Goal: Transaction & Acquisition: Purchase product/service

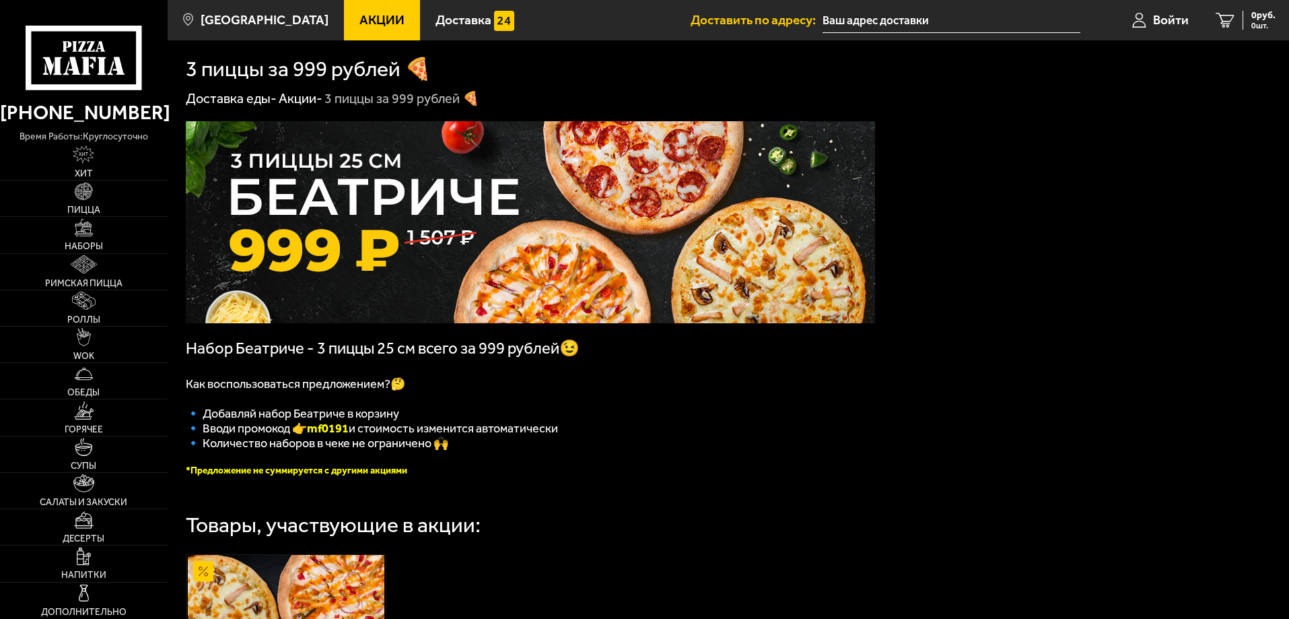
type input "[STREET_ADDRESS]"
click at [86, 197] on img at bounding box center [84, 191] width 18 height 18
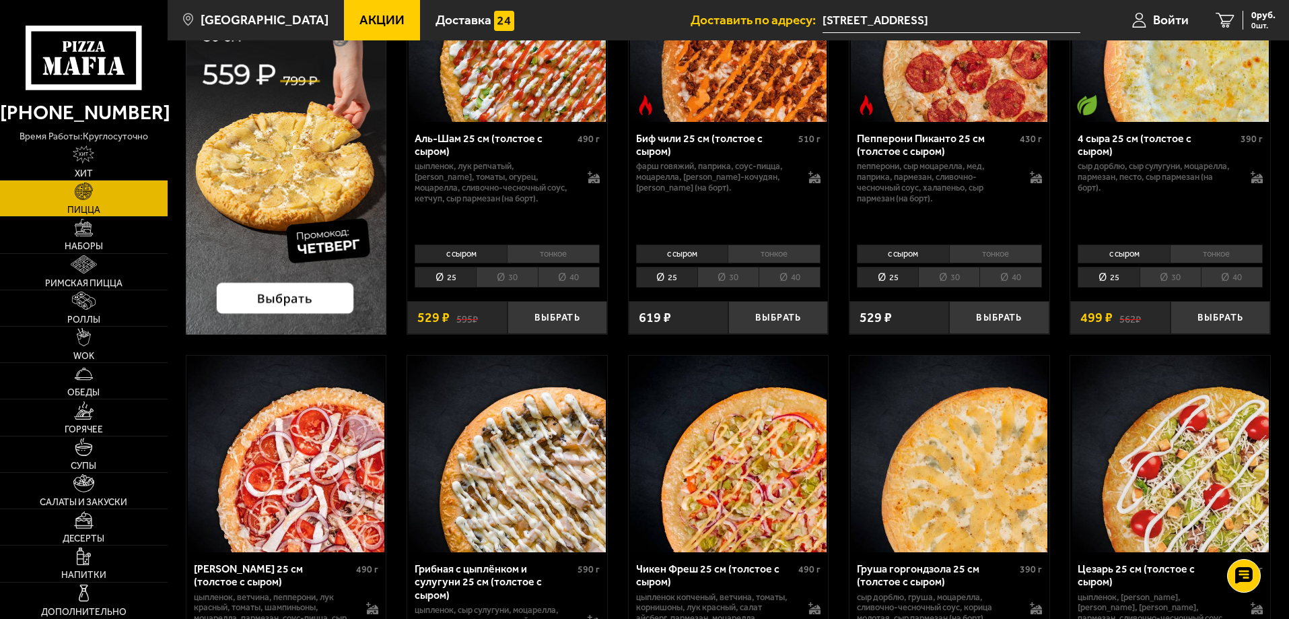
scroll to position [202, 0]
click at [92, 240] on link "Наборы" at bounding box center [84, 235] width 168 height 36
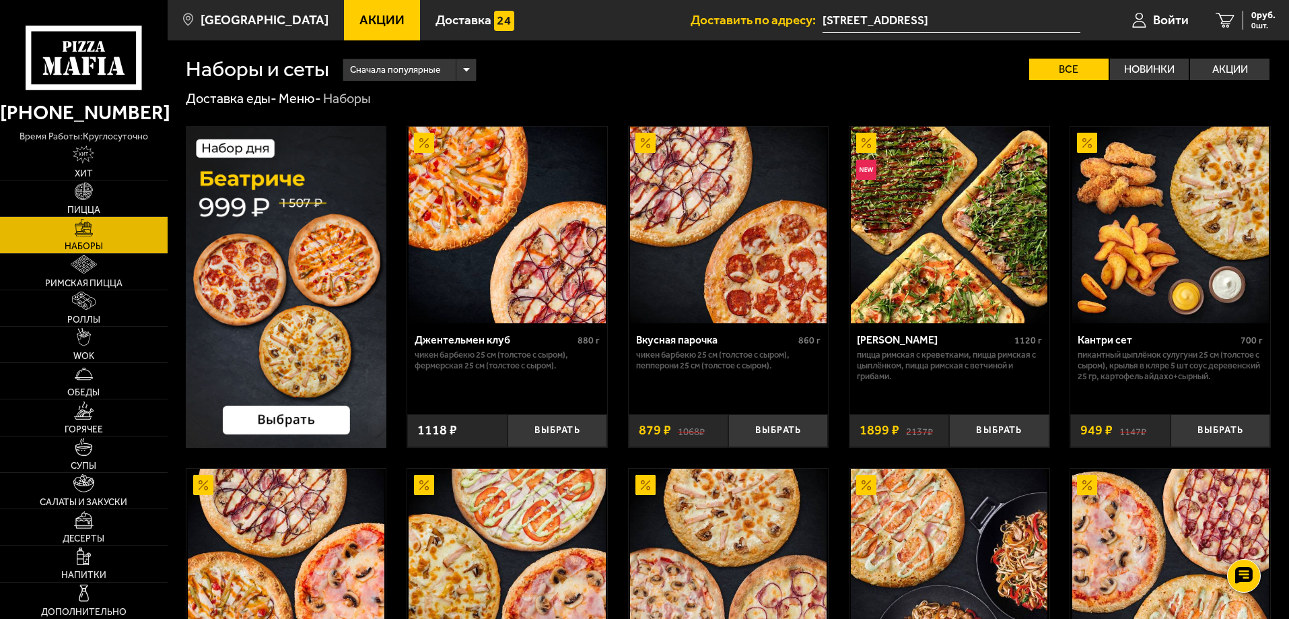
click at [290, 280] on img at bounding box center [286, 287] width 201 height 322
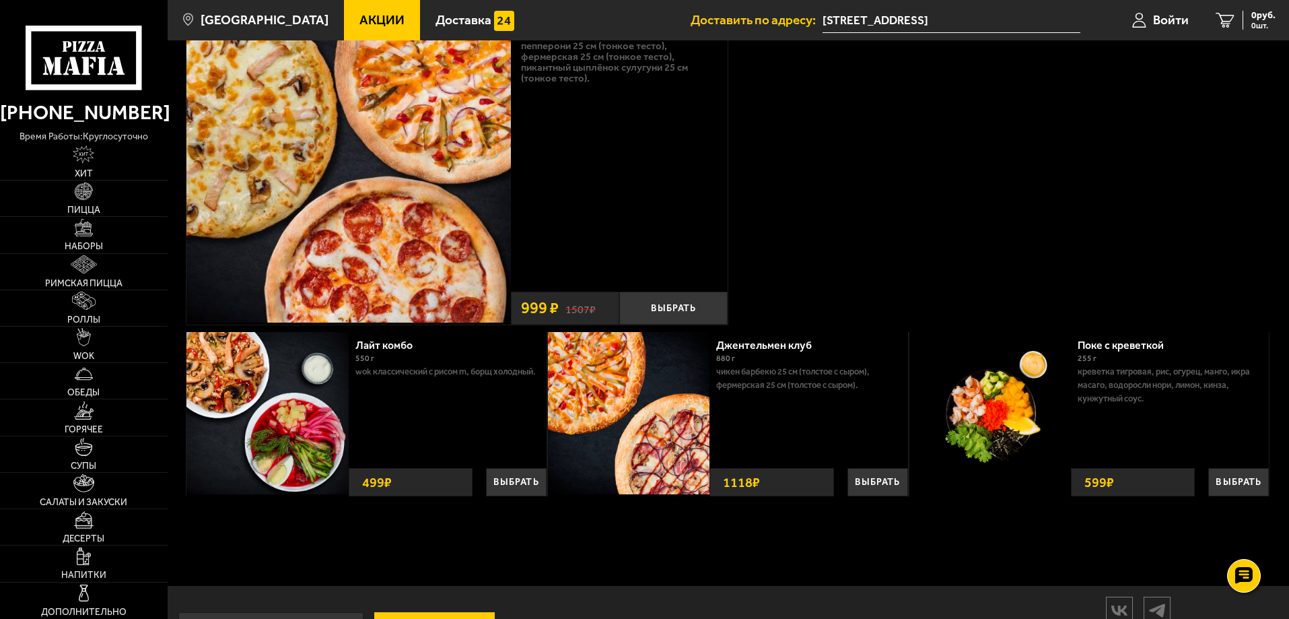
scroll to position [135, 0]
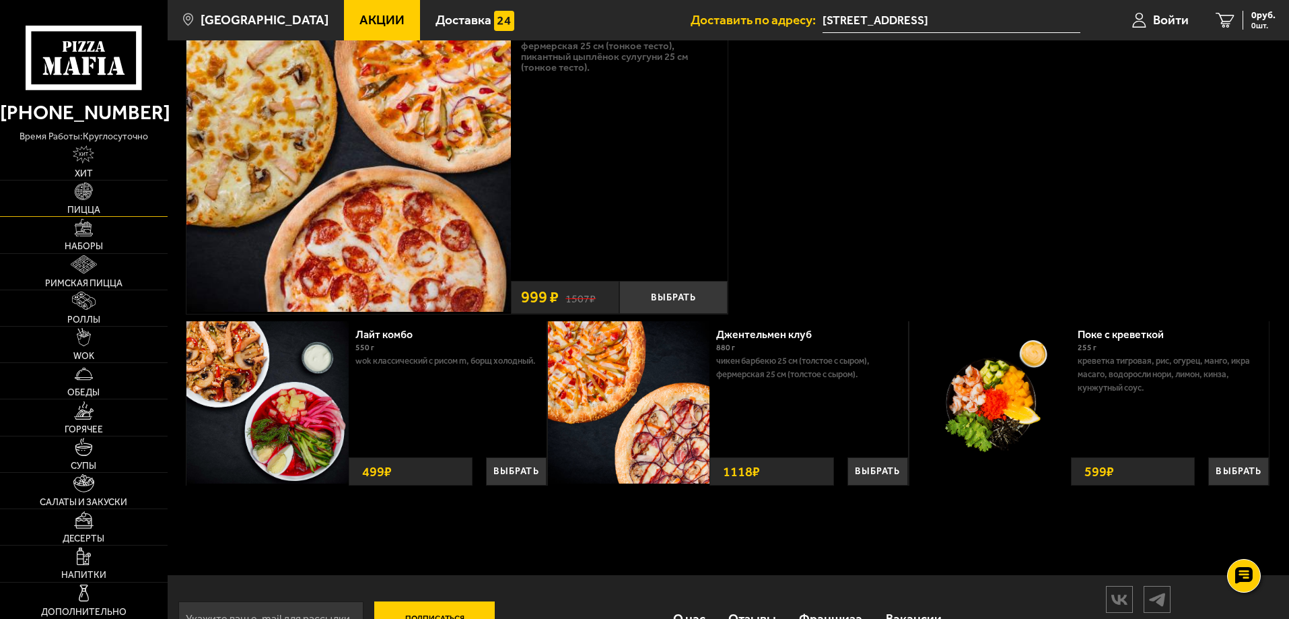
click at [81, 197] on img at bounding box center [84, 191] width 18 height 18
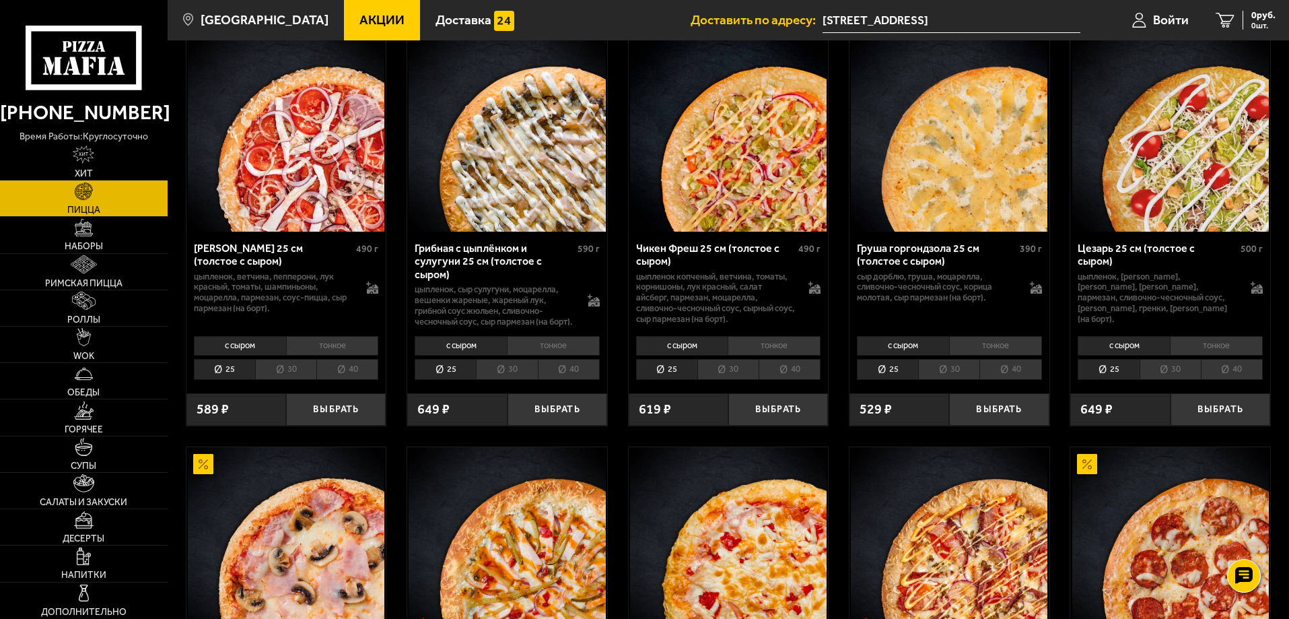
scroll to position [539, 0]
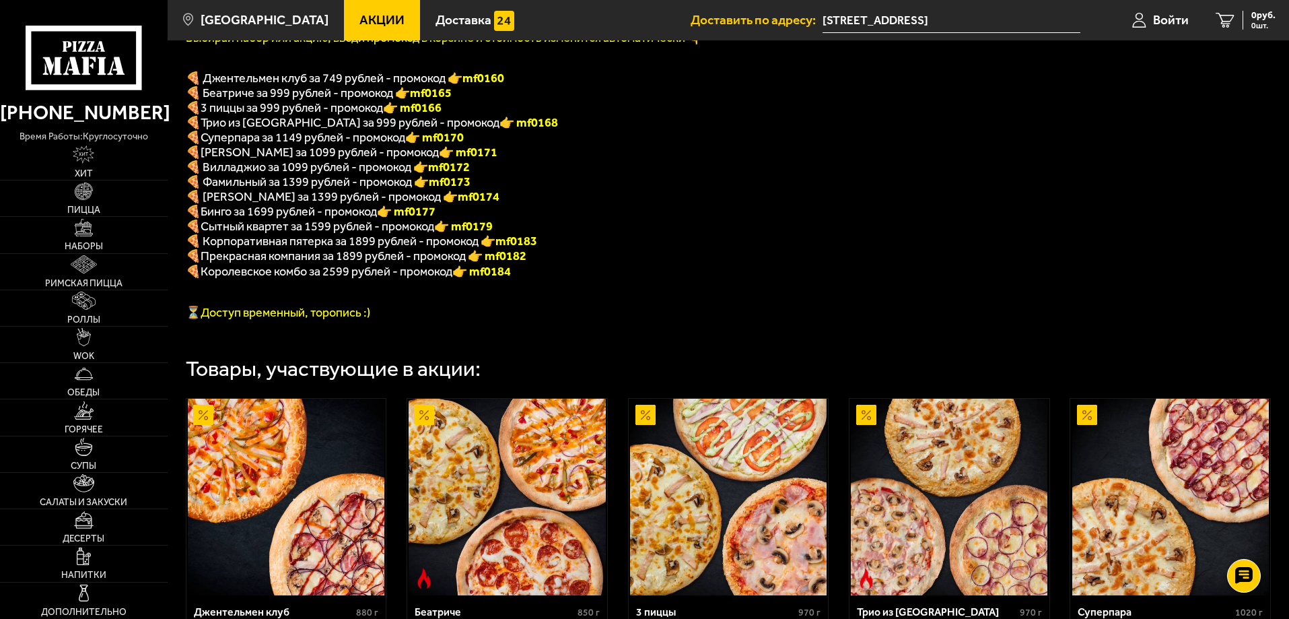
scroll to position [337, 0]
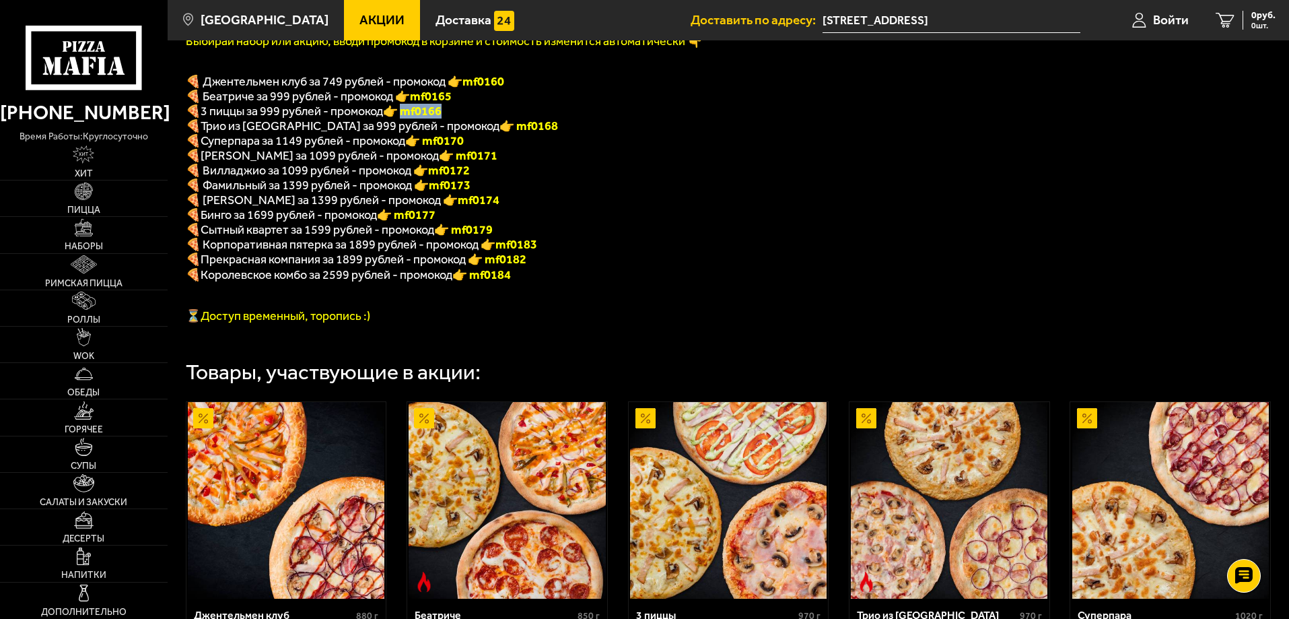
drag, startPoint x: 455, startPoint y: 118, endPoint x: 410, endPoint y: 116, distance: 45.2
click at [410, 116] on p "🍕 3 пиццы за 999 рублей - промокод 👉 mf0166" at bounding box center [530, 111] width 689 height 15
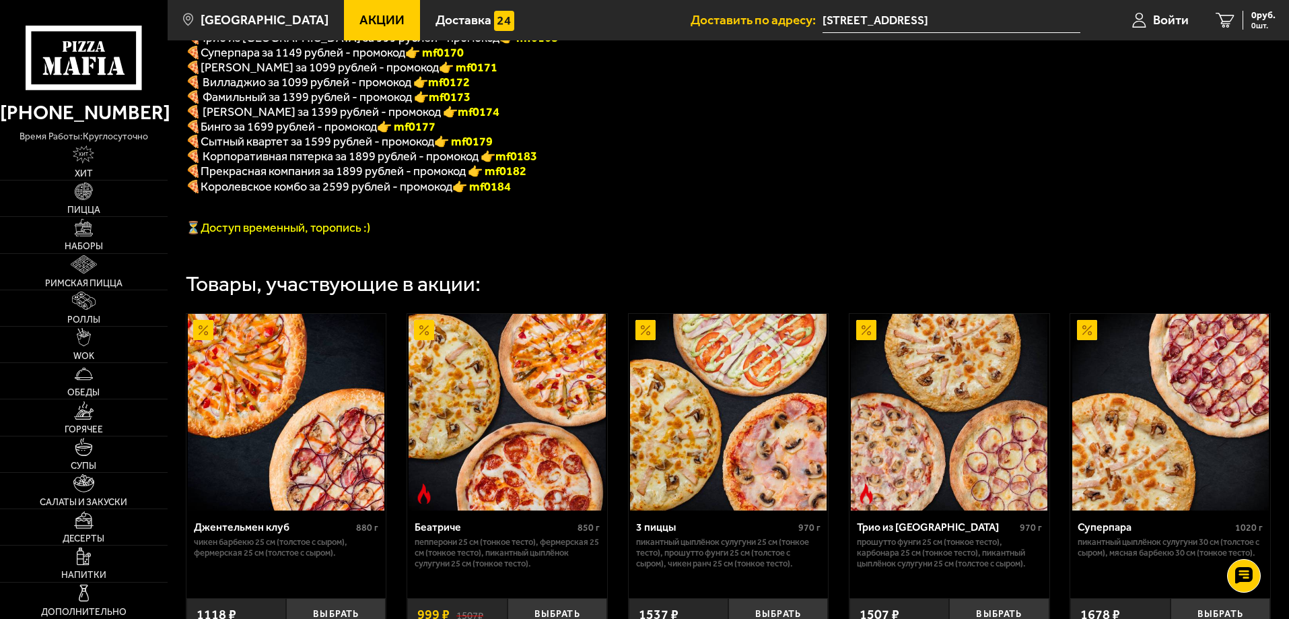
scroll to position [404, 0]
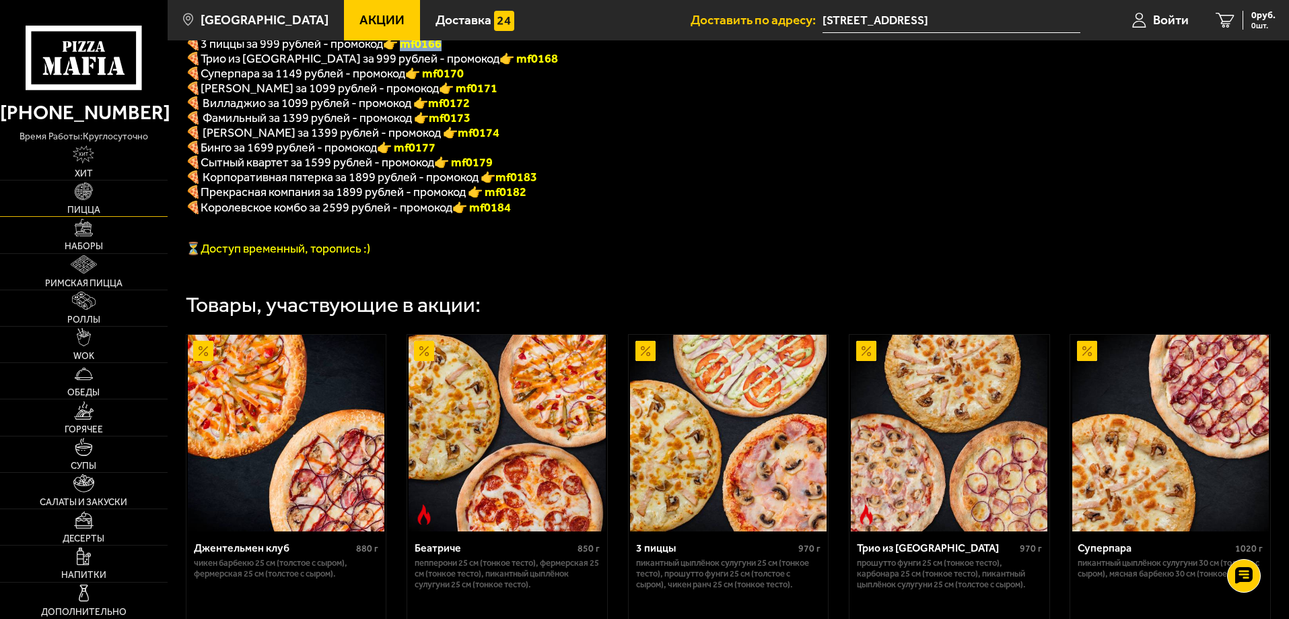
click at [90, 193] on img at bounding box center [84, 191] width 18 height 18
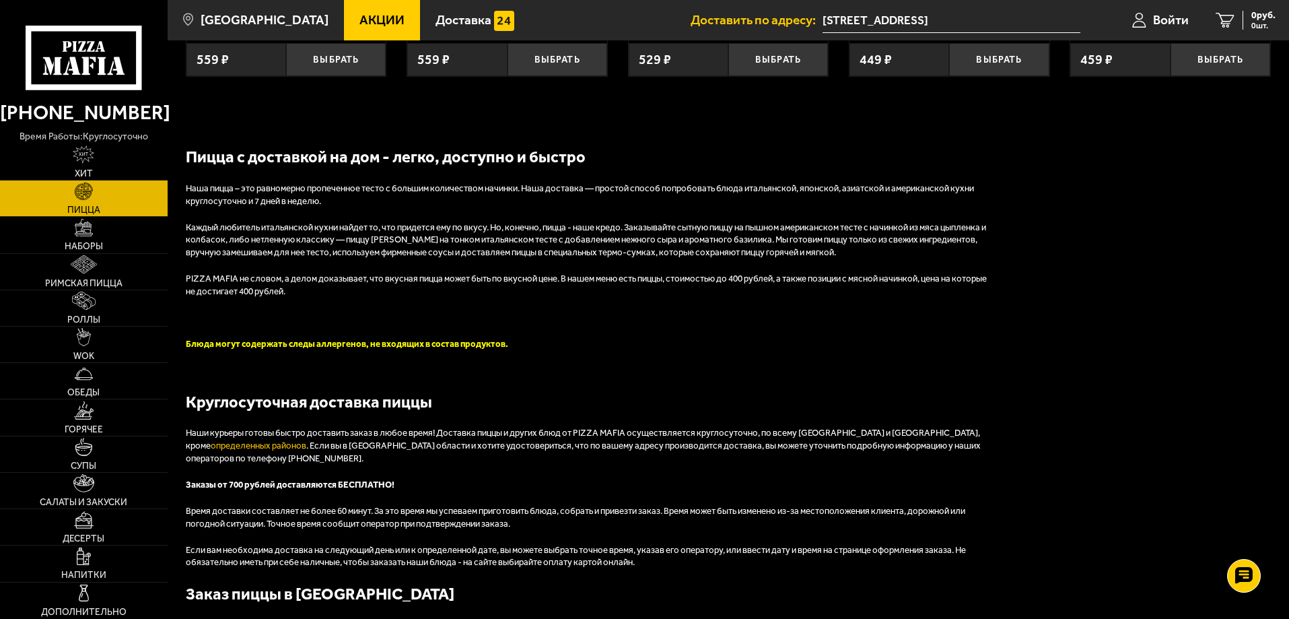
scroll to position [2491, 0]
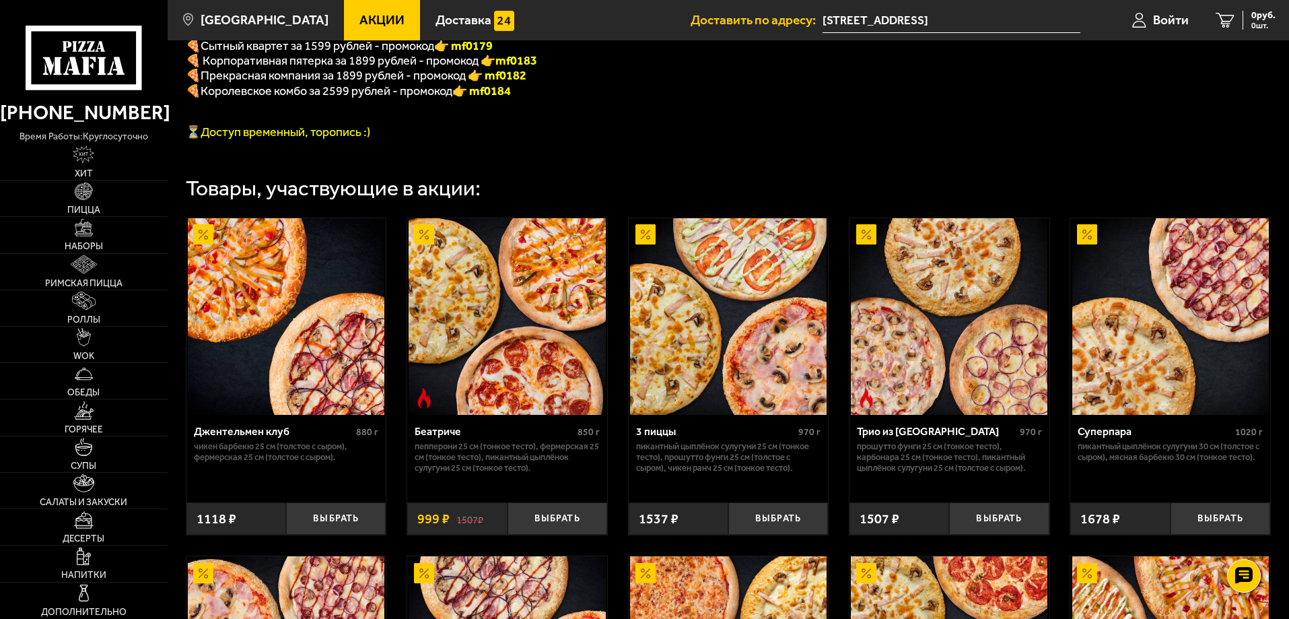
scroll to position [526, 0]
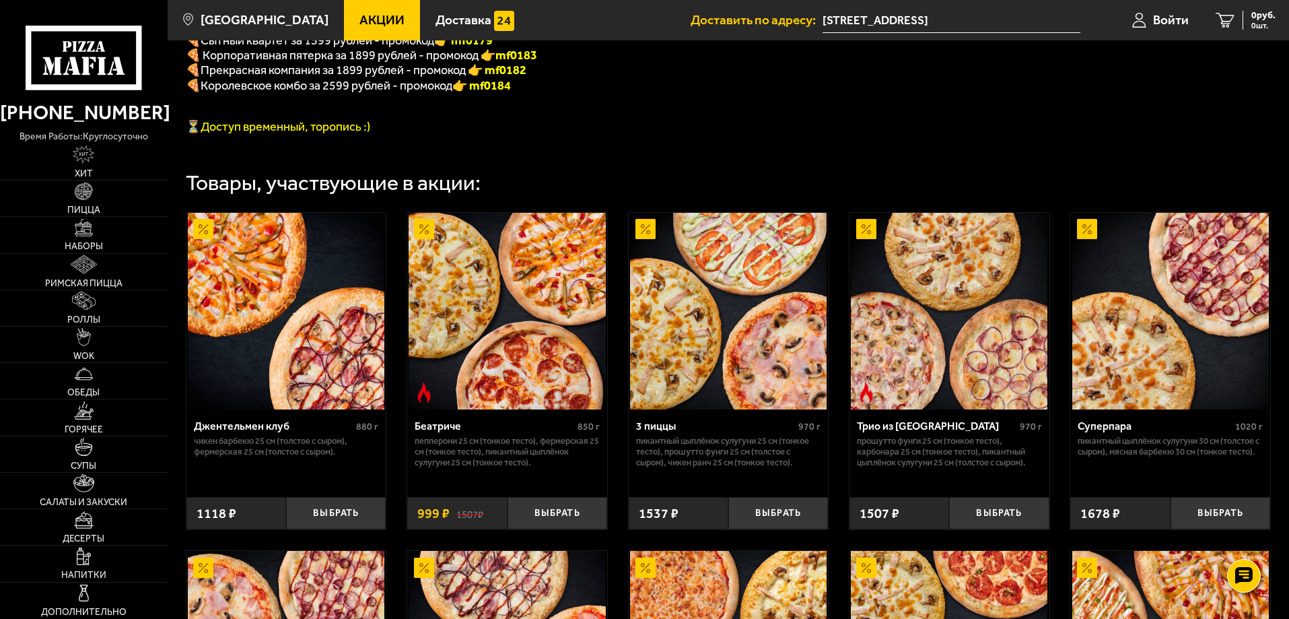
click at [261, 432] on div "Джентельмен клуб" at bounding box center [274, 425] width 160 height 13
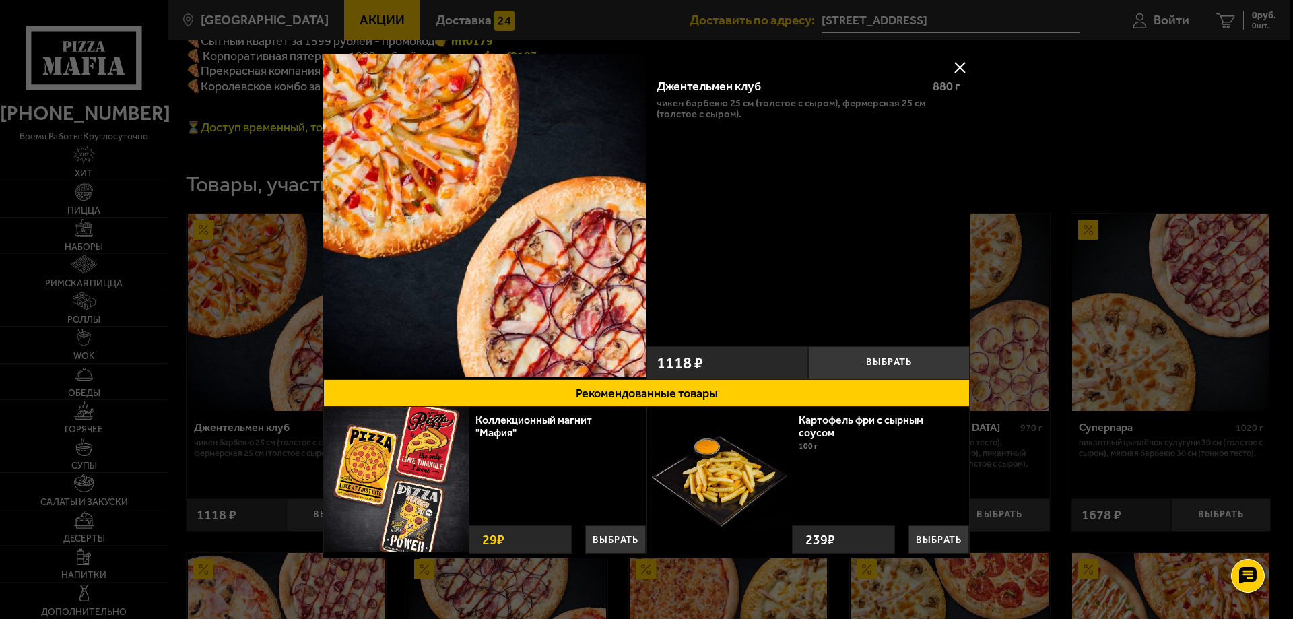
click at [957, 68] on button at bounding box center [959, 67] width 20 height 20
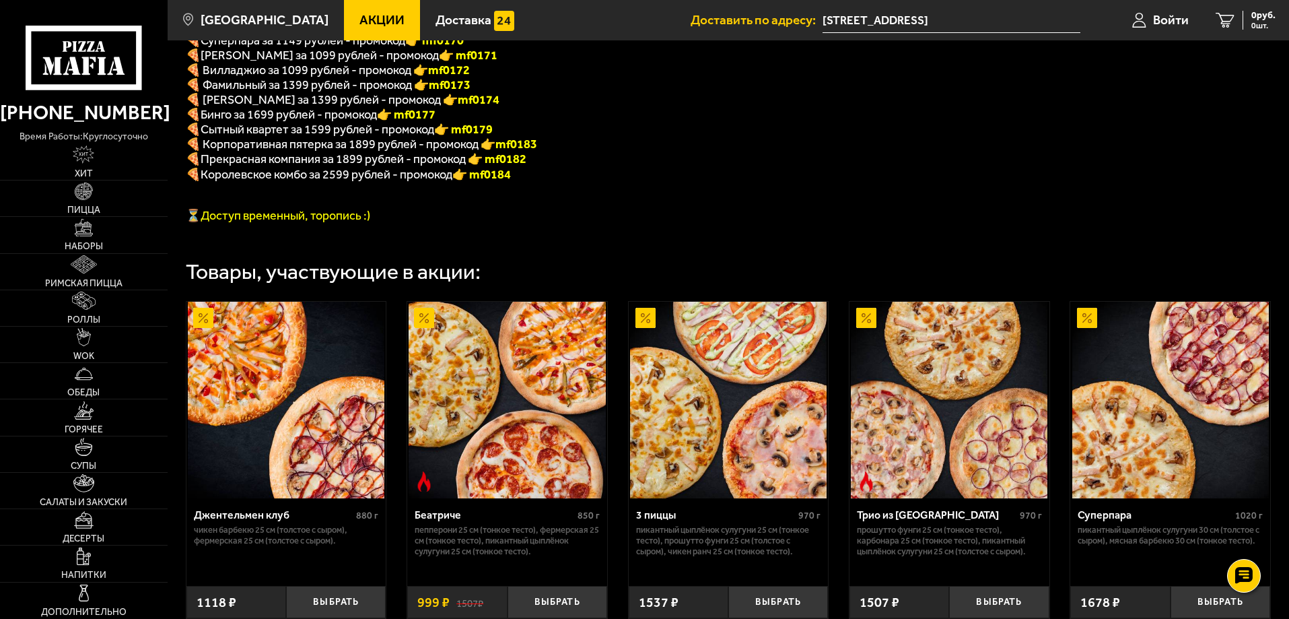
scroll to position [459, 0]
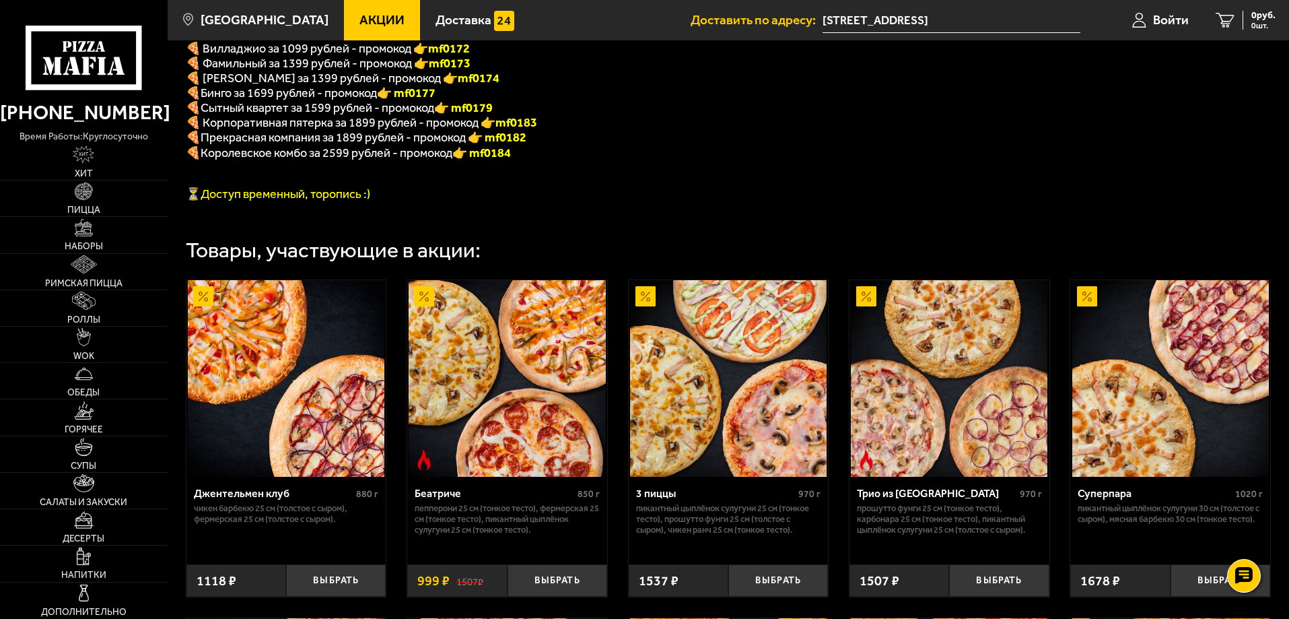
click at [527, 450] on img at bounding box center [507, 378] width 197 height 197
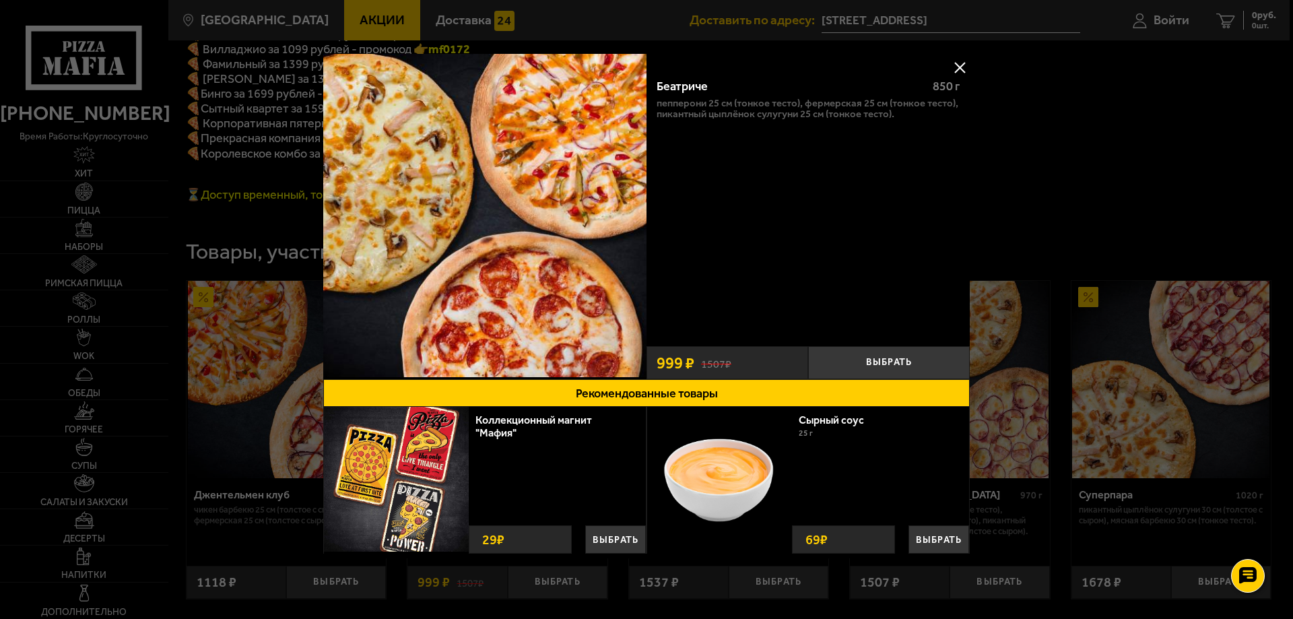
click at [957, 67] on button at bounding box center [959, 67] width 20 height 20
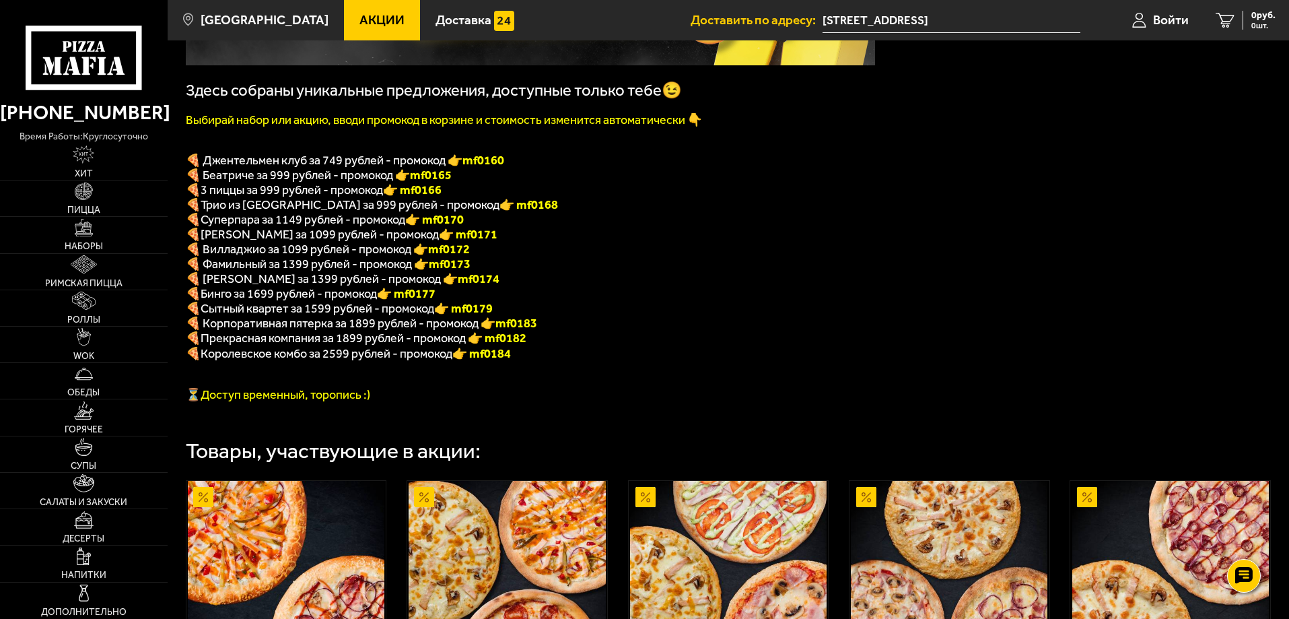
scroll to position [257, 0]
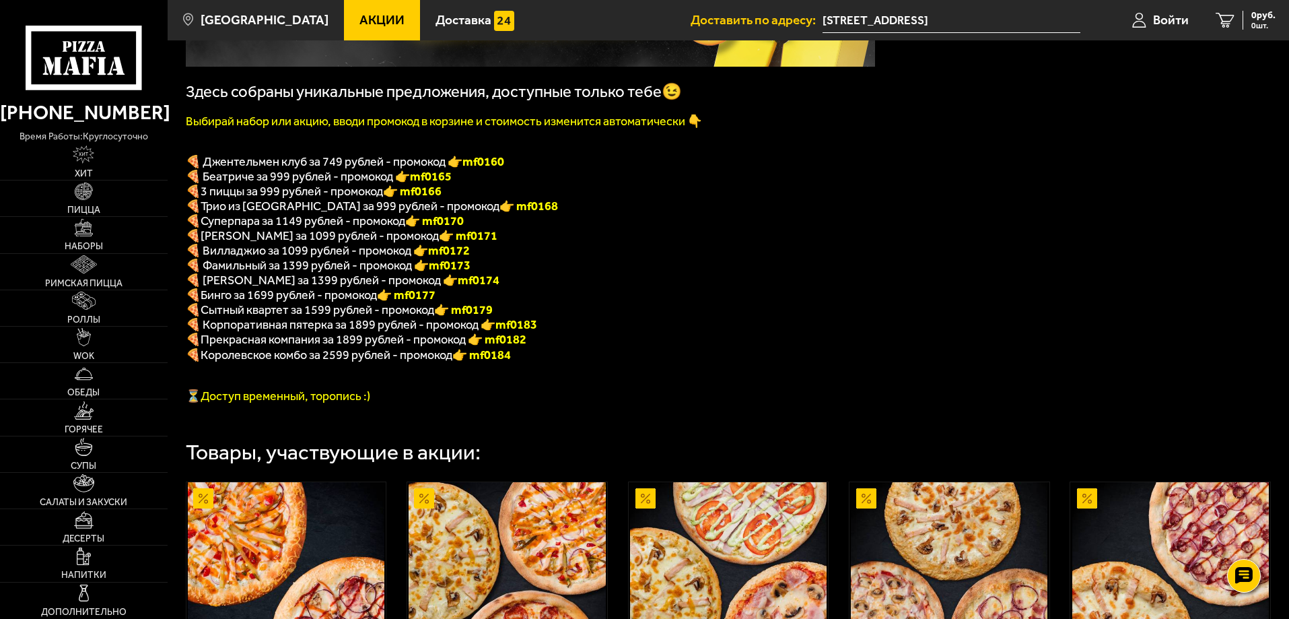
drag, startPoint x: 427, startPoint y: 217, endPoint x: 485, endPoint y: 210, distance: 58.3
click at [485, 210] on p "🍕 Трио из [GEOGRAPHIC_DATA] за 999 рублей - промокод 👉 mf0168" at bounding box center [530, 206] width 689 height 15
drag, startPoint x: 426, startPoint y: 211, endPoint x: 475, endPoint y: 212, distance: 48.5
click at [475, 212] on p "🍕 Трио из [GEOGRAPHIC_DATA] за 999 рублей - промокод 👉 mf0168" at bounding box center [530, 206] width 689 height 15
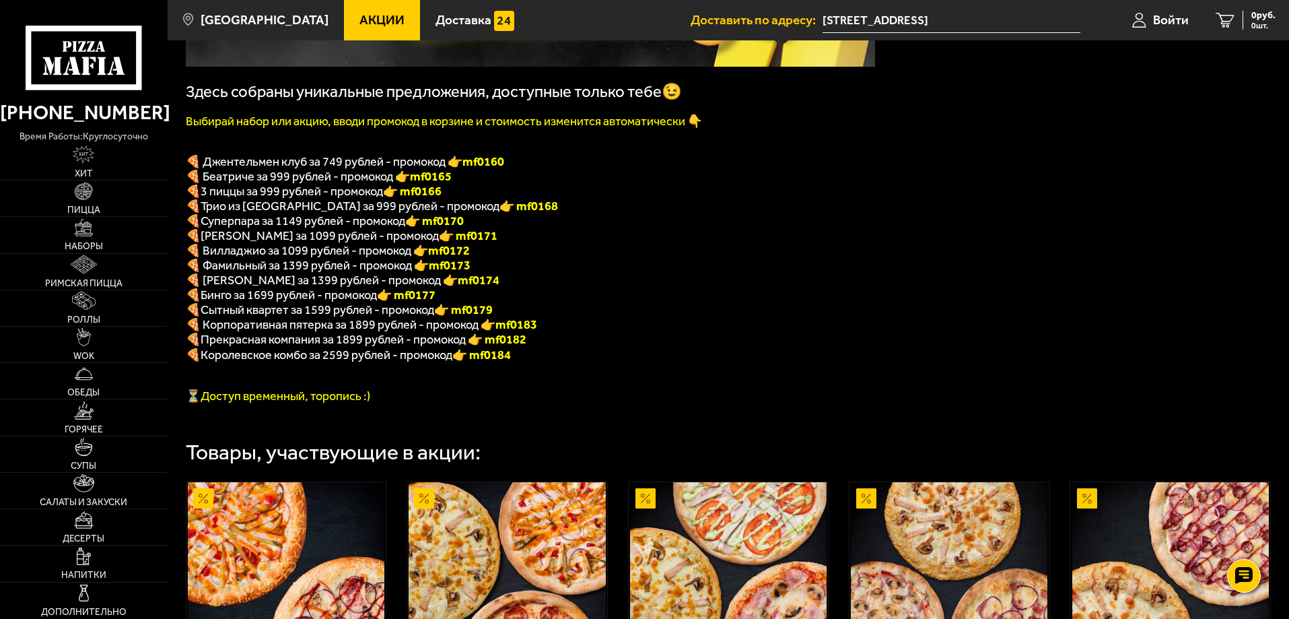
click at [475, 212] on p "🍕 Трио из [GEOGRAPHIC_DATA] за 999 рублей - промокод 👉 mf0168" at bounding box center [530, 206] width 689 height 15
click at [500, 213] on font "👉 mf0168" at bounding box center [529, 206] width 59 height 15
drag, startPoint x: 430, startPoint y: 212, endPoint x: 465, endPoint y: 215, distance: 35.8
click at [500, 213] on font "👉 mf0168" at bounding box center [529, 206] width 59 height 15
copy font "f0168"
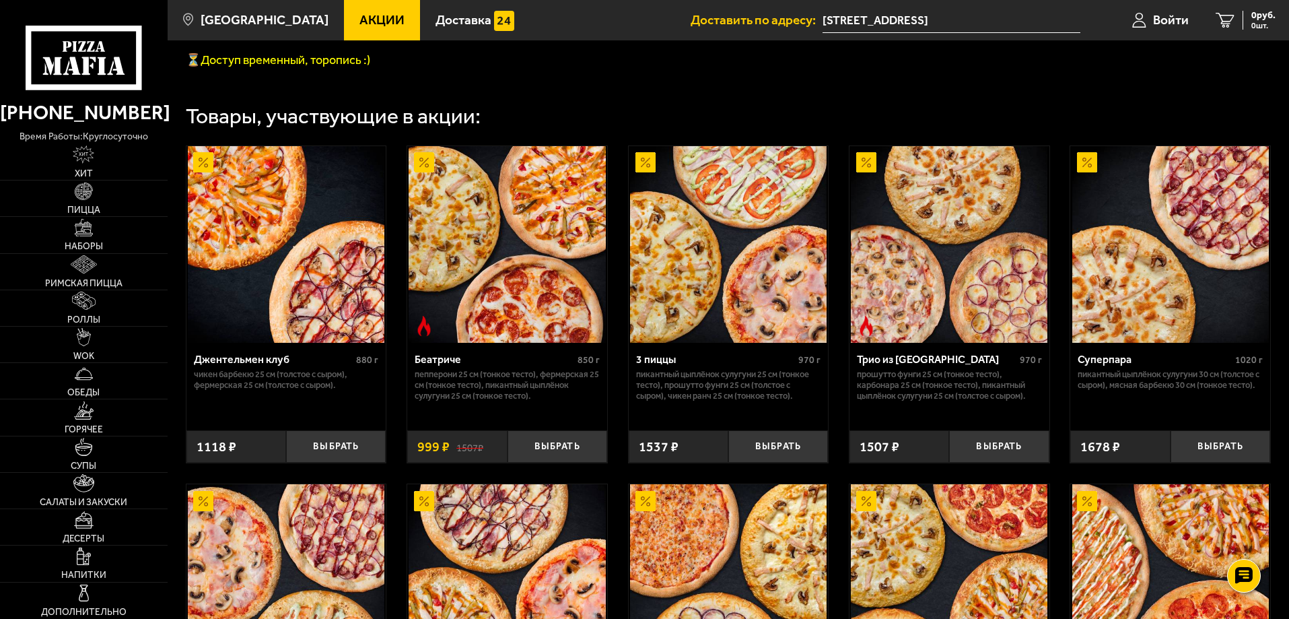
scroll to position [593, 0]
click at [1003, 463] on button "Выбрать" at bounding box center [999, 446] width 100 height 33
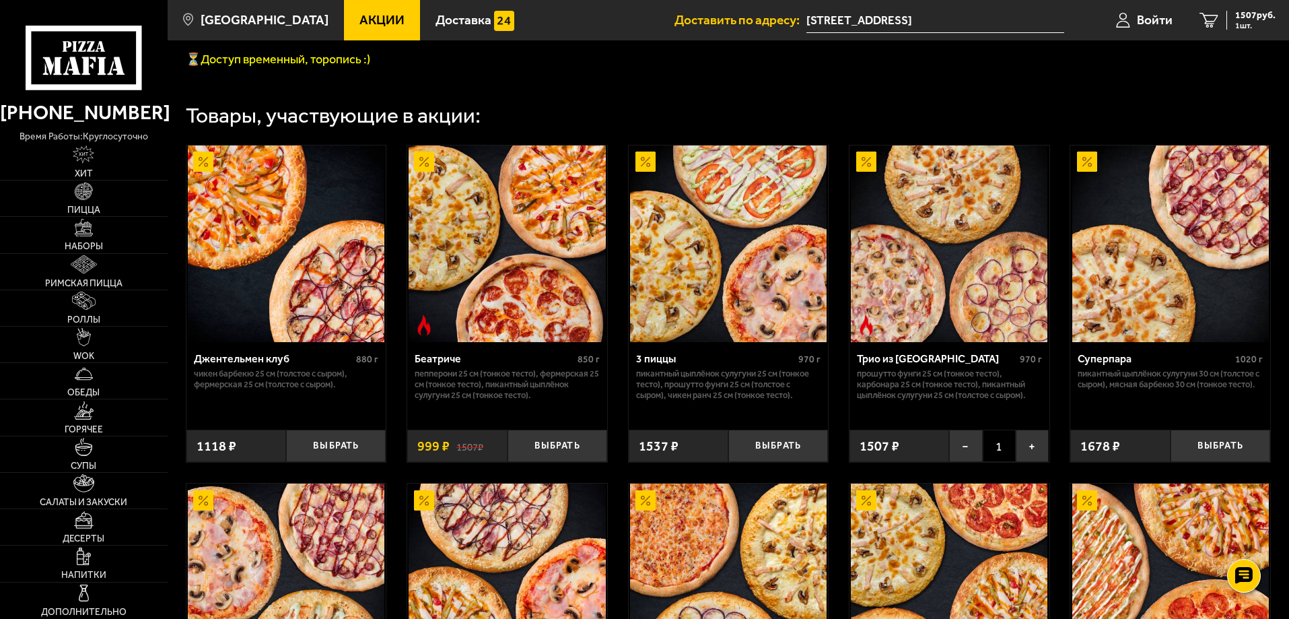
click at [913, 342] on img at bounding box center [949, 243] width 197 height 197
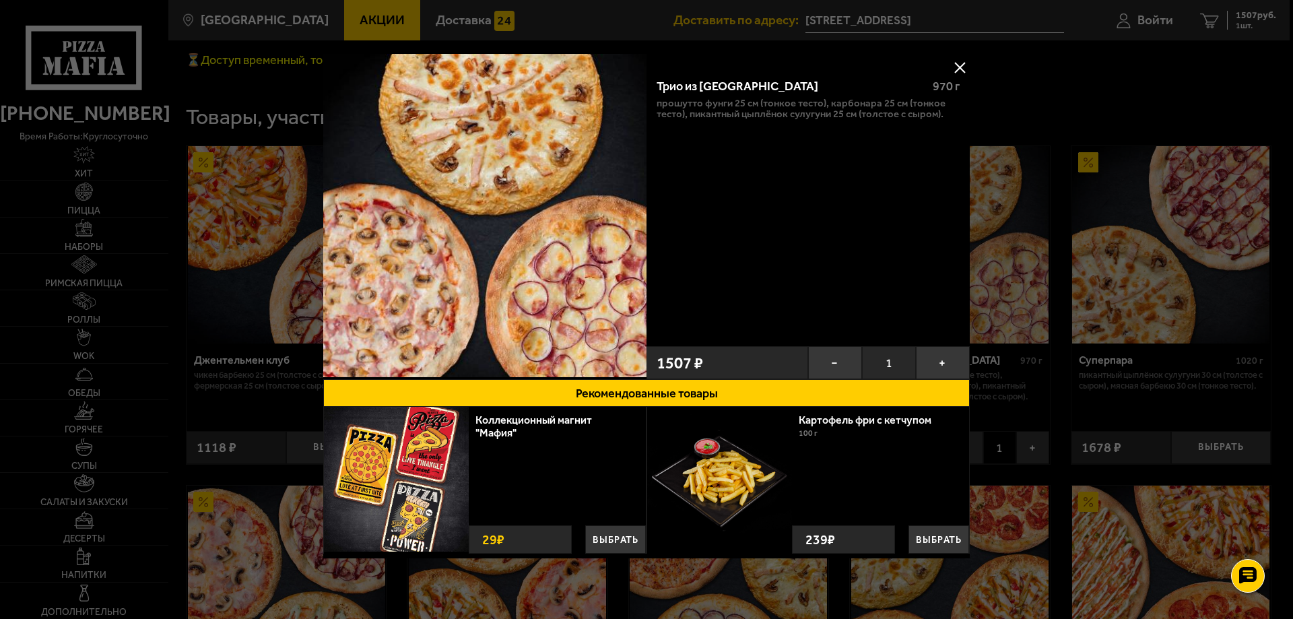
click at [961, 65] on button at bounding box center [959, 67] width 20 height 20
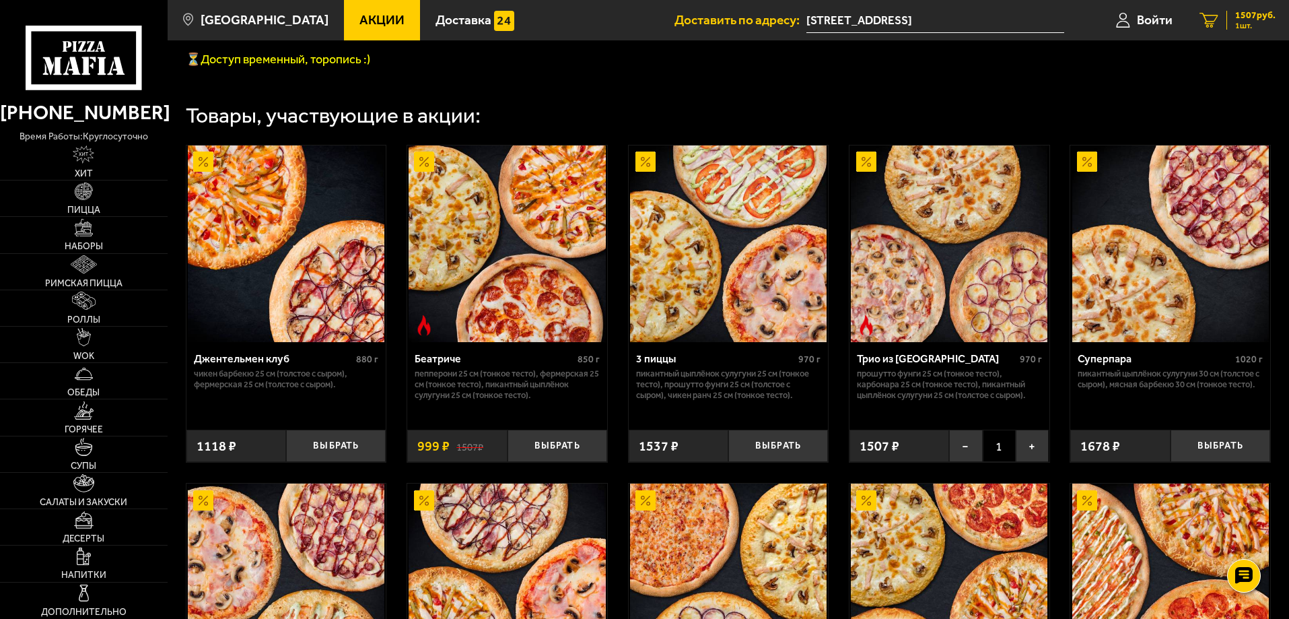
click at [1240, 18] on span "1507 руб." at bounding box center [1255, 15] width 40 height 9
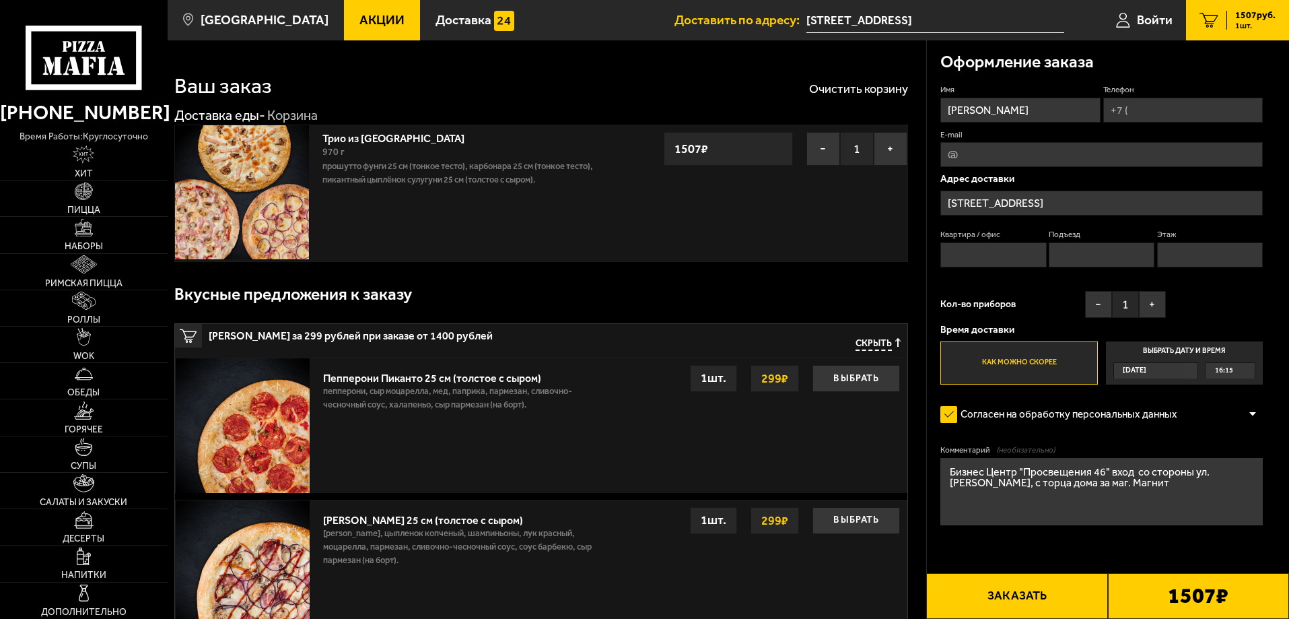
click at [1139, 106] on input "Телефон" at bounding box center [1184, 110] width 160 height 25
click at [1163, 110] on input "Телефон" at bounding box center [1184, 110] width 160 height 25
type input "[PHONE_NUMBER]"
click at [1052, 209] on input "[STREET_ADDRESS]" at bounding box center [1102, 203] width 323 height 25
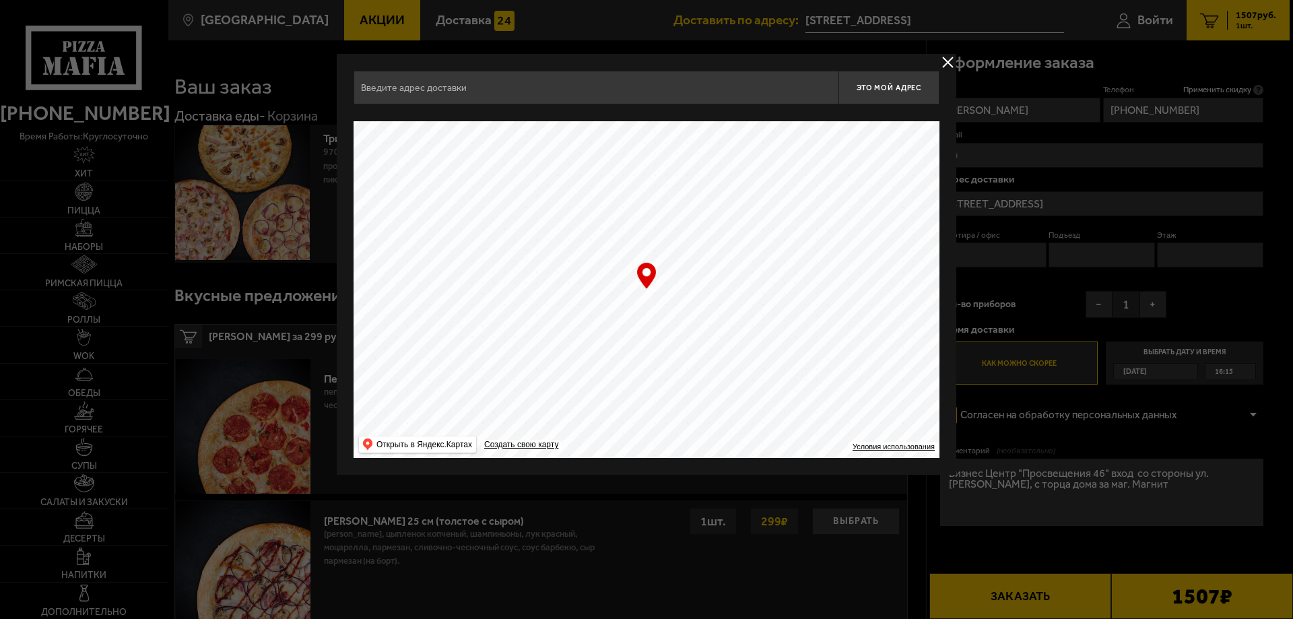
type input "[STREET_ADDRESS]"
drag, startPoint x: 706, startPoint y: 239, endPoint x: 799, endPoint y: 493, distance: 270.3
drag, startPoint x: 700, startPoint y: 198, endPoint x: 731, endPoint y: 276, distance: 84.0
click at [731, 276] on ymaps at bounding box center [646, 289] width 586 height 337
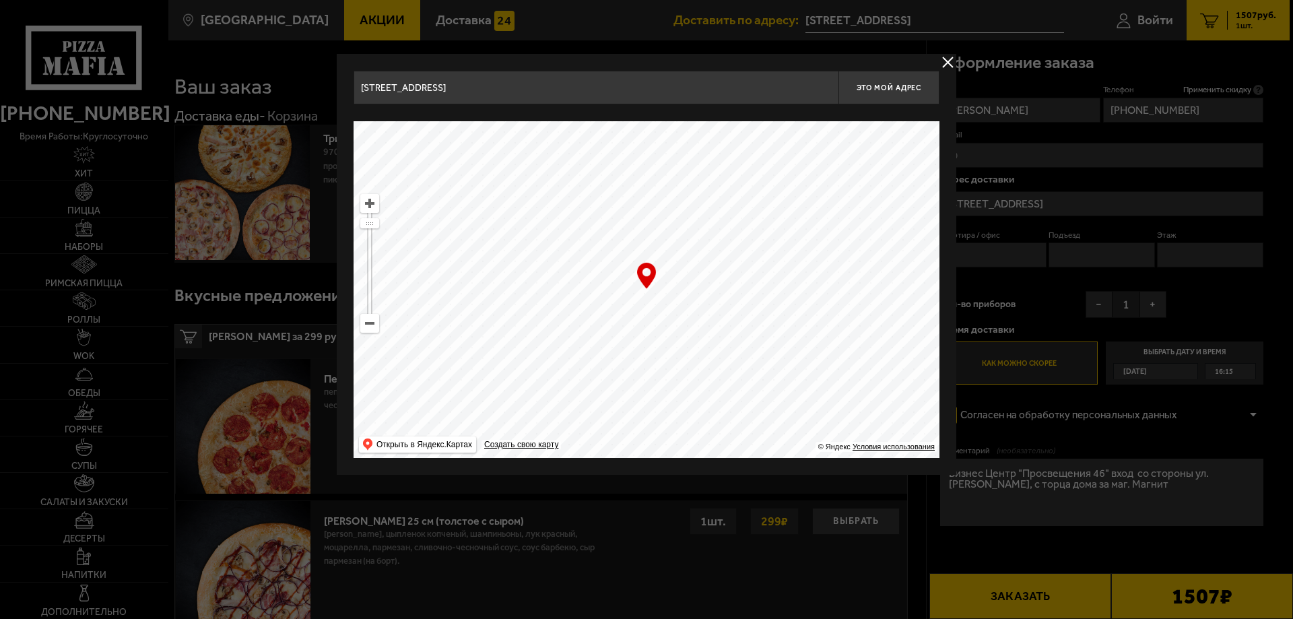
drag, startPoint x: 718, startPoint y: 236, endPoint x: 713, endPoint y: 378, distance: 142.1
click at [713, 378] on ymaps at bounding box center [646, 289] width 586 height 337
drag, startPoint x: 777, startPoint y: 219, endPoint x: 828, endPoint y: 465, distance: 251.0
click at [828, 465] on div "[STREET_ADDRESS] Это мой адрес Найдите адрес перетащив карту … © Яндекс Условия…" at bounding box center [646, 264] width 619 height 421
drag, startPoint x: 821, startPoint y: 252, endPoint x: 872, endPoint y: 436, distance: 190.8
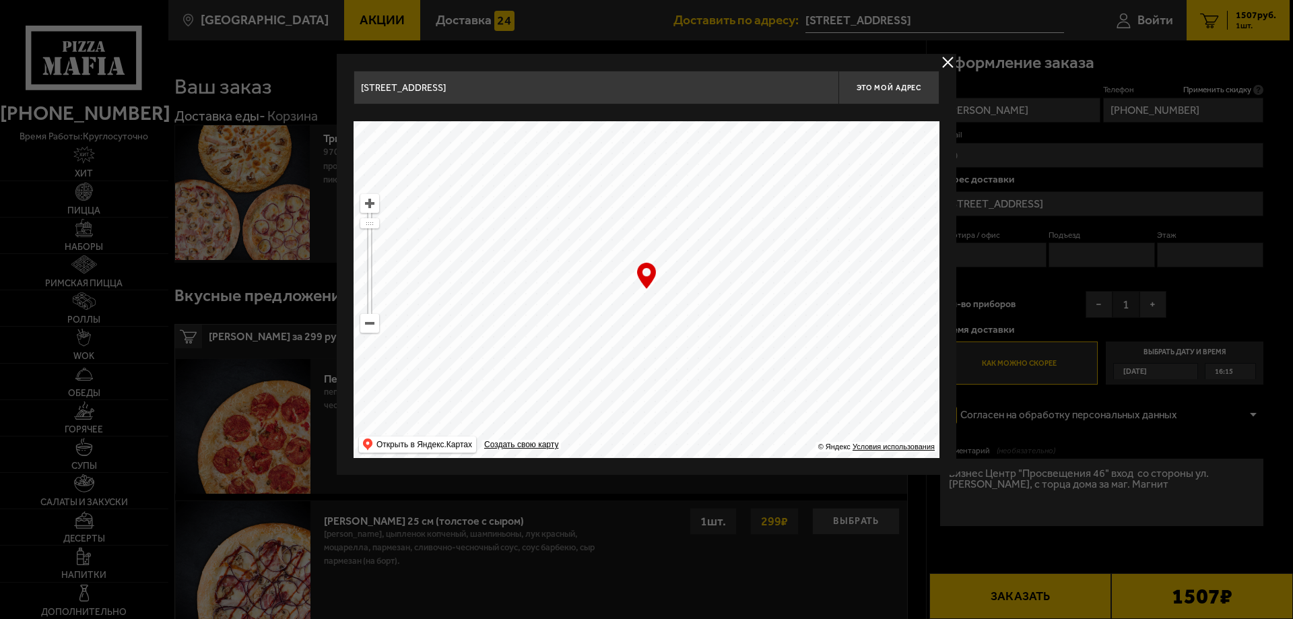
click at [884, 440] on ymaps at bounding box center [646, 289] width 586 height 337
drag, startPoint x: 774, startPoint y: 248, endPoint x: 992, endPoint y: 438, distance: 289.1
type input "посёлок [GEOGRAPHIC_DATA], [STREET_ADDRESS][PERSON_NAME]"
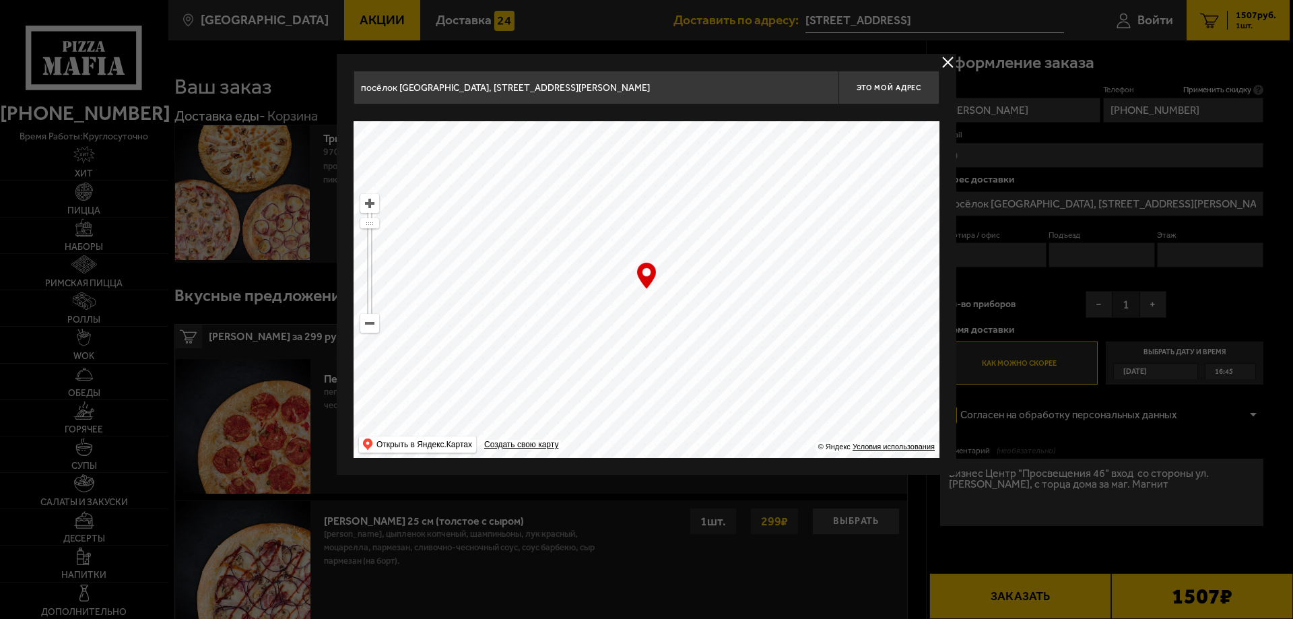
click at [1008, 255] on div at bounding box center [646, 309] width 1293 height 619
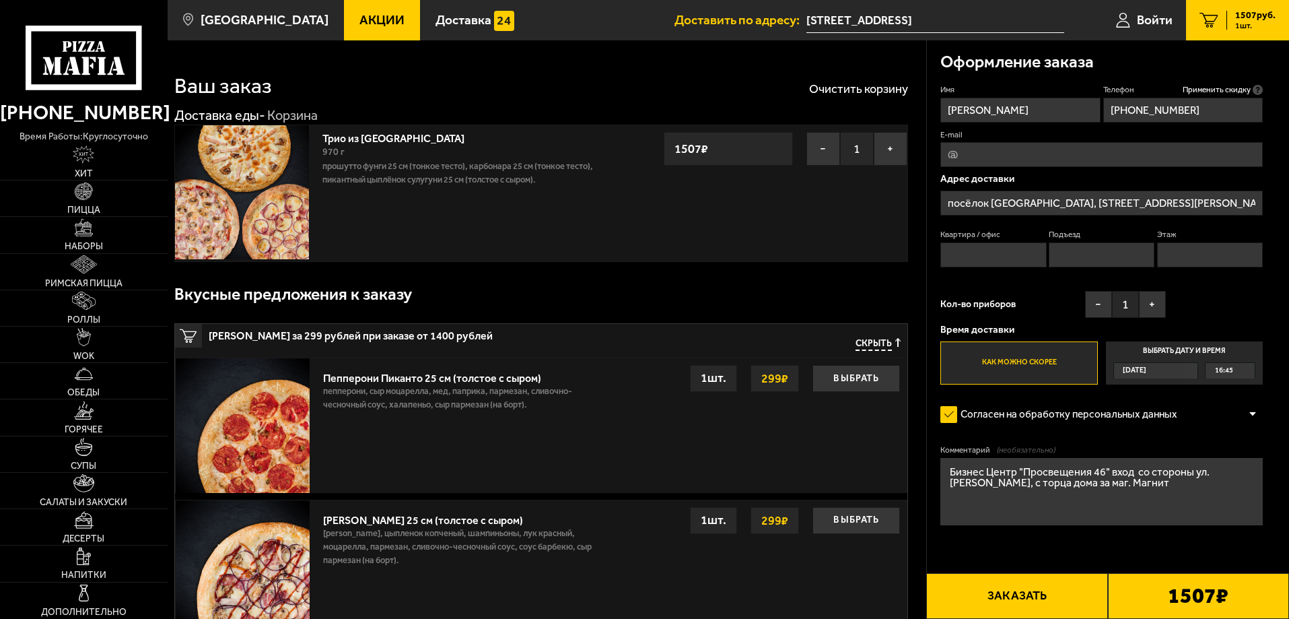
click at [1003, 255] on input "Квартира / офис" at bounding box center [994, 254] width 106 height 25
type input "1226"
click at [1084, 265] on input "Подъезд" at bounding box center [1102, 254] width 106 height 25
type input "5"
click at [1194, 249] on input "Этаж" at bounding box center [1210, 254] width 106 height 25
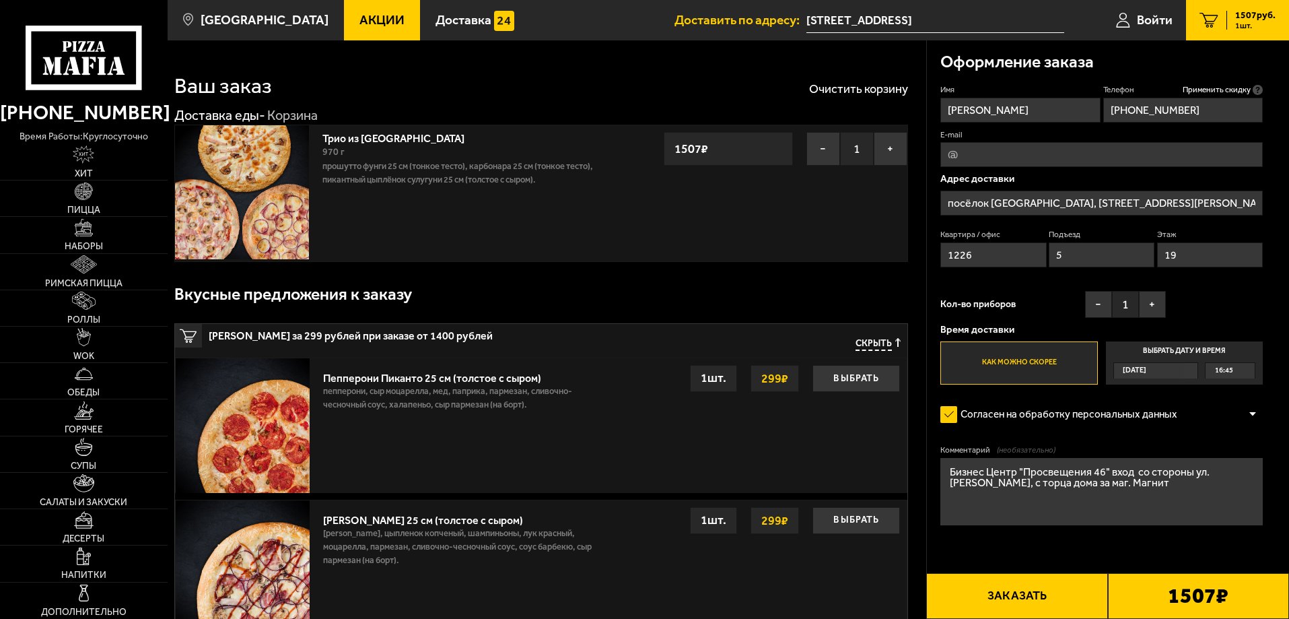
type input "19"
click at [1060, 366] on label "Как можно скорее" at bounding box center [1019, 362] width 157 height 43
click at [0, 0] on input "Как можно скорее" at bounding box center [0, 0] width 0 height 0
click at [1182, 366] on div "[DATE]" at bounding box center [1149, 370] width 71 height 15
click at [0, 0] on input "Выбрать дату и время [DATE] 16:45" at bounding box center [0, 0] width 0 height 0
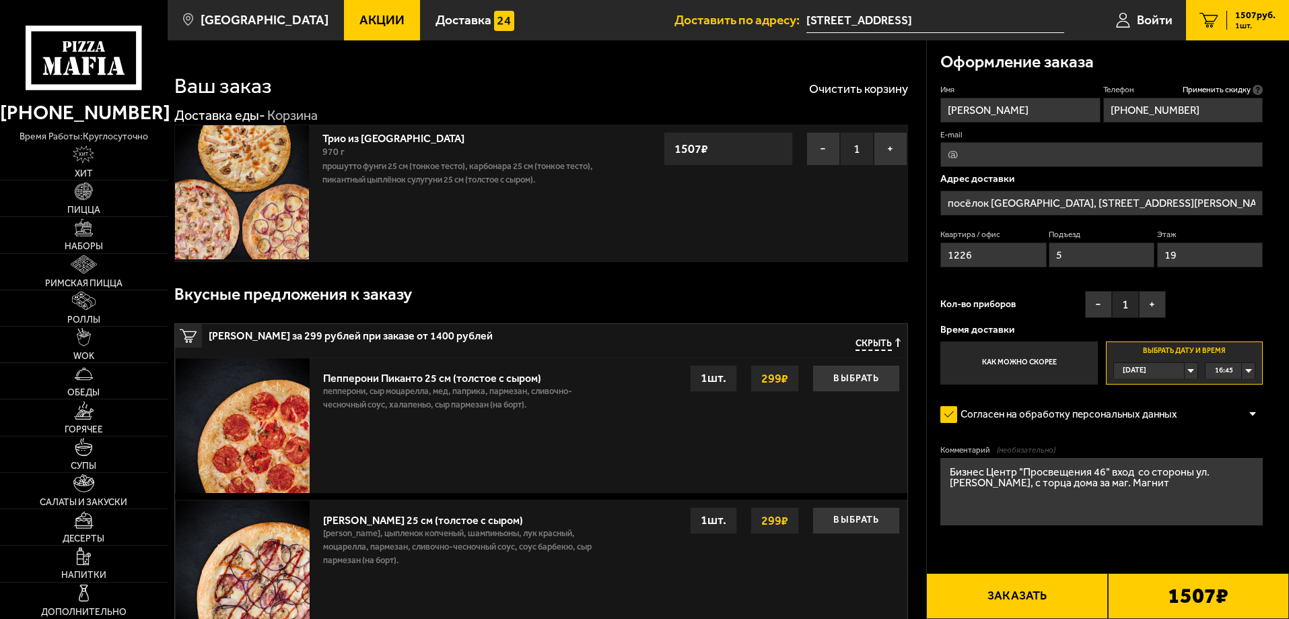
click at [1233, 371] on span "16:45" at bounding box center [1224, 370] width 18 height 15
click at [1236, 473] on li "18:00" at bounding box center [1231, 471] width 48 height 17
click at [337, 138] on link "Трио из [GEOGRAPHIC_DATA]" at bounding box center [401, 136] width 156 height 17
drag, startPoint x: 945, startPoint y: 475, endPoint x: 1171, endPoint y: 501, distance: 227.1
click at [1171, 501] on textarea "Бизнес Центр "Просвещения 46" вход со стороны ул. [PERSON_NAME], с торца дома з…" at bounding box center [1102, 491] width 323 height 67
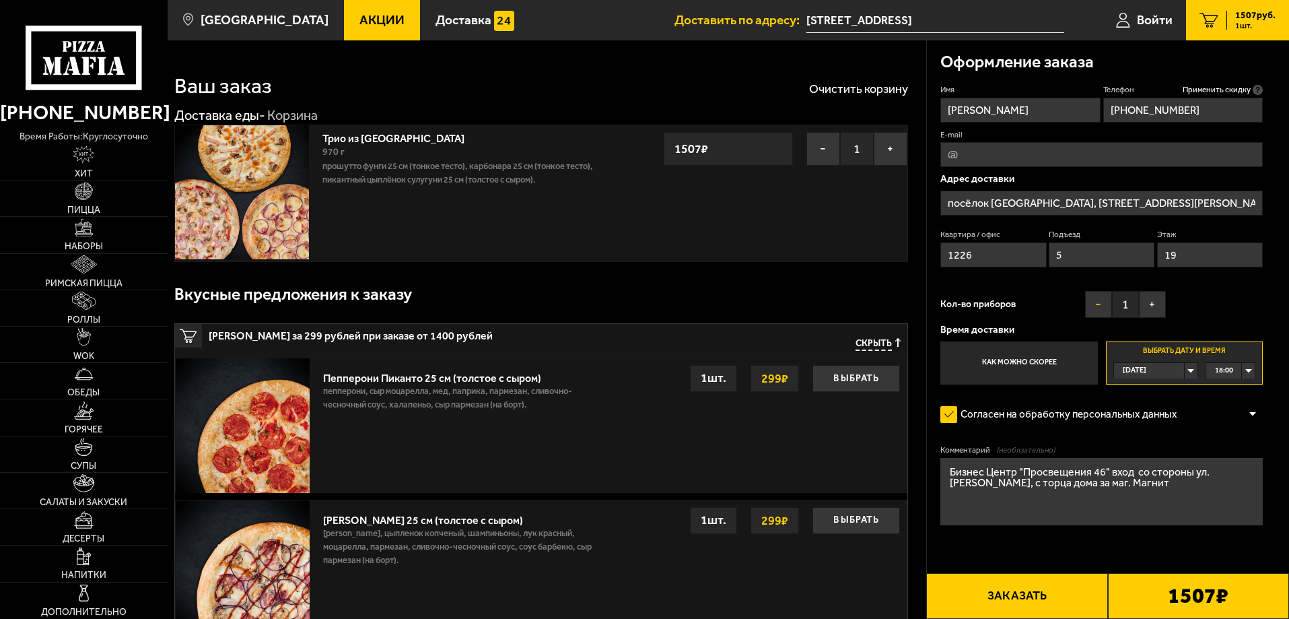
click at [1095, 308] on button "−" at bounding box center [1098, 304] width 27 height 27
click at [1151, 307] on button "+" at bounding box center [1152, 304] width 27 height 27
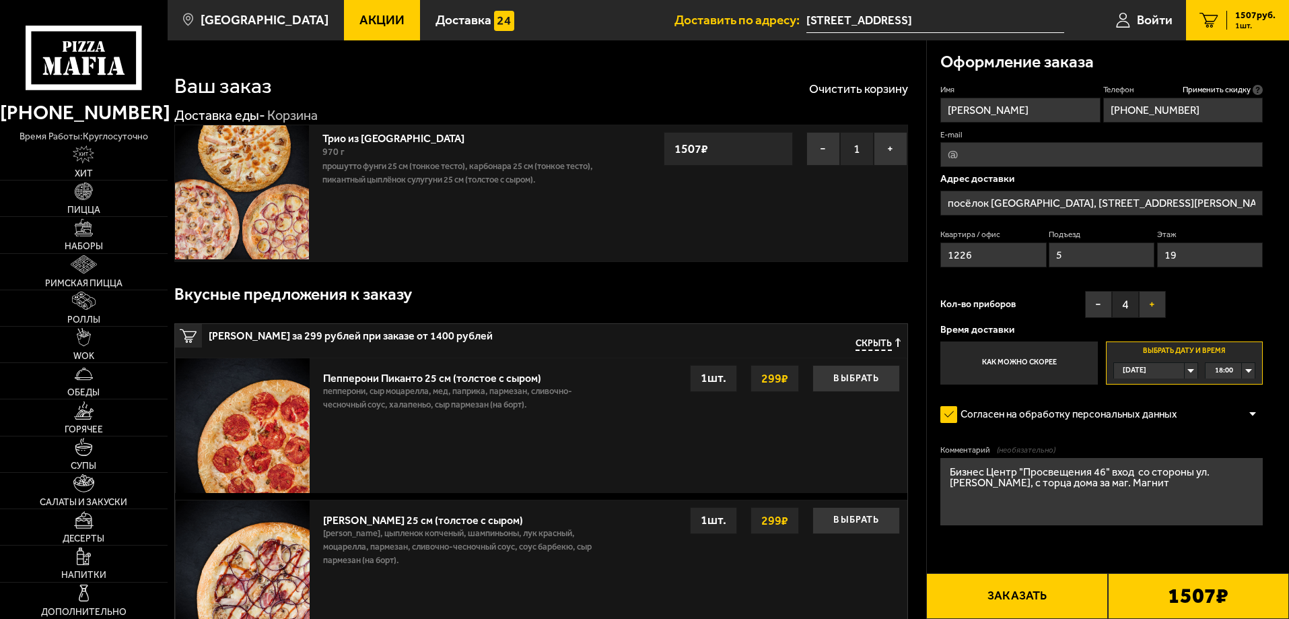
click at [1151, 307] on button "+" at bounding box center [1152, 304] width 27 height 27
click at [1098, 304] on button "−" at bounding box center [1098, 304] width 27 height 27
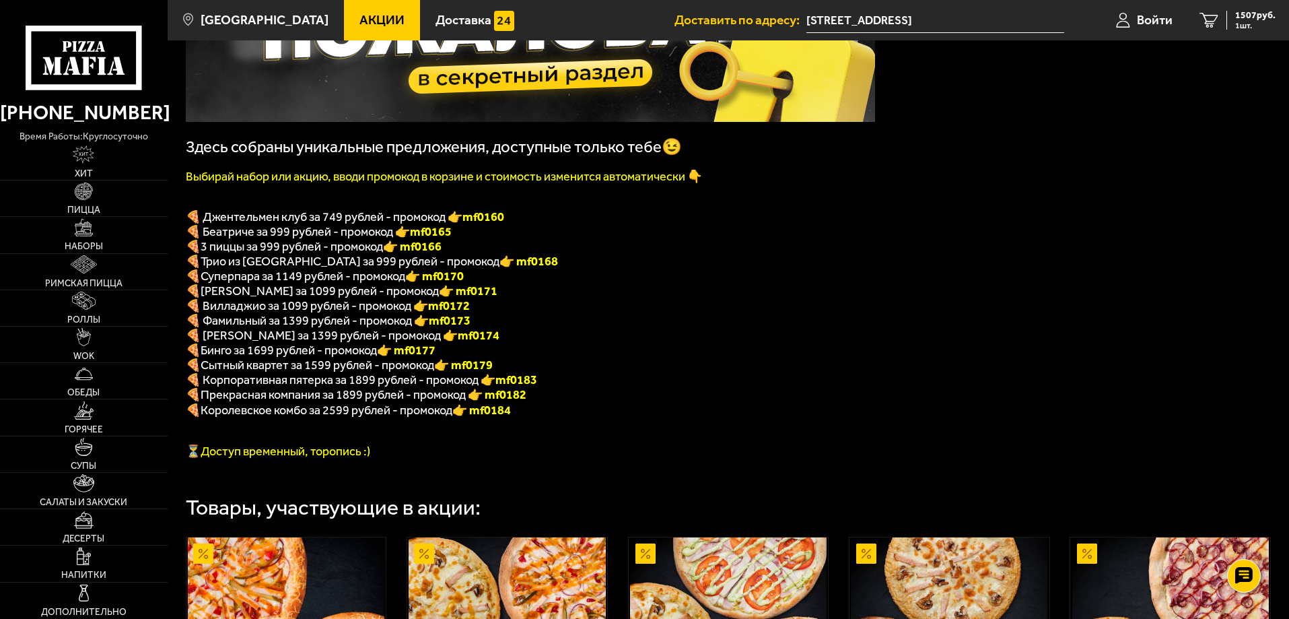
scroll to position [203, 0]
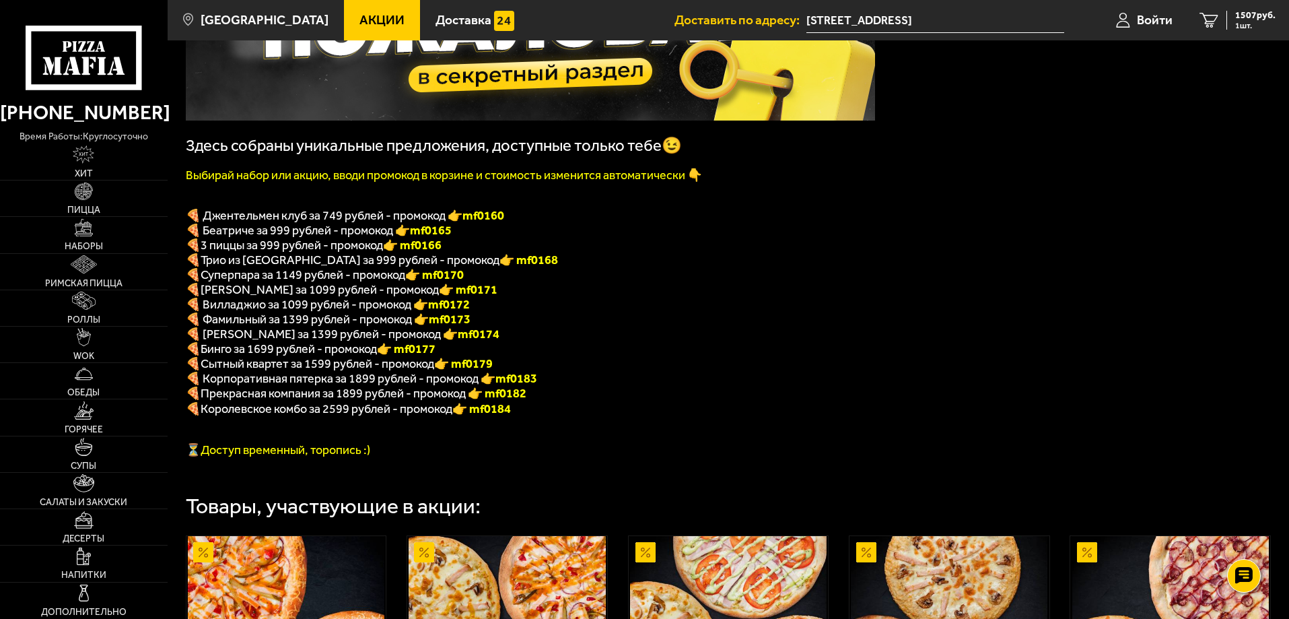
drag, startPoint x: 426, startPoint y: 267, endPoint x: 471, endPoint y: 265, distance: 44.5
click at [471, 265] on p "🍕 Трио из [GEOGRAPHIC_DATA] за 999 рублей - промокод 👉 mf0168" at bounding box center [530, 259] width 689 height 15
copy font "f0168"
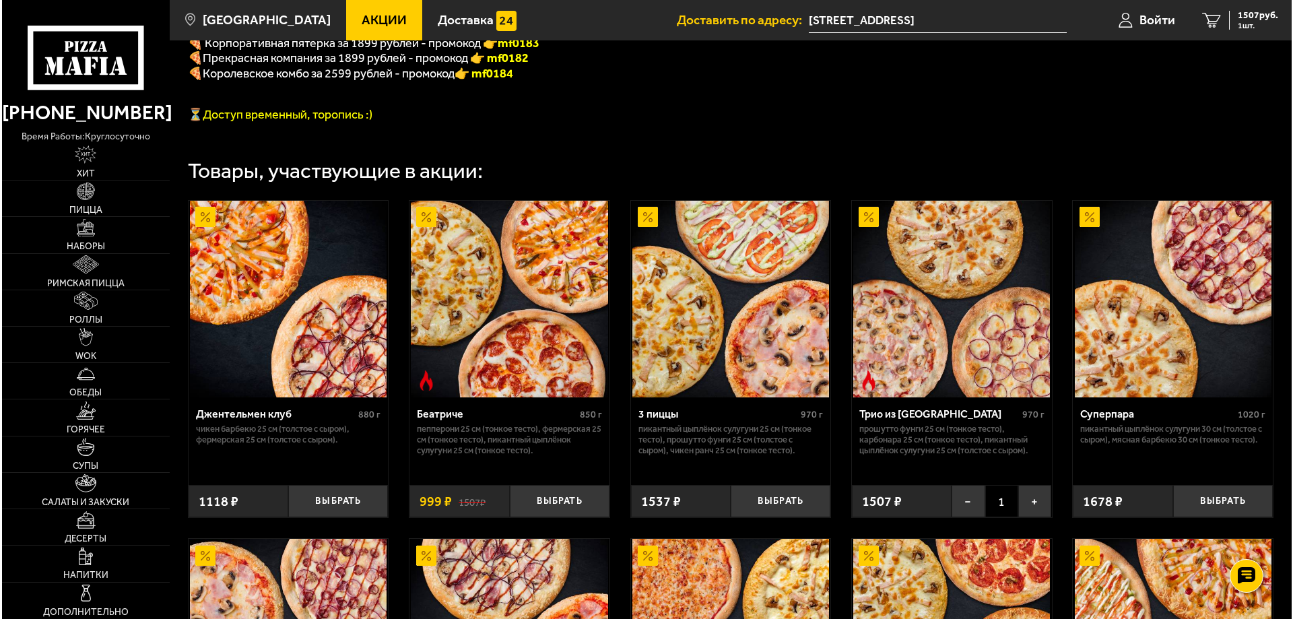
scroll to position [539, 0]
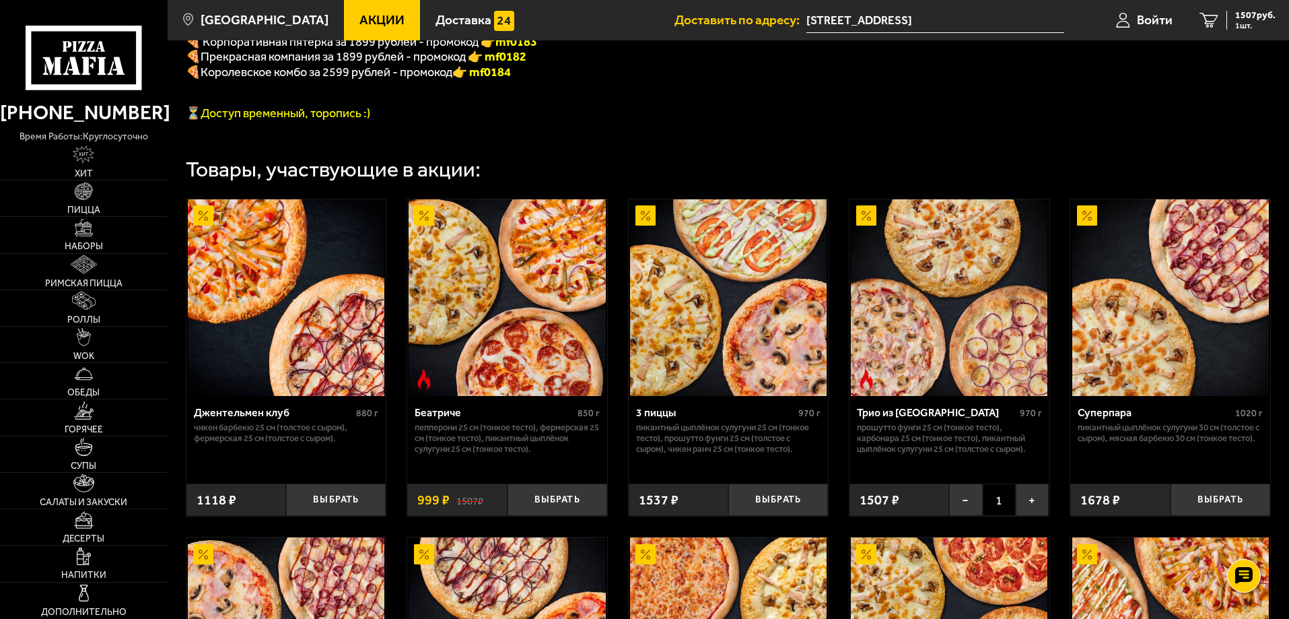
click at [922, 339] on img at bounding box center [949, 297] width 197 height 197
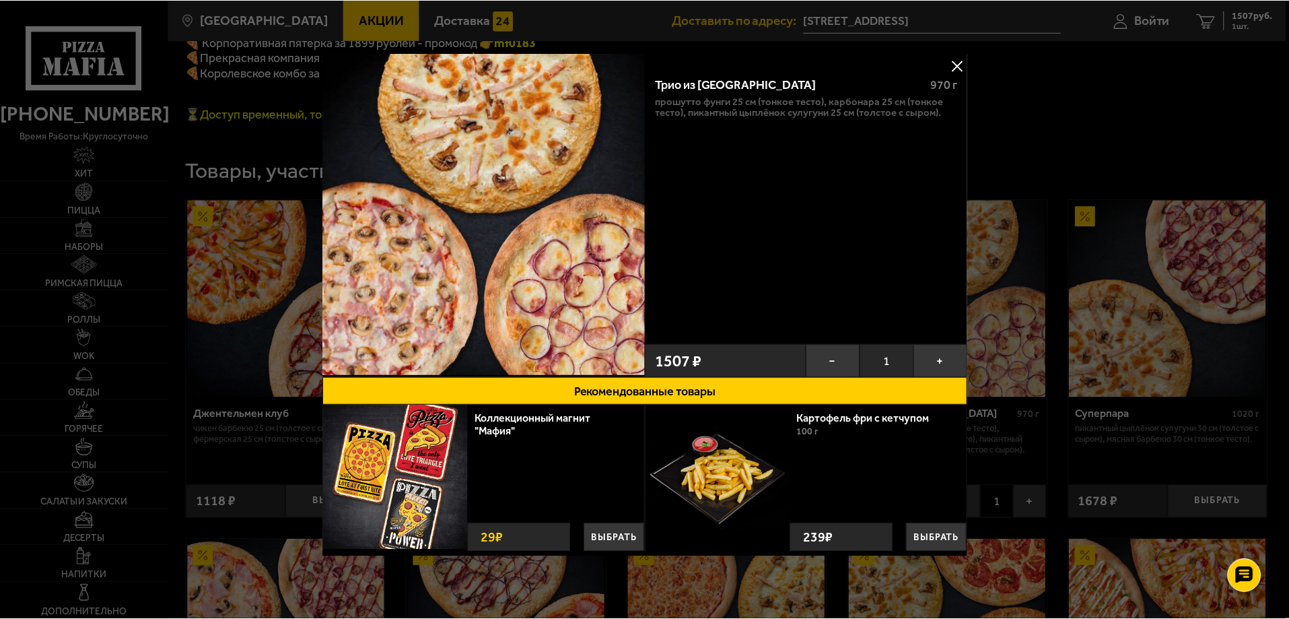
scroll to position [0, 0]
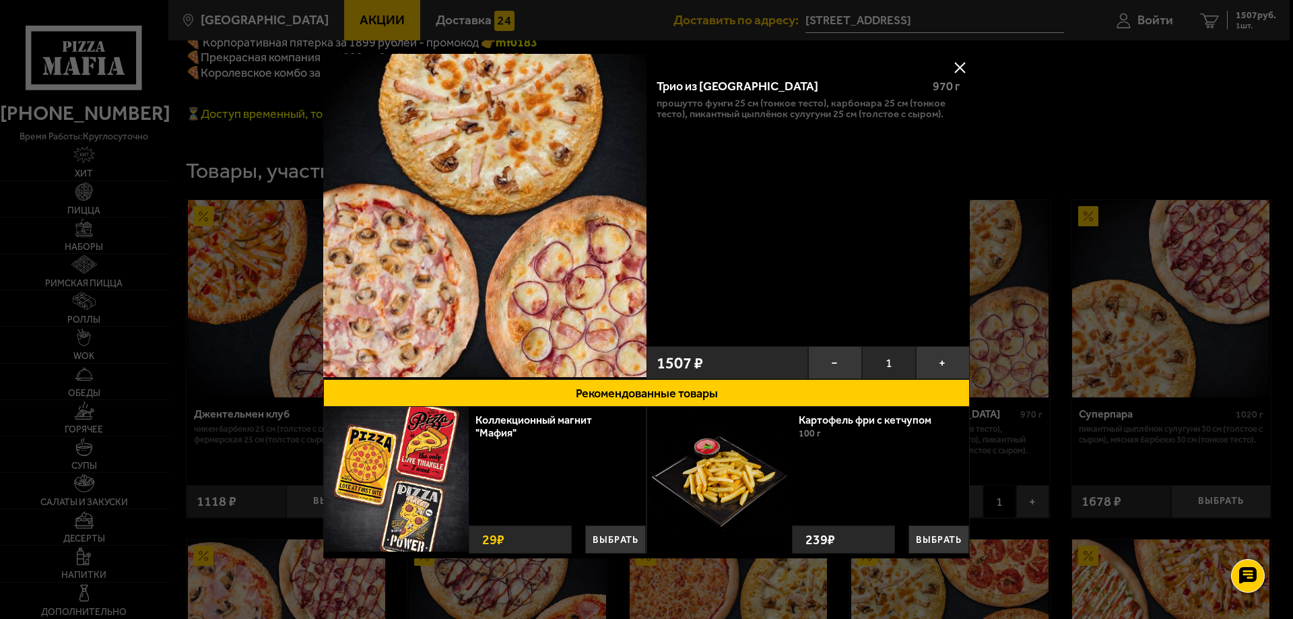
click at [952, 65] on button at bounding box center [959, 67] width 20 height 20
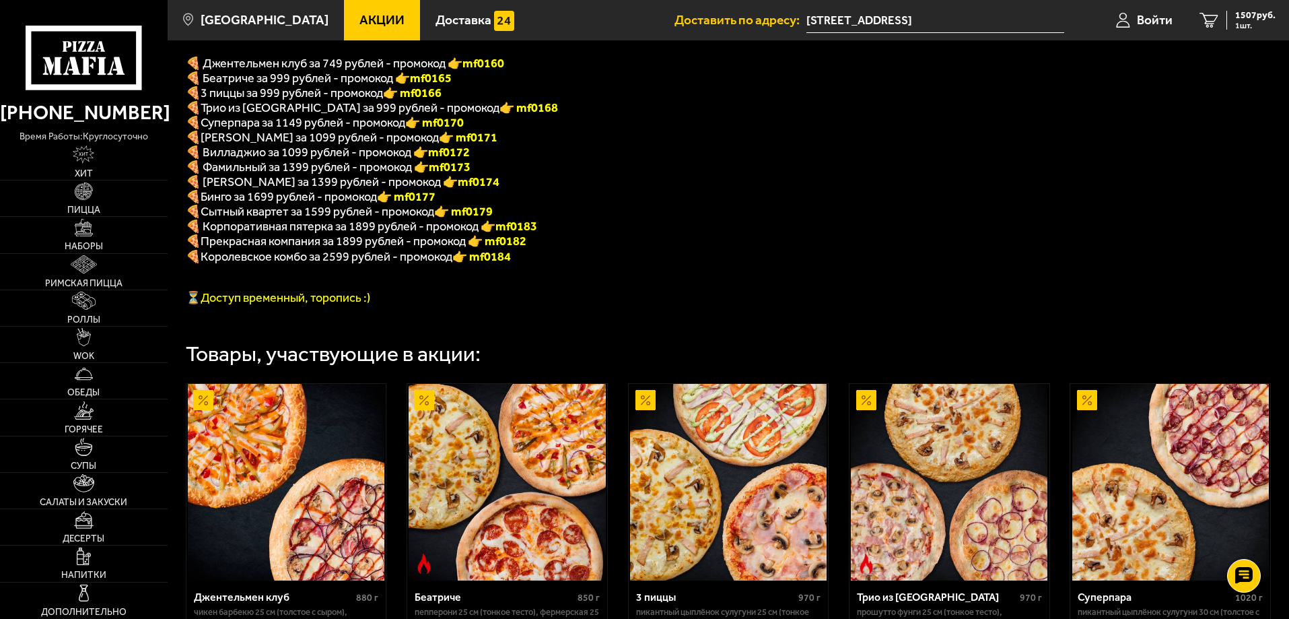
scroll to position [337, 0]
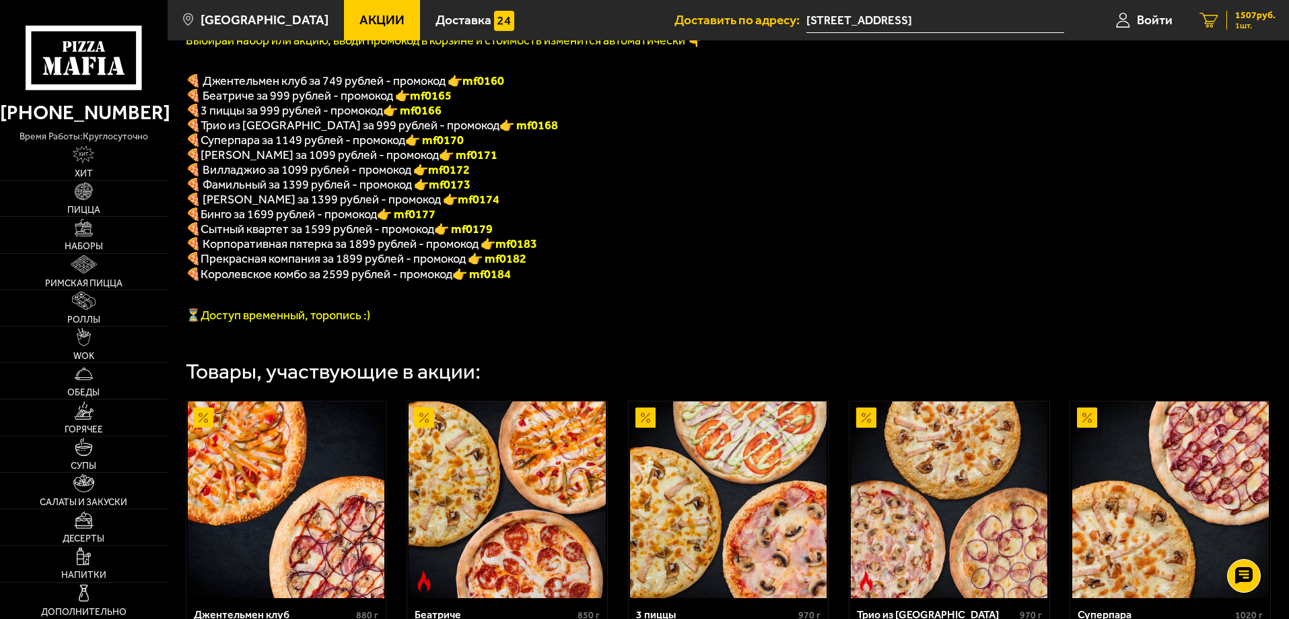
click at [1212, 20] on icon "1" at bounding box center [1209, 20] width 19 height 15
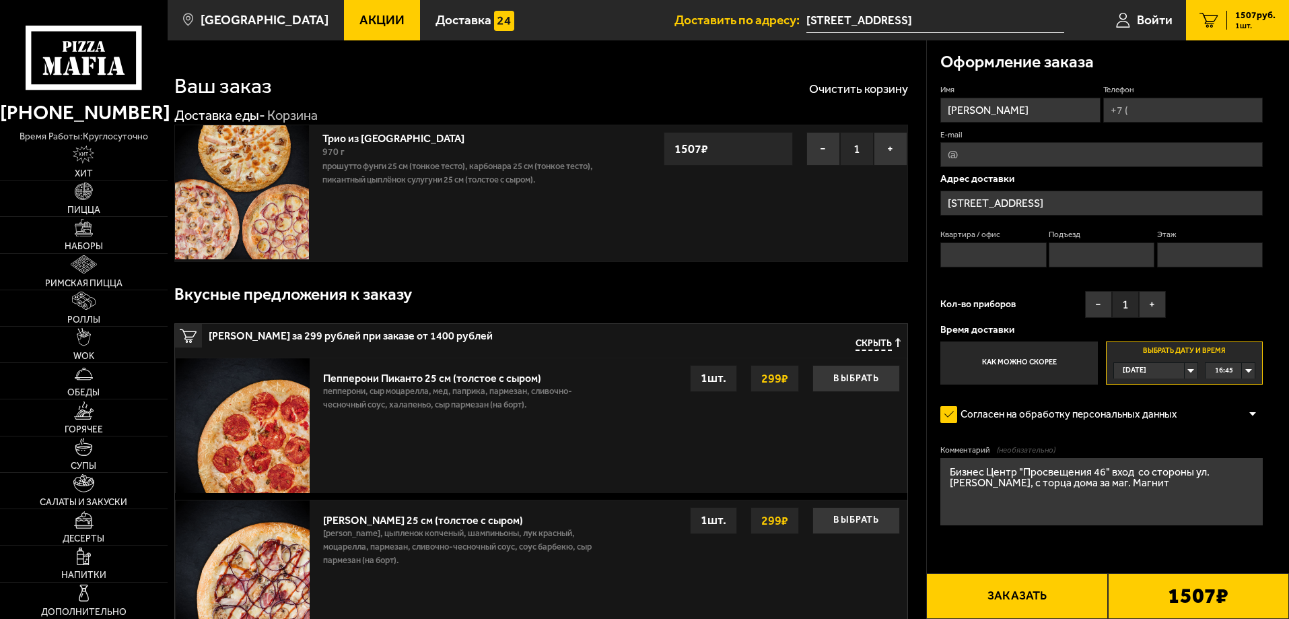
click at [1176, 118] on input "Телефон" at bounding box center [1184, 110] width 160 height 25
type input "[PHONE_NUMBER]"
click at [1139, 374] on span "[DATE]" at bounding box center [1135, 370] width 24 height 15
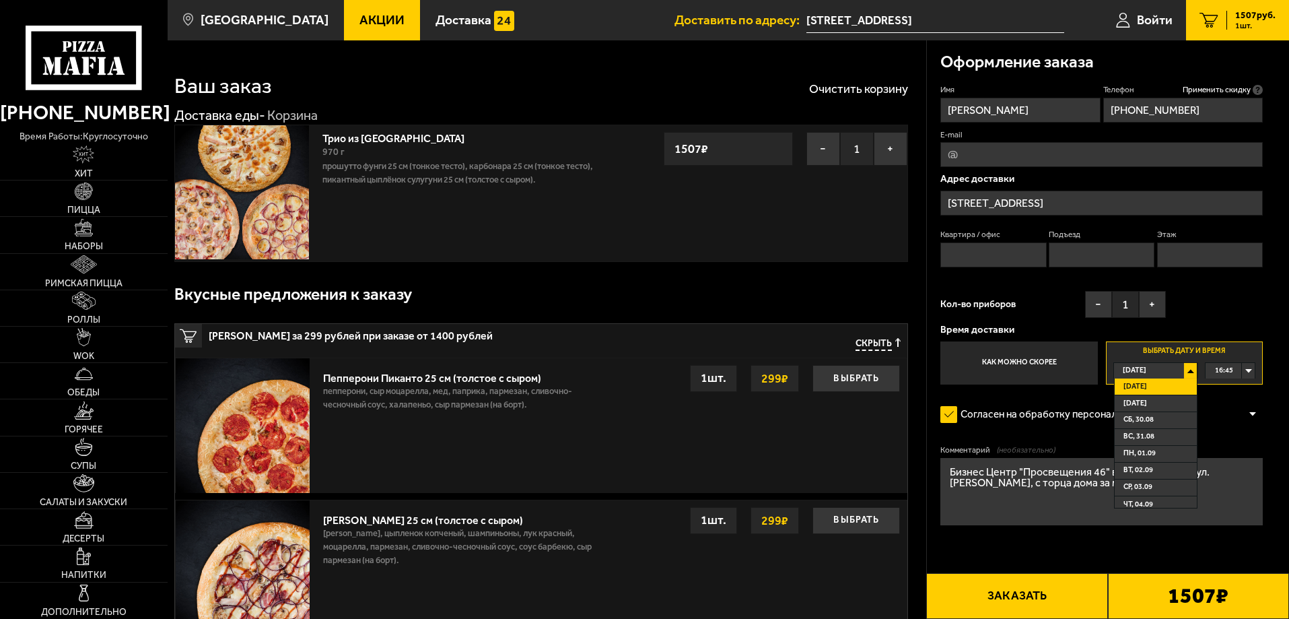
click at [1233, 374] on span "16:45" at bounding box center [1224, 370] width 18 height 15
click at [1225, 486] on span "18:00" at bounding box center [1225, 486] width 18 height 15
click at [1281, 440] on div "Оформление заказа Имя [PERSON_NAME] Телефон Применить скидку Вы будете зарегист…" at bounding box center [1108, 322] width 363 height 564
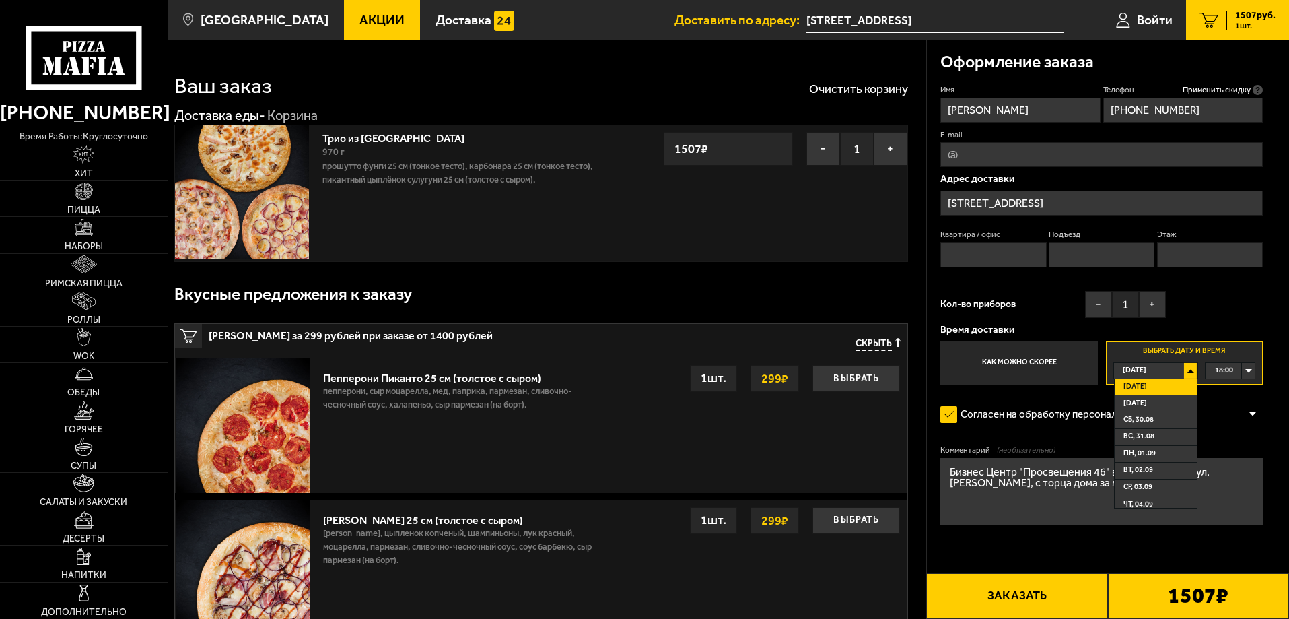
click at [1187, 384] on li "[DATE]" at bounding box center [1156, 386] width 82 height 17
click at [1230, 366] on span "16:30" at bounding box center [1224, 370] width 18 height 15
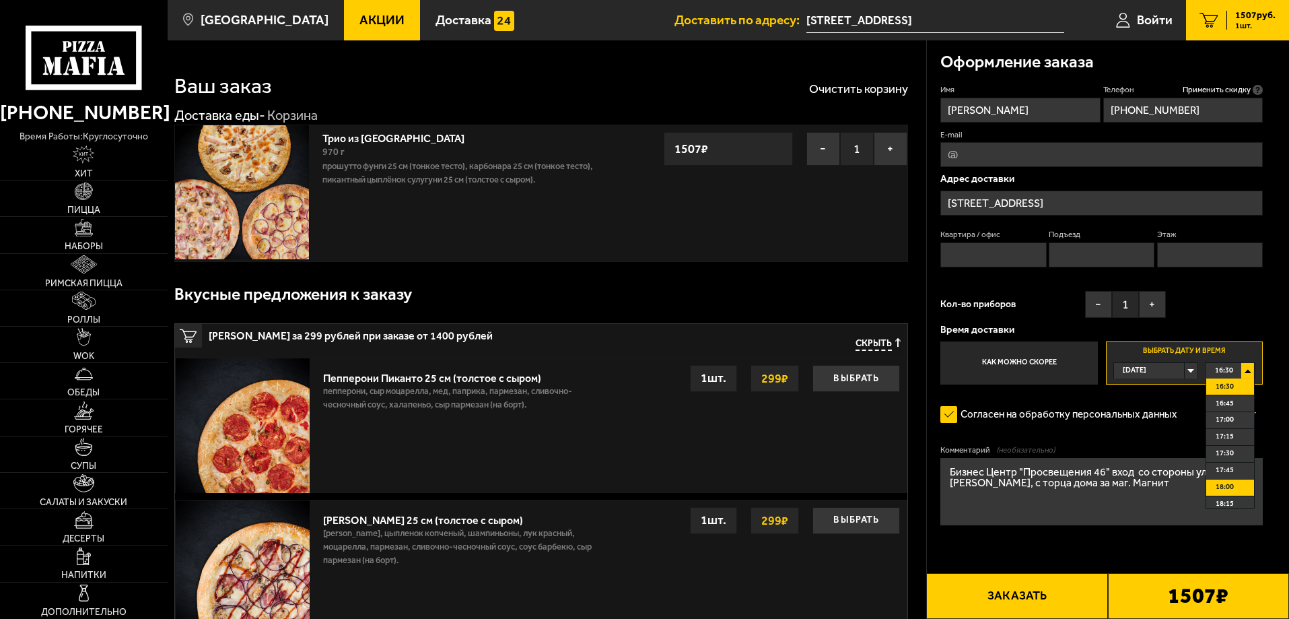
click at [1231, 488] on span "18:00" at bounding box center [1225, 486] width 18 height 15
click at [1027, 204] on input "[STREET_ADDRESS]" at bounding box center [1102, 203] width 323 height 25
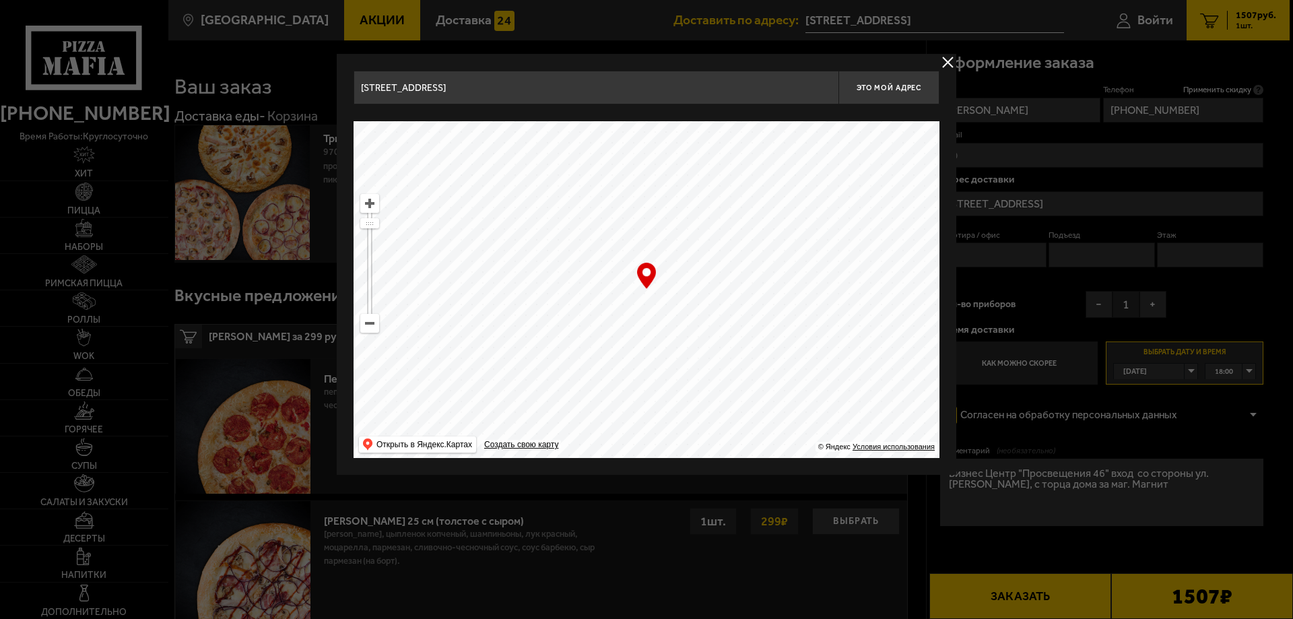
drag, startPoint x: 728, startPoint y: 290, endPoint x: 850, endPoint y: 529, distance: 268.9
drag, startPoint x: 679, startPoint y: 202, endPoint x: 833, endPoint y: 465, distance: 304.7
click at [821, 437] on ymaps at bounding box center [646, 289] width 586 height 337
type input "[STREET_ADDRESS]"
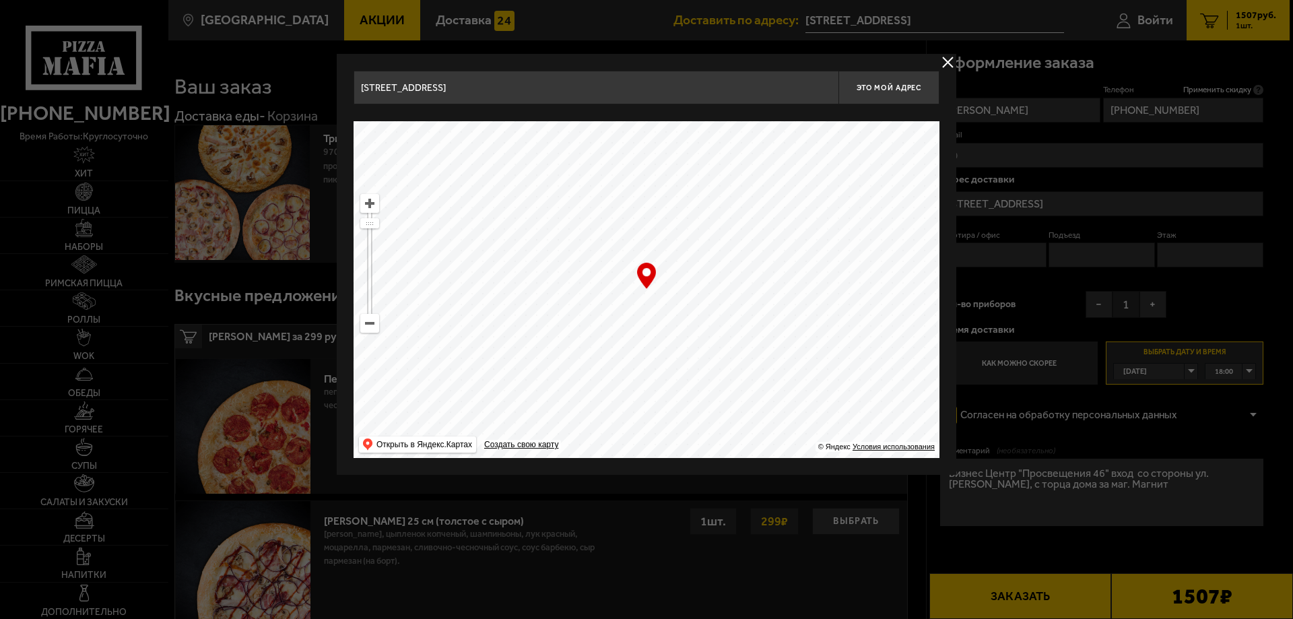
type input "[STREET_ADDRESS]"
drag, startPoint x: 704, startPoint y: 180, endPoint x: 806, endPoint y: 446, distance: 284.7
click at [806, 446] on ymaps "… © Яндекс Условия использования Открыть в Яндекс.Картах Создать свою карту" at bounding box center [646, 289] width 586 height 337
type input "посёлок [GEOGRAPHIC_DATA], [STREET_ADDRESS][PERSON_NAME]"
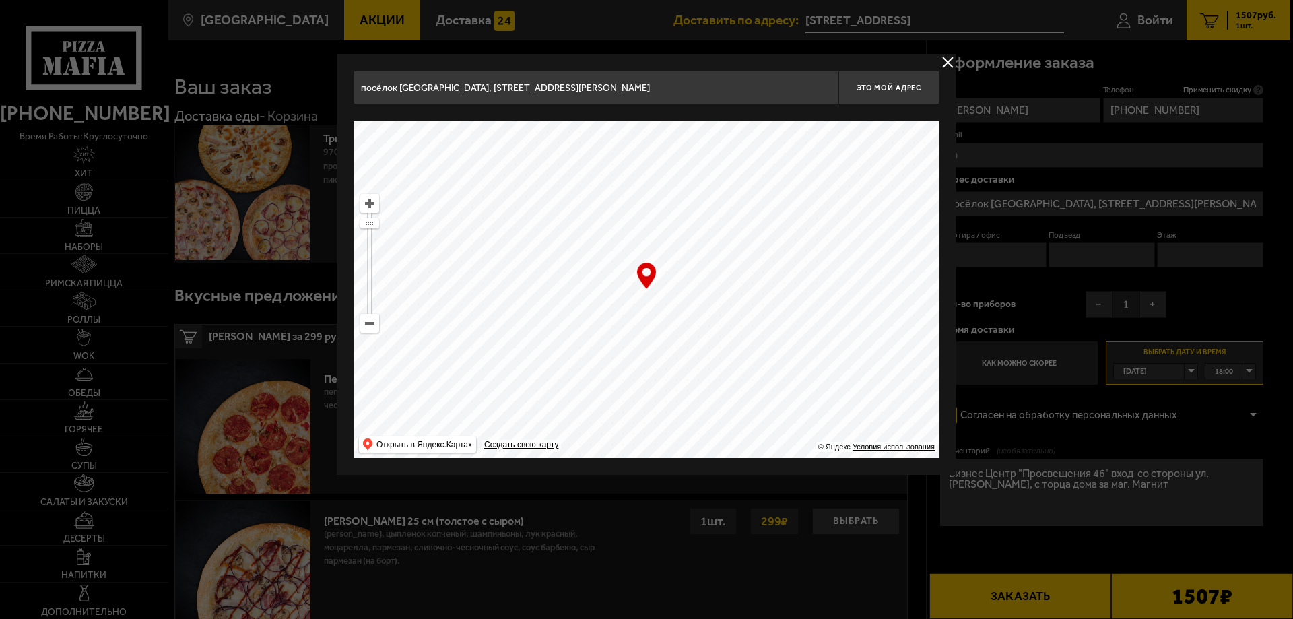
drag, startPoint x: 739, startPoint y: 307, endPoint x: 786, endPoint y: 310, distance: 47.2
click at [786, 310] on ymaps at bounding box center [646, 289] width 586 height 337
click at [995, 240] on div at bounding box center [646, 309] width 1293 height 619
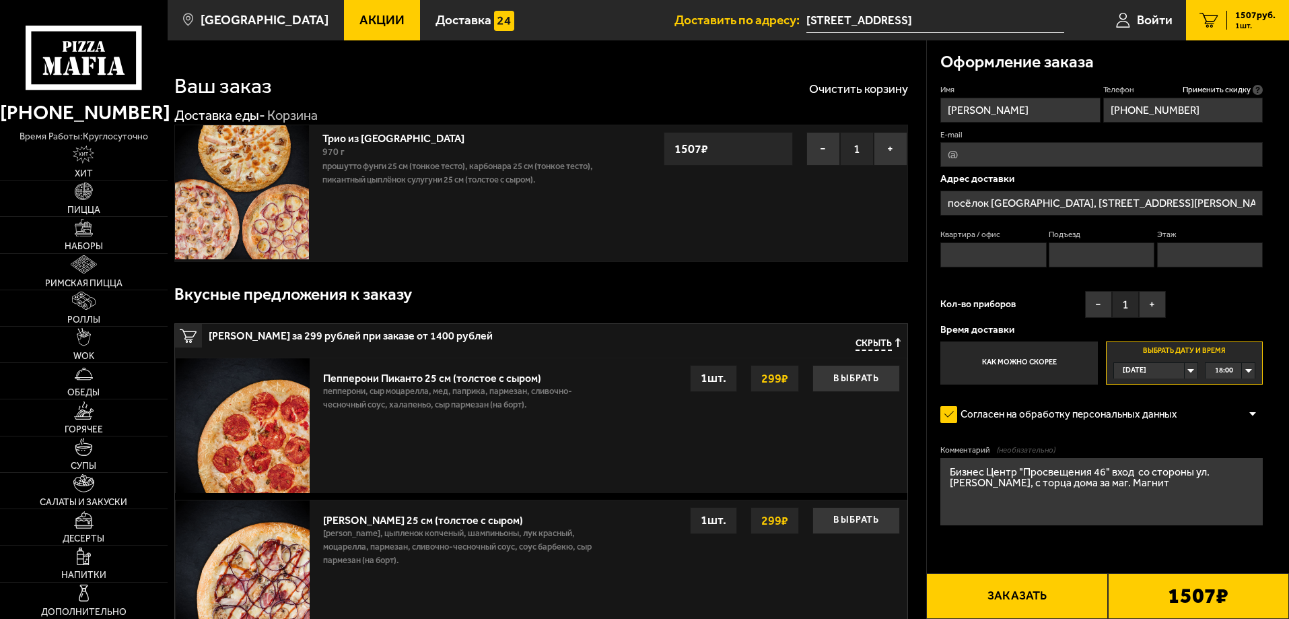
click at [995, 252] on input "Квартира / офис" at bounding box center [994, 254] width 106 height 25
type input "1226"
click at [1095, 255] on input "Подъезд" at bounding box center [1102, 254] width 106 height 25
type input "5"
click at [1193, 256] on input "Этаж" at bounding box center [1210, 254] width 106 height 25
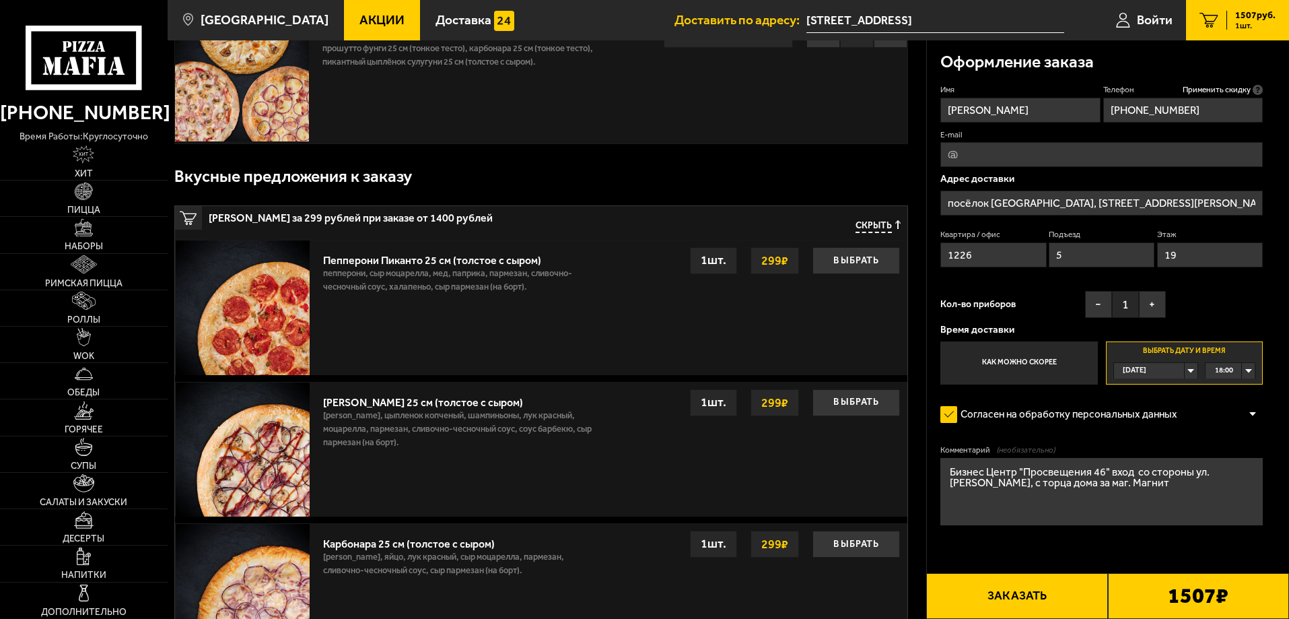
scroll to position [135, 0]
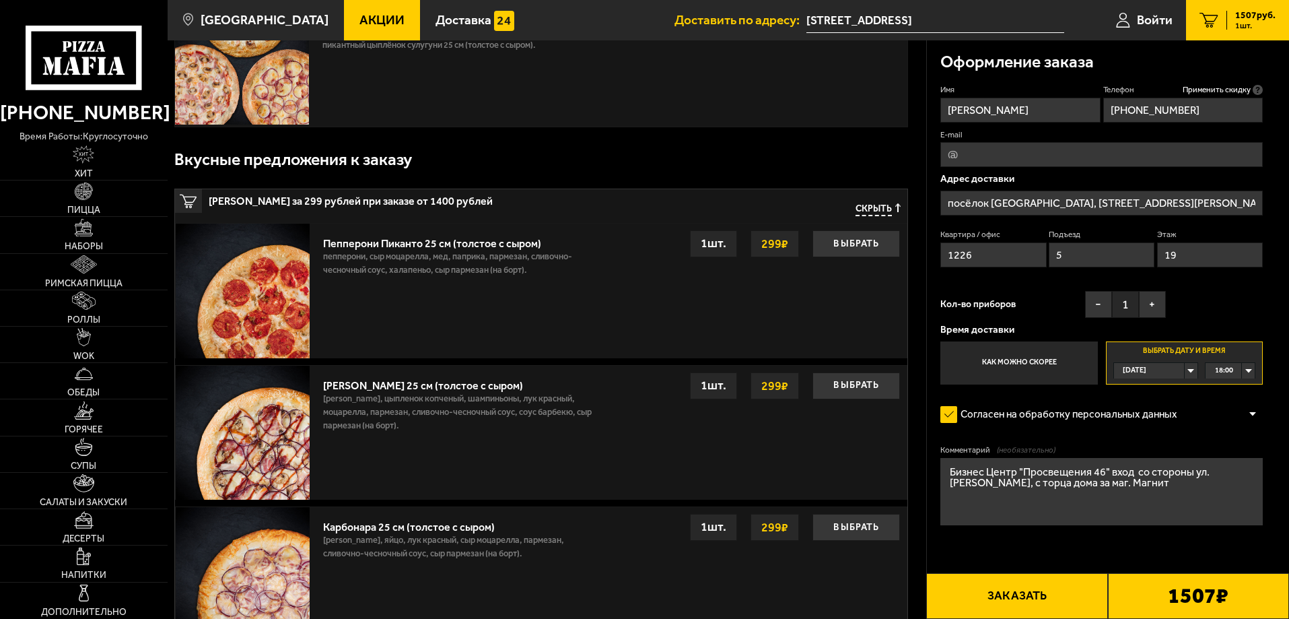
type input "19"
drag, startPoint x: 1136, startPoint y: 488, endPoint x: 939, endPoint y: 461, distance: 198.4
click at [939, 461] on div "Оформление заказа Имя [PERSON_NAME] Телефон Применить скидку Вы будете зарегист…" at bounding box center [1108, 322] width 363 height 564
type textarea "домофон 1226"
click at [1257, 415] on div at bounding box center [1253, 414] width 20 height 10
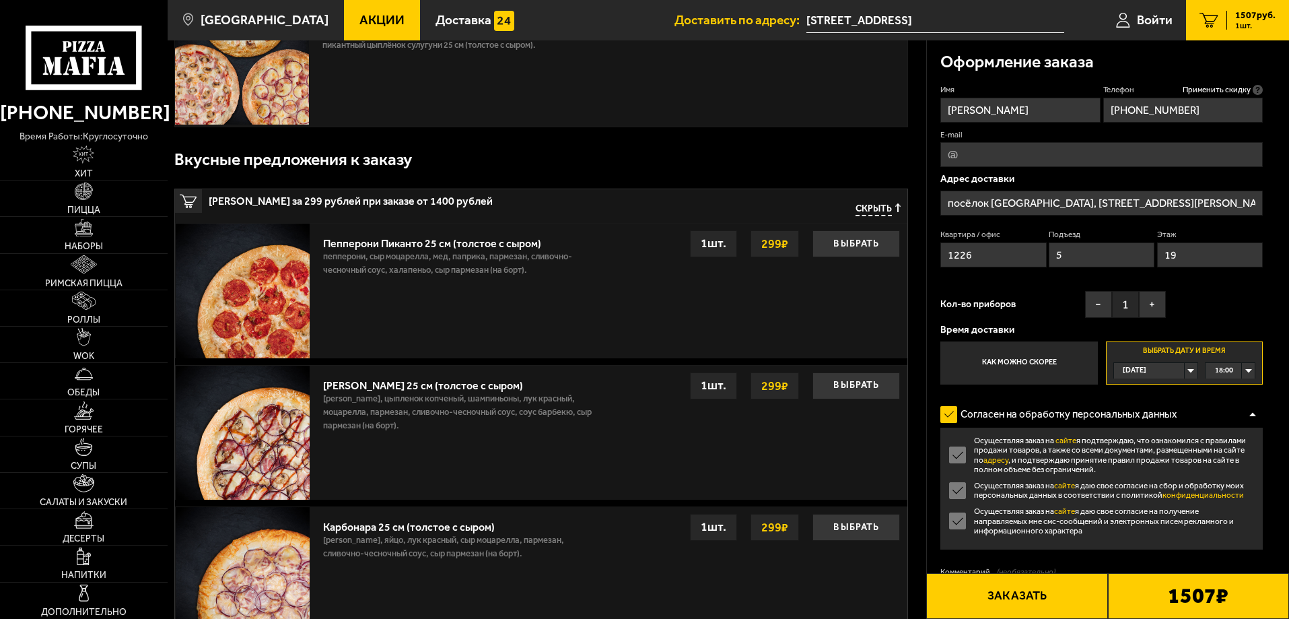
click at [965, 522] on label "Осуществляя заказ на сайте я даю свое согласие на получение направляемых мне см…" at bounding box center [1102, 520] width 323 height 29
click at [0, 0] on input "Осуществляя заказ на сайте я даю свое согласие на получение направляемых мне см…" at bounding box center [0, 0] width 0 height 0
click at [1283, 517] on div "Оформление заказа Имя [PERSON_NAME] Телефон Применить скидку Вы будете зарегист…" at bounding box center [1108, 382] width 363 height 685
click at [1252, 417] on div at bounding box center [1253, 414] width 20 height 10
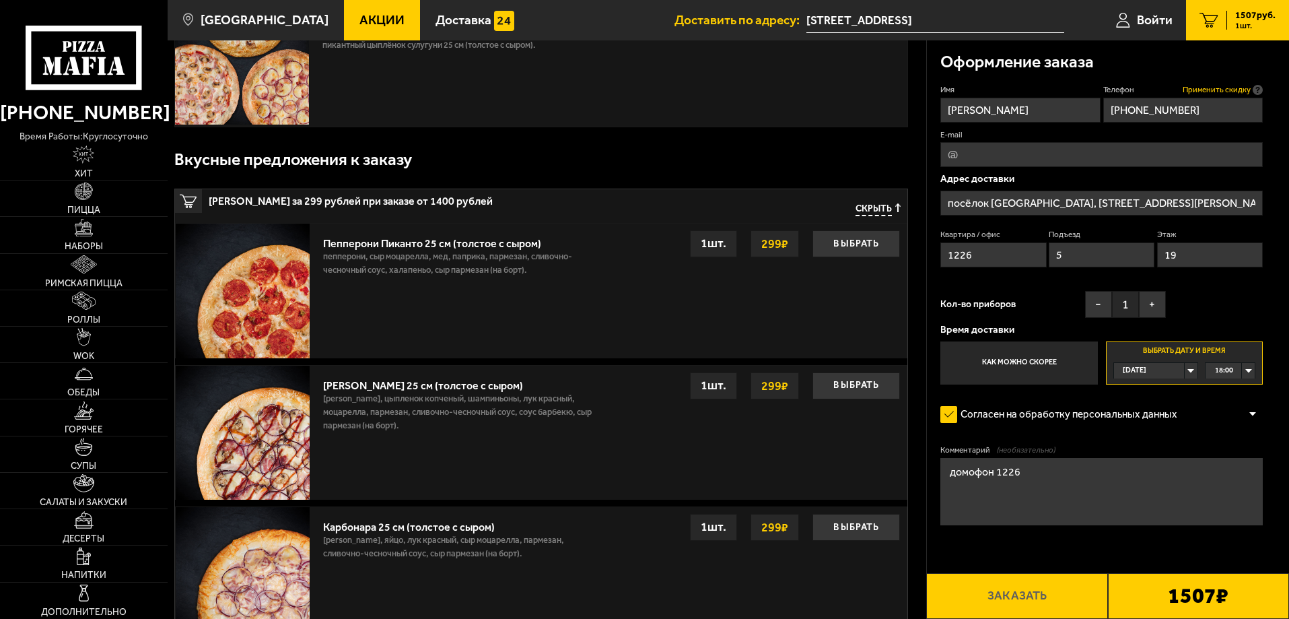
click at [1237, 88] on span "Применить скидку" at bounding box center [1217, 89] width 68 height 11
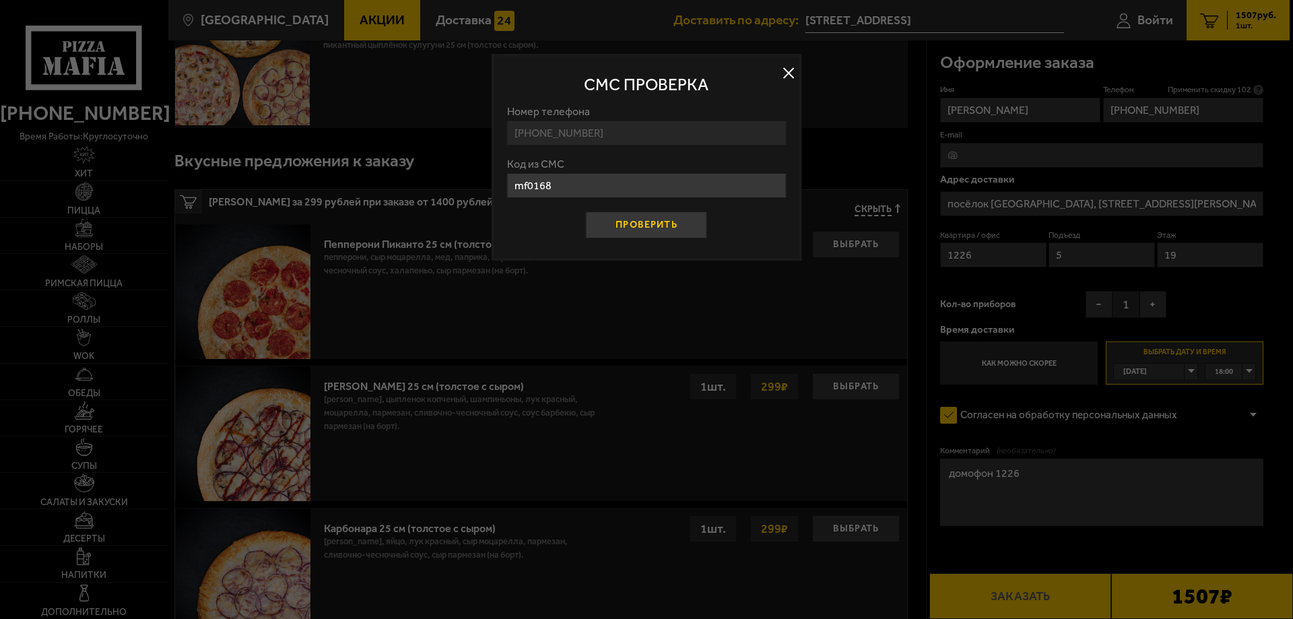
type input "mf0168"
click at [650, 224] on button "Проверить" at bounding box center [646, 224] width 121 height 27
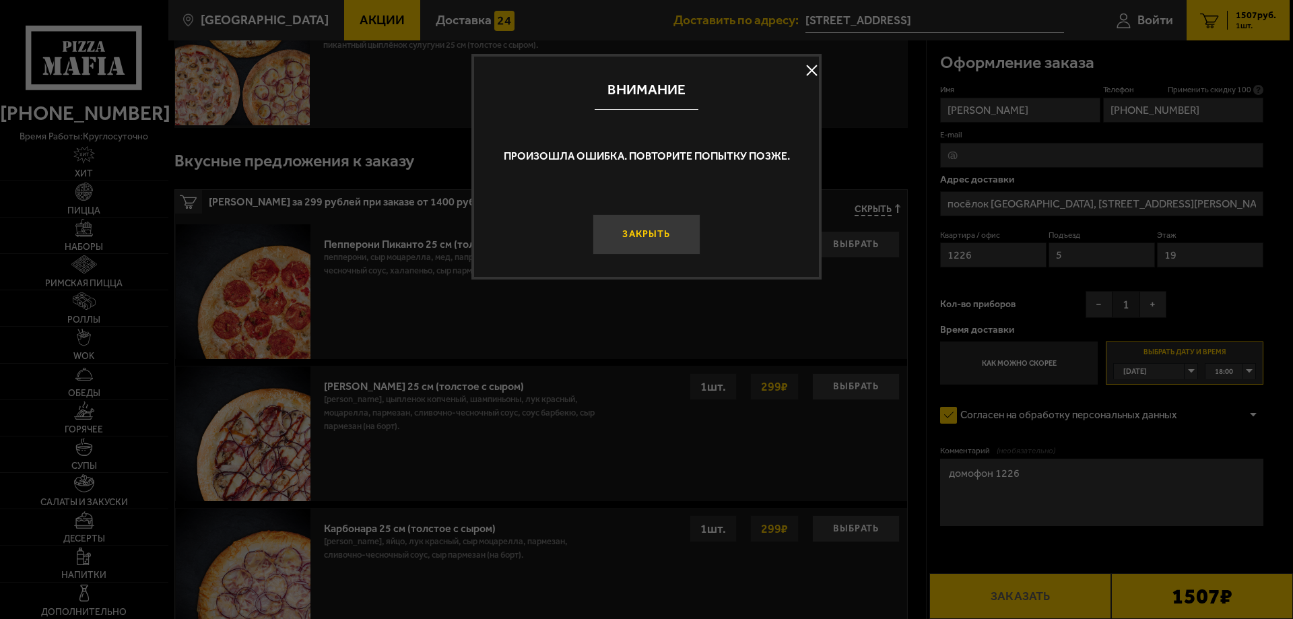
click at [638, 232] on button "Закрыть" at bounding box center [646, 234] width 108 height 40
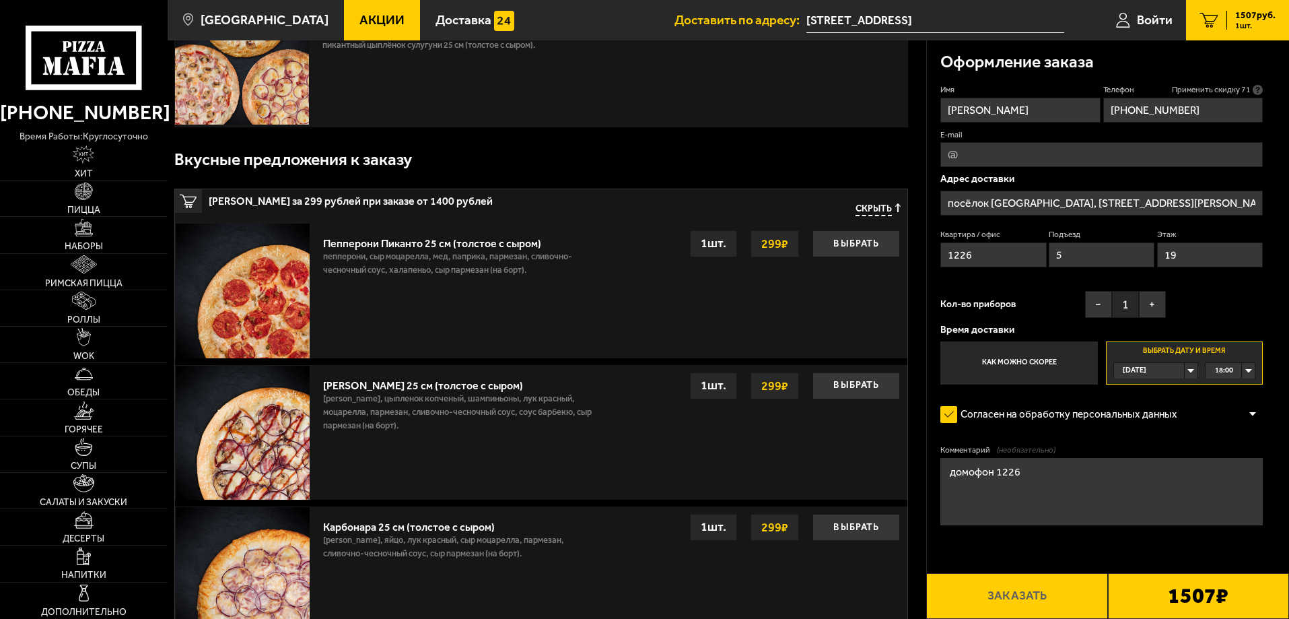
click at [1186, 90] on span "Применить скидку 71" at bounding box center [1211, 89] width 79 height 11
click at [1216, 88] on span "Применить скидку 68" at bounding box center [1211, 89] width 79 height 11
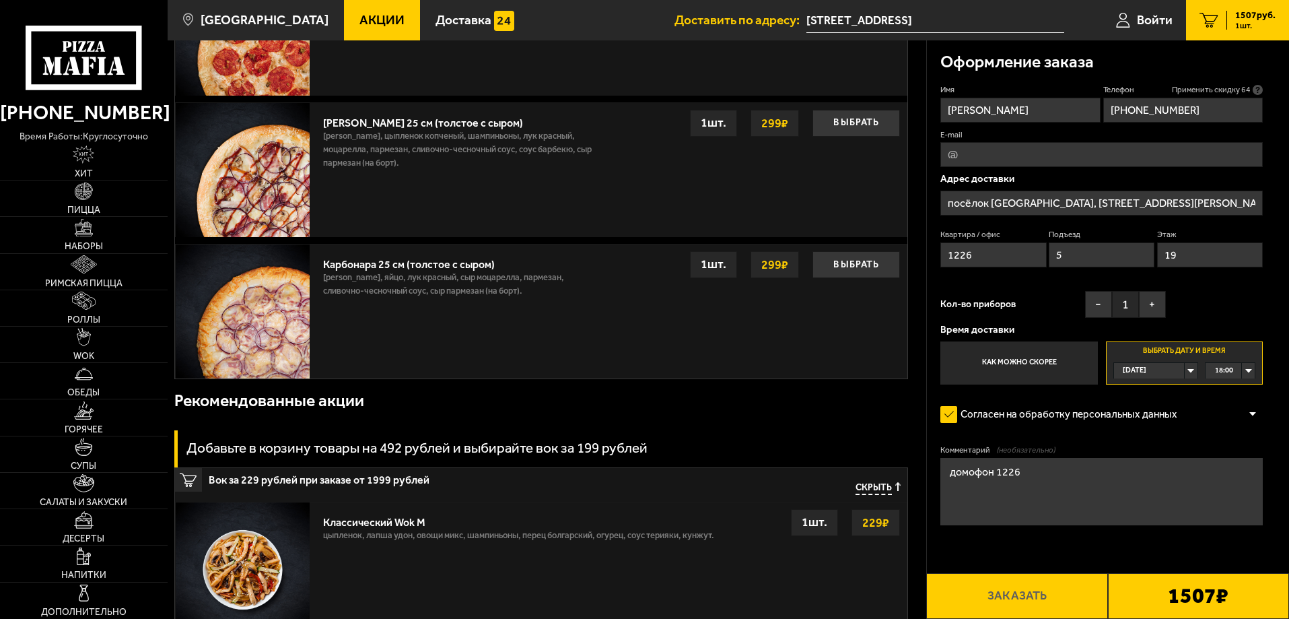
scroll to position [404, 0]
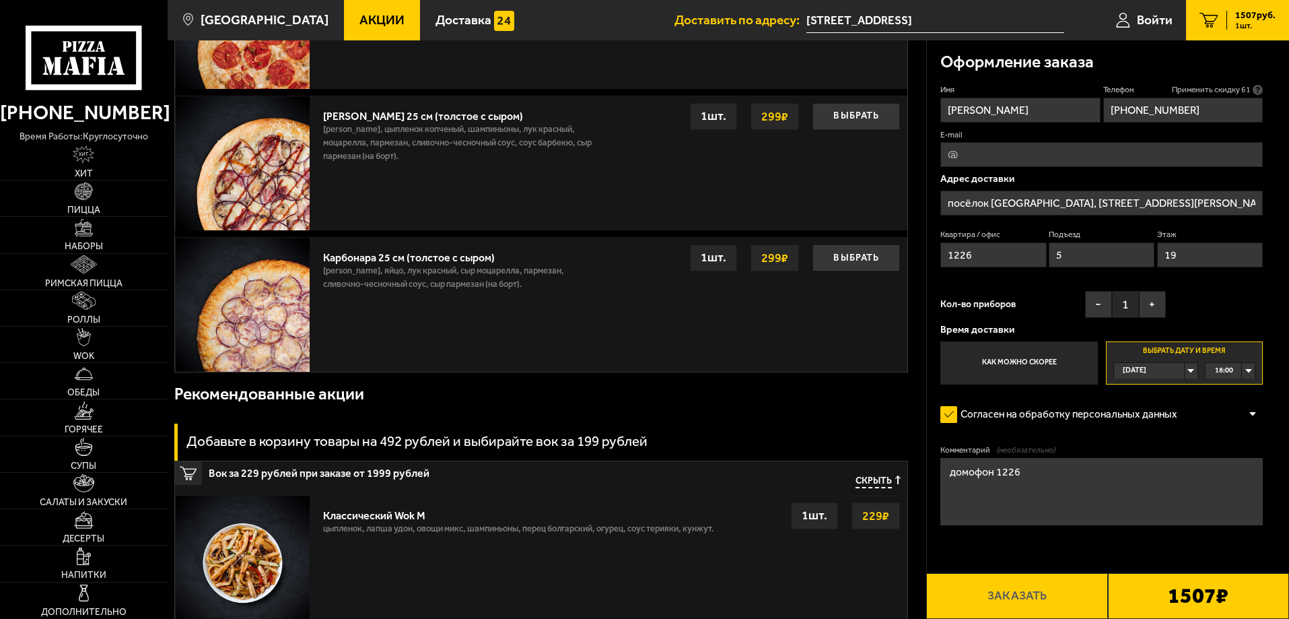
click at [1081, 502] on textarea "домофон 1226" at bounding box center [1102, 491] width 323 height 67
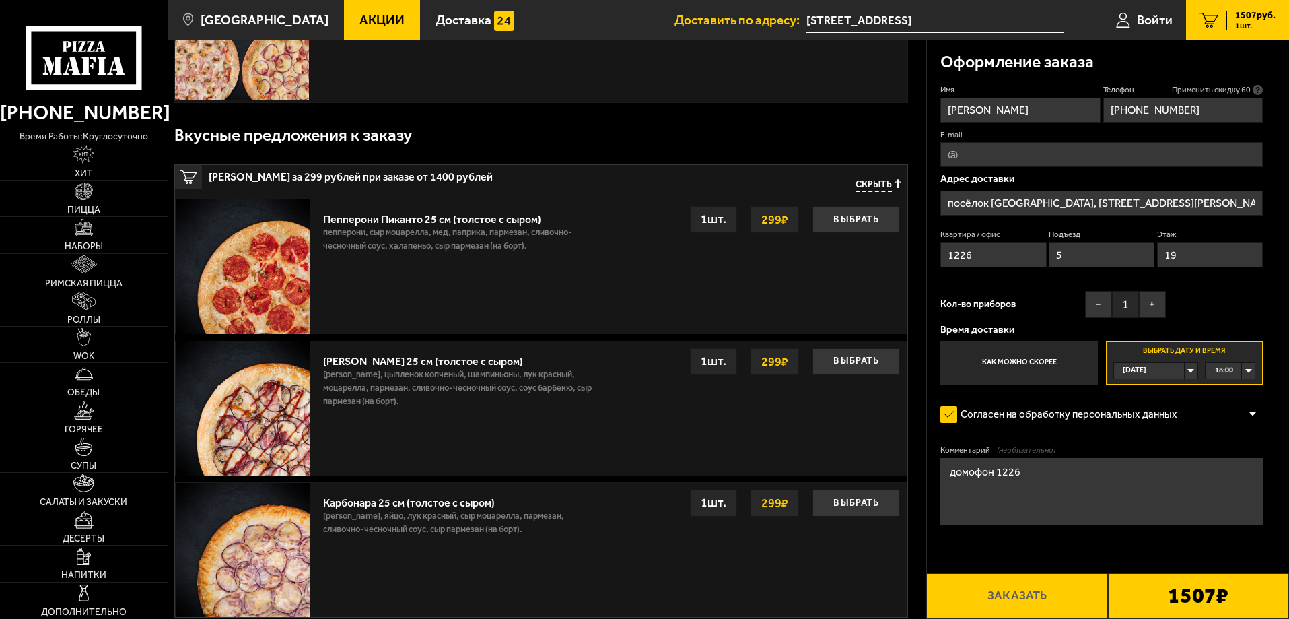
scroll to position [0, 0]
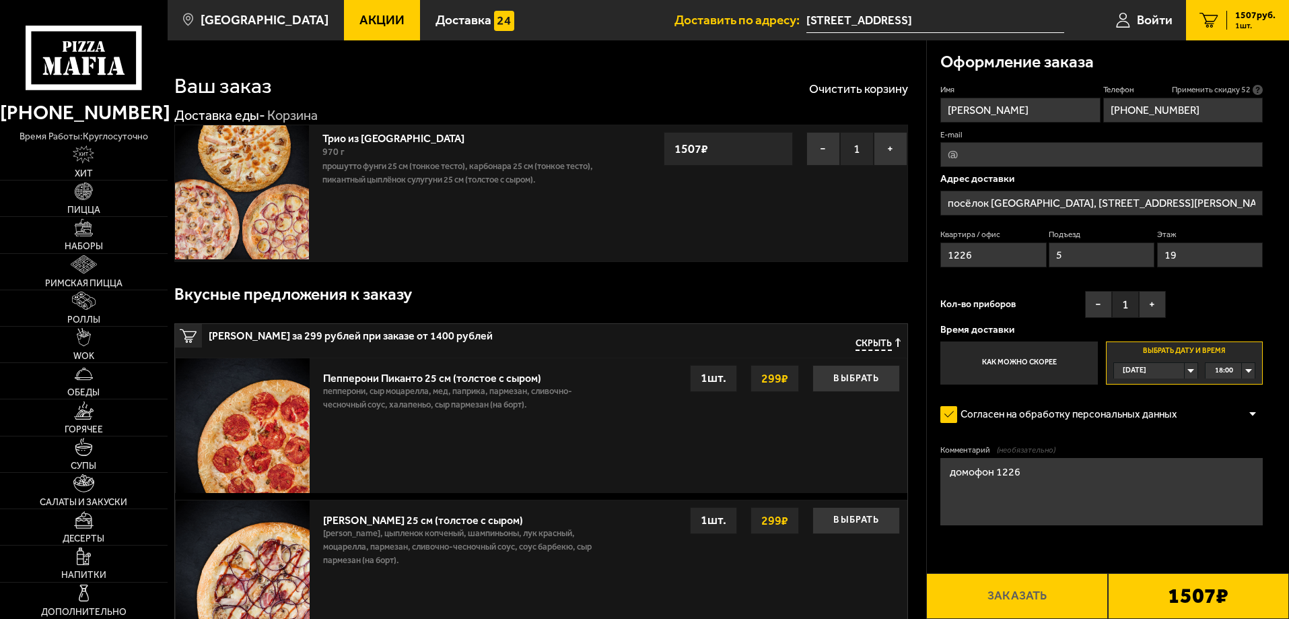
click at [989, 251] on input "1226" at bounding box center [994, 254] width 106 height 25
click at [1101, 310] on button "−" at bounding box center [1098, 304] width 27 height 27
click at [1000, 416] on label "Согласен на обработку персональных данных" at bounding box center [1066, 414] width 250 height 27
click at [0, 0] on input "Согласен на обработку персональных данных" at bounding box center [0, 0] width 0 height 0
click at [996, 416] on label "Согласен на обработку персональных данных" at bounding box center [1066, 414] width 250 height 27
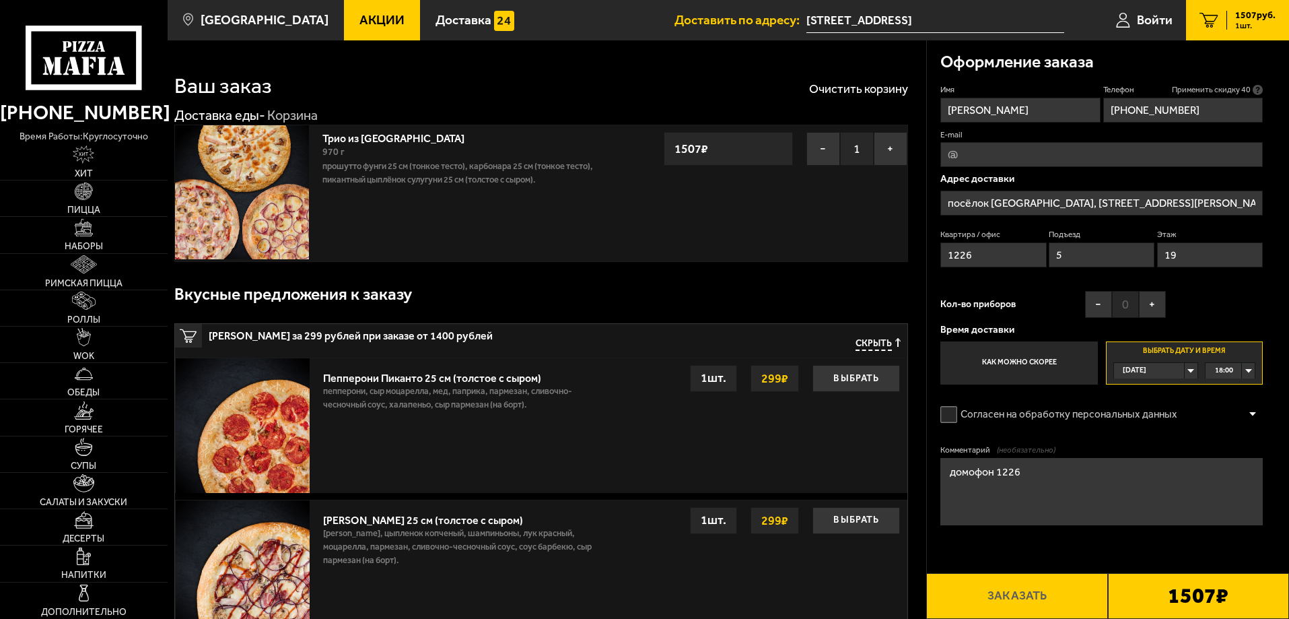
click at [0, 0] on input "Согласен на обработку персональных данных" at bounding box center [0, 0] width 0 height 0
click at [1260, 415] on div at bounding box center [1253, 414] width 20 height 10
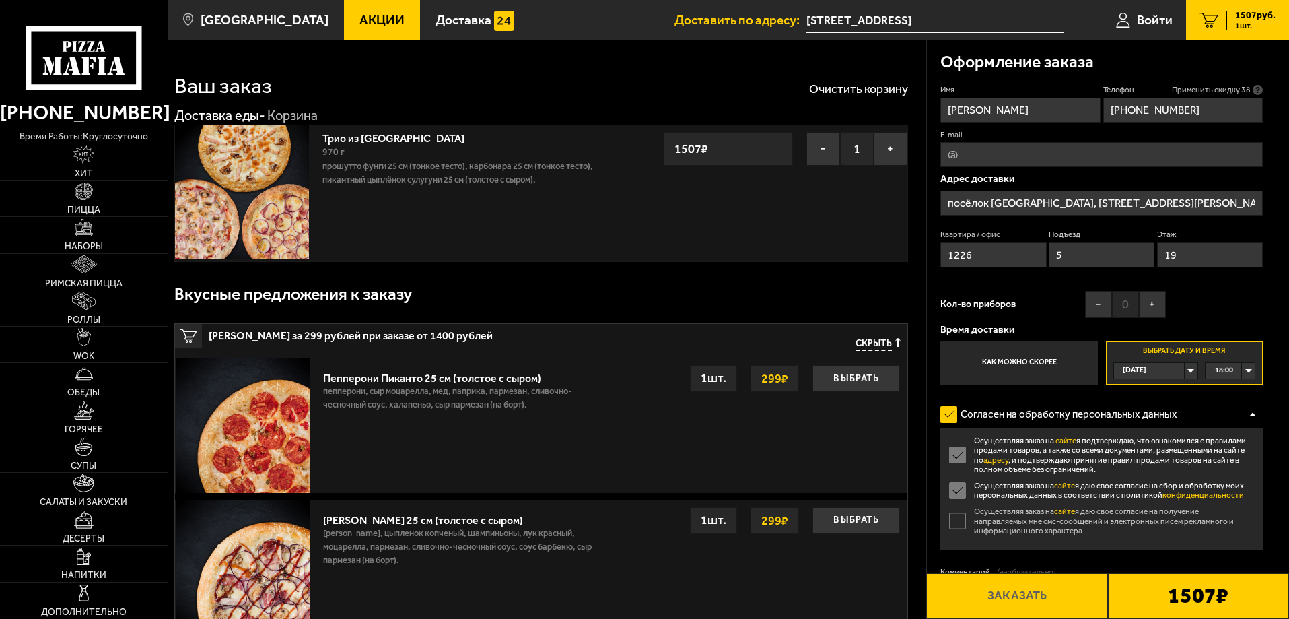
click at [959, 521] on label "Осуществляя заказ на сайте я даю свое согласие на получение направляемых мне см…" at bounding box center [1102, 520] width 323 height 29
click at [0, 0] on input "Осуществляя заказ на сайте я даю свое согласие на получение направляемых мне см…" at bounding box center [0, 0] width 0 height 0
click at [1033, 597] on button "Заказать" at bounding box center [1016, 596] width 181 height 46
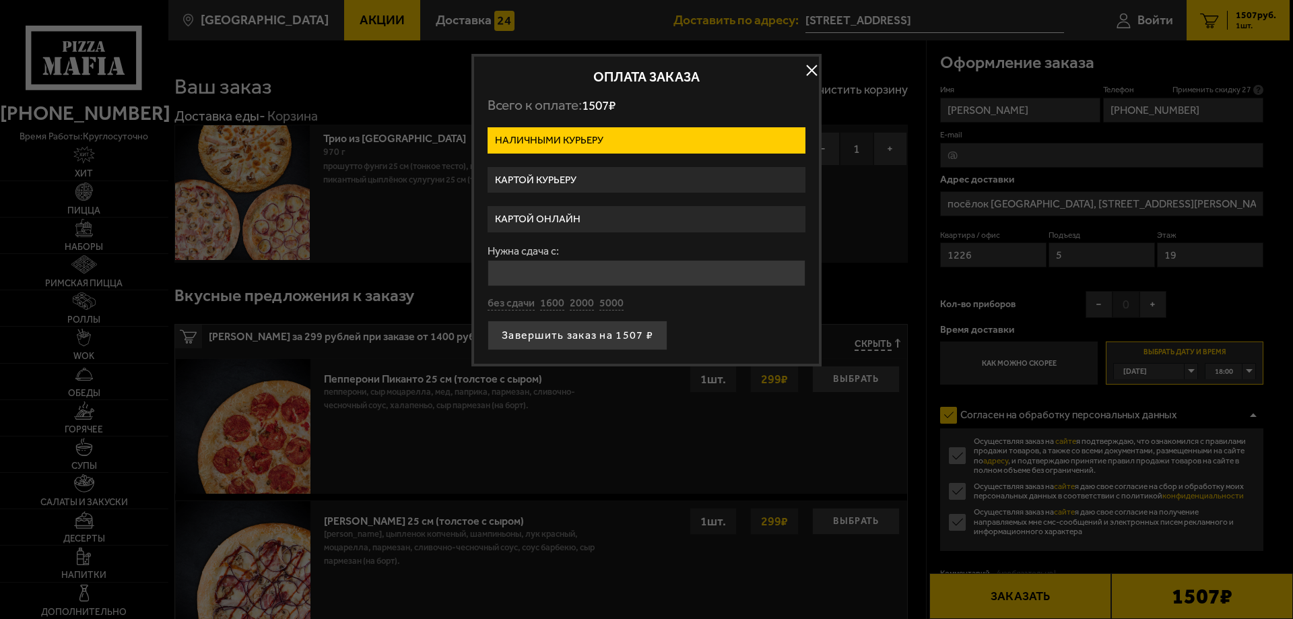
click at [814, 66] on button "button" at bounding box center [811, 71] width 20 height 20
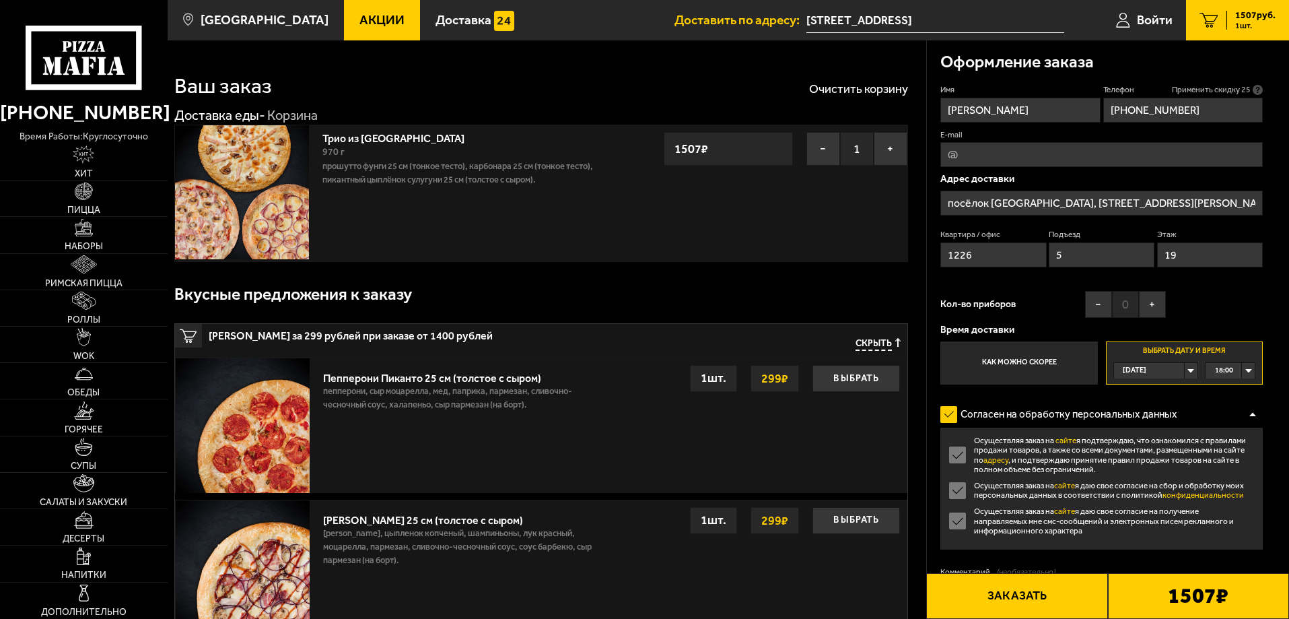
click at [504, 77] on div "Ваш заказ Очистить корзину" at bounding box center [541, 77] width 734 height 40
click at [864, 90] on button "Очистить корзину" at bounding box center [858, 89] width 99 height 12
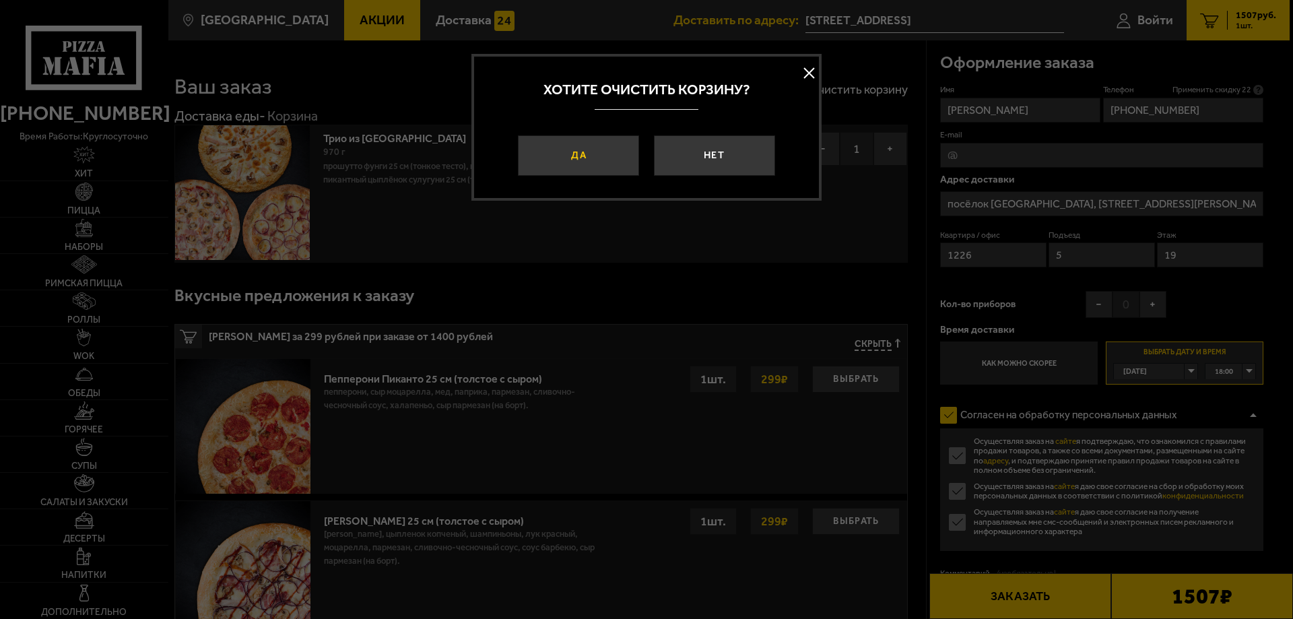
click at [555, 156] on button "Да" at bounding box center [578, 155] width 121 height 40
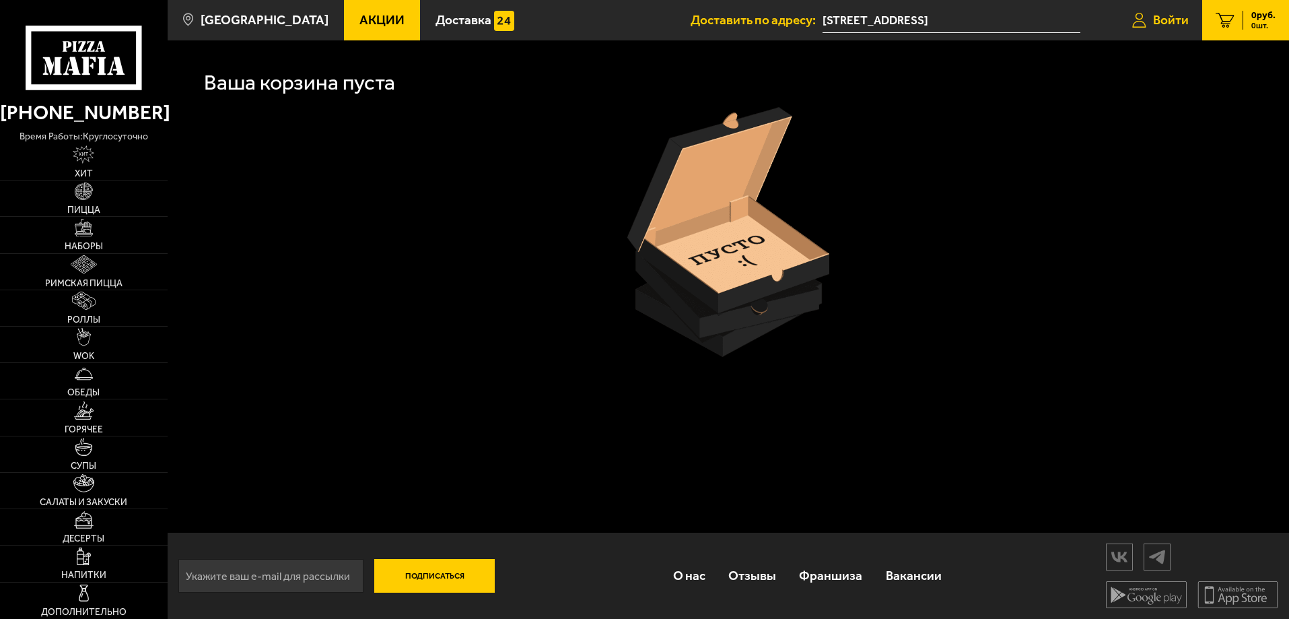
click at [1184, 19] on span "Войти" at bounding box center [1171, 19] width 36 height 13
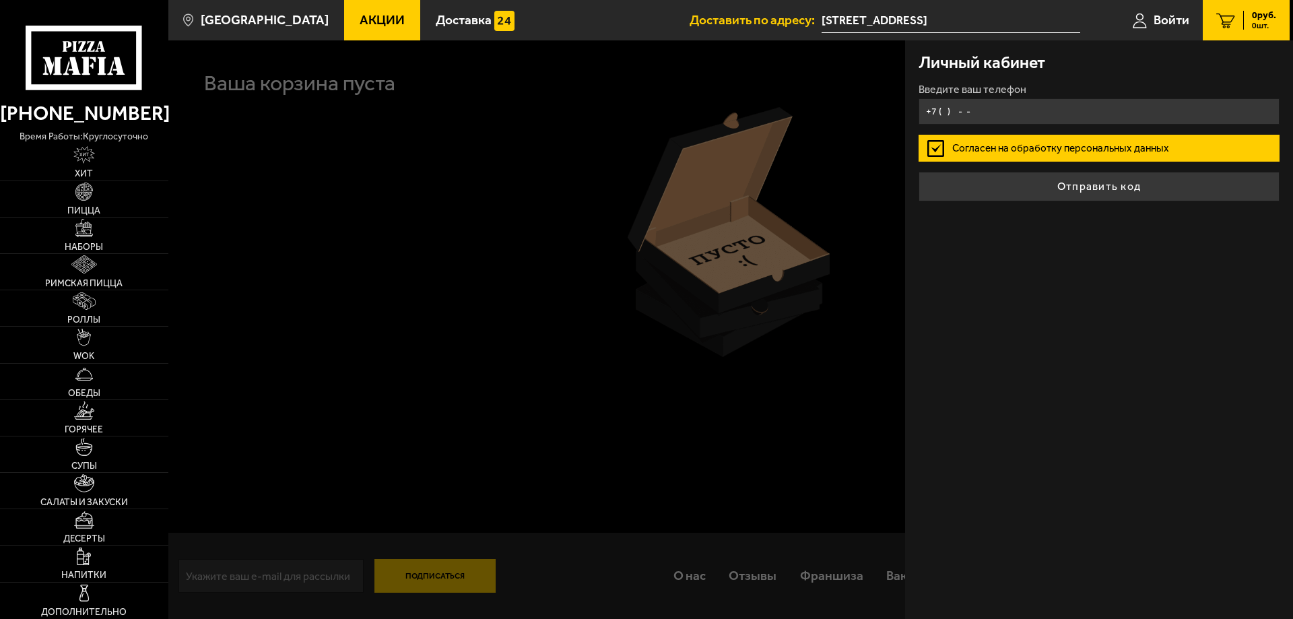
click at [974, 111] on input "+7 ( ) - -" at bounding box center [1098, 111] width 361 height 26
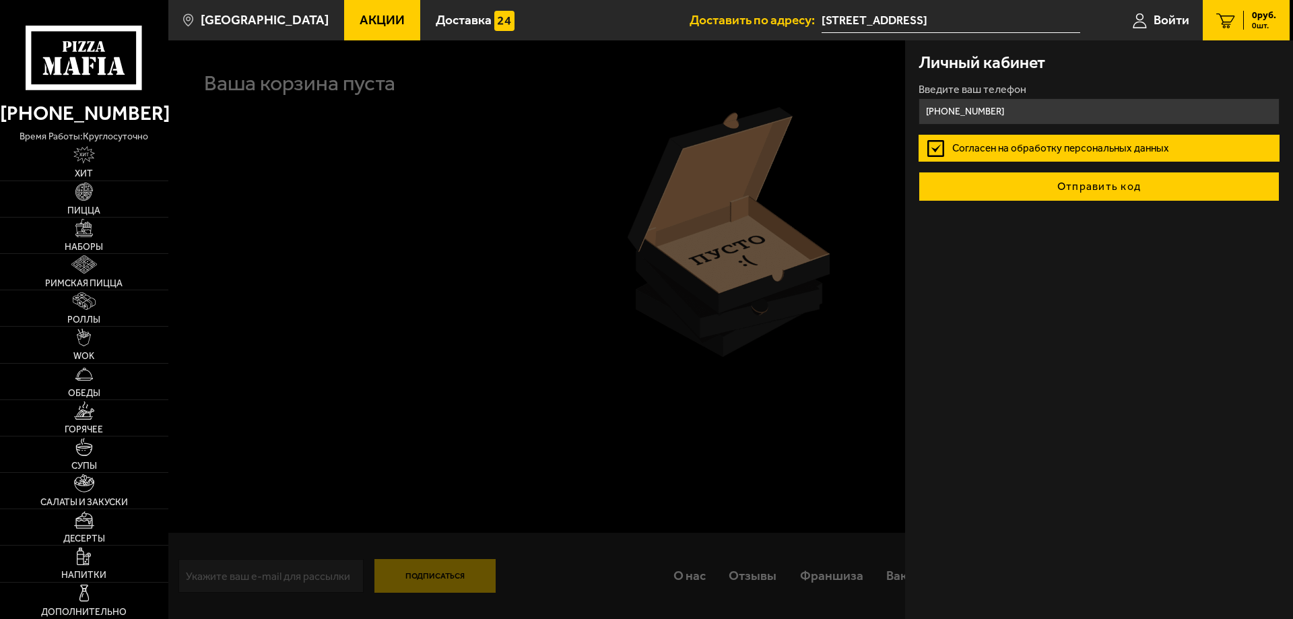
type input "[PHONE_NUMBER]"
click at [1087, 185] on button "Отправить код" at bounding box center [1098, 187] width 361 height 30
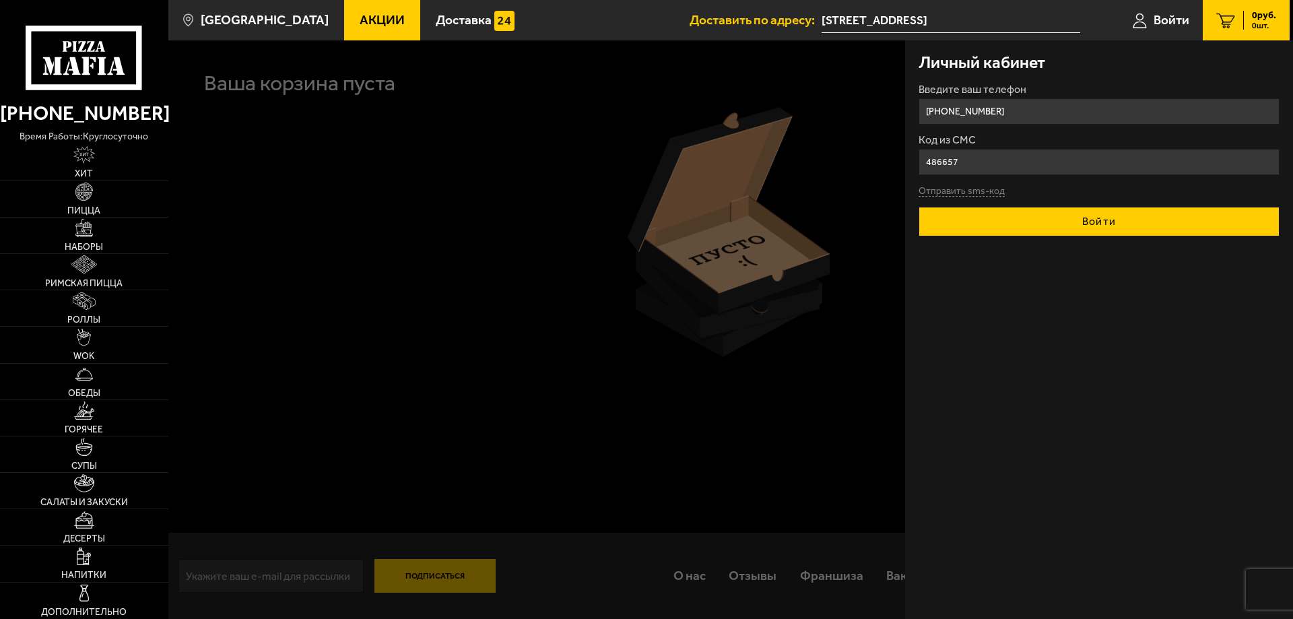
type input "486657"
click at [1126, 219] on button "Войти" at bounding box center [1098, 222] width 361 height 30
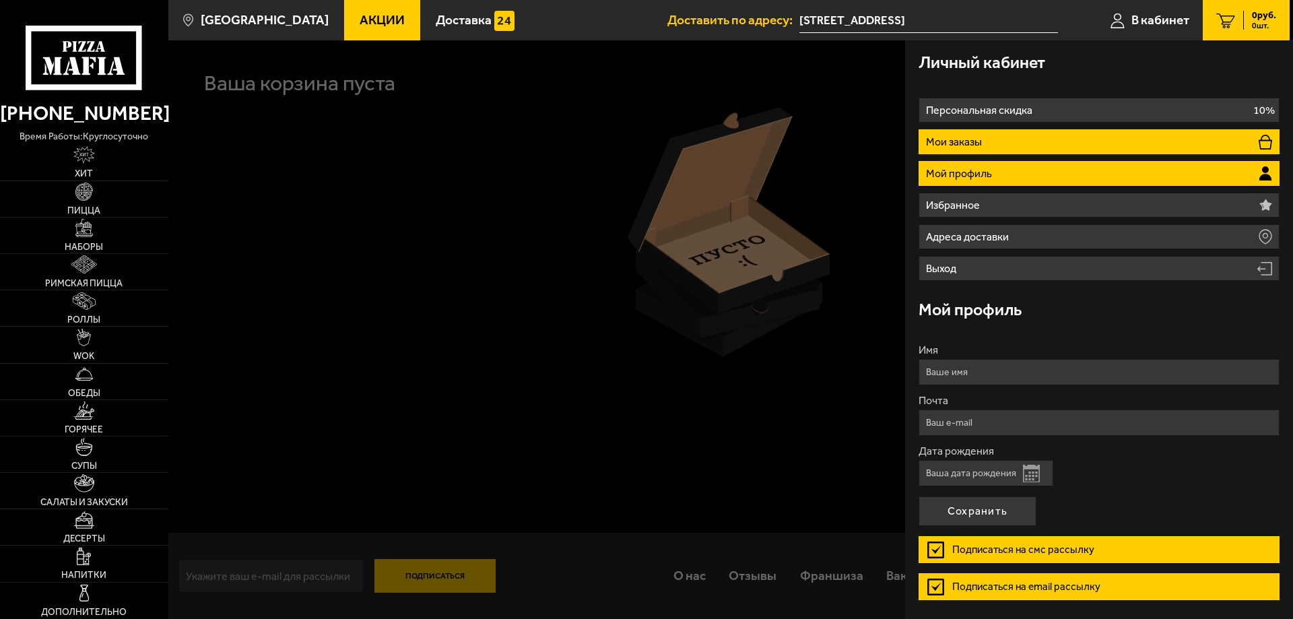
click at [984, 144] on p "Мои заказы" at bounding box center [955, 142] width 59 height 11
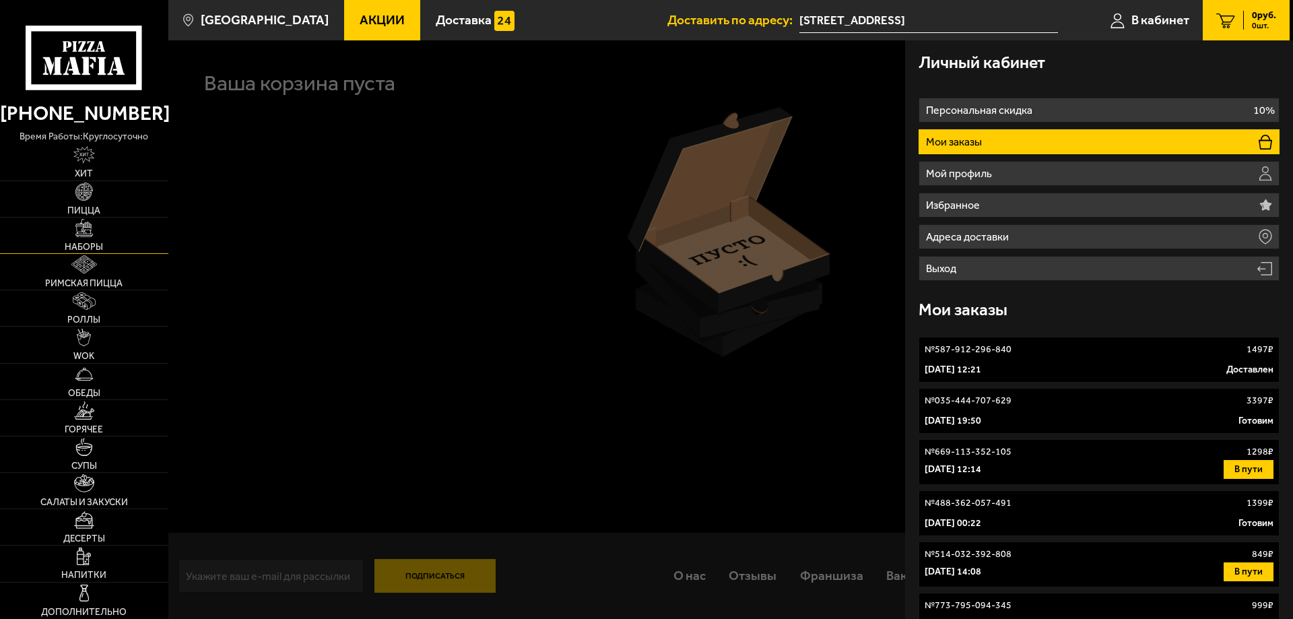
click at [78, 236] on img at bounding box center [84, 228] width 18 height 18
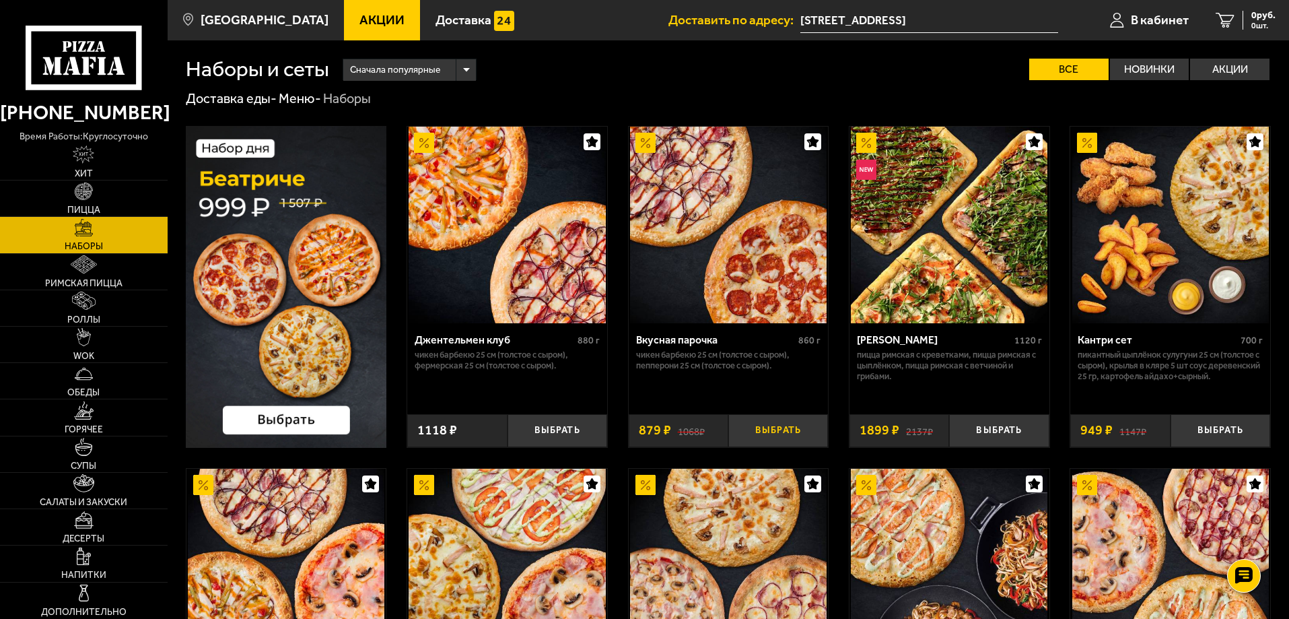
click at [786, 425] on button "Выбрать" at bounding box center [778, 430] width 100 height 33
click at [750, 248] on img at bounding box center [728, 225] width 197 height 197
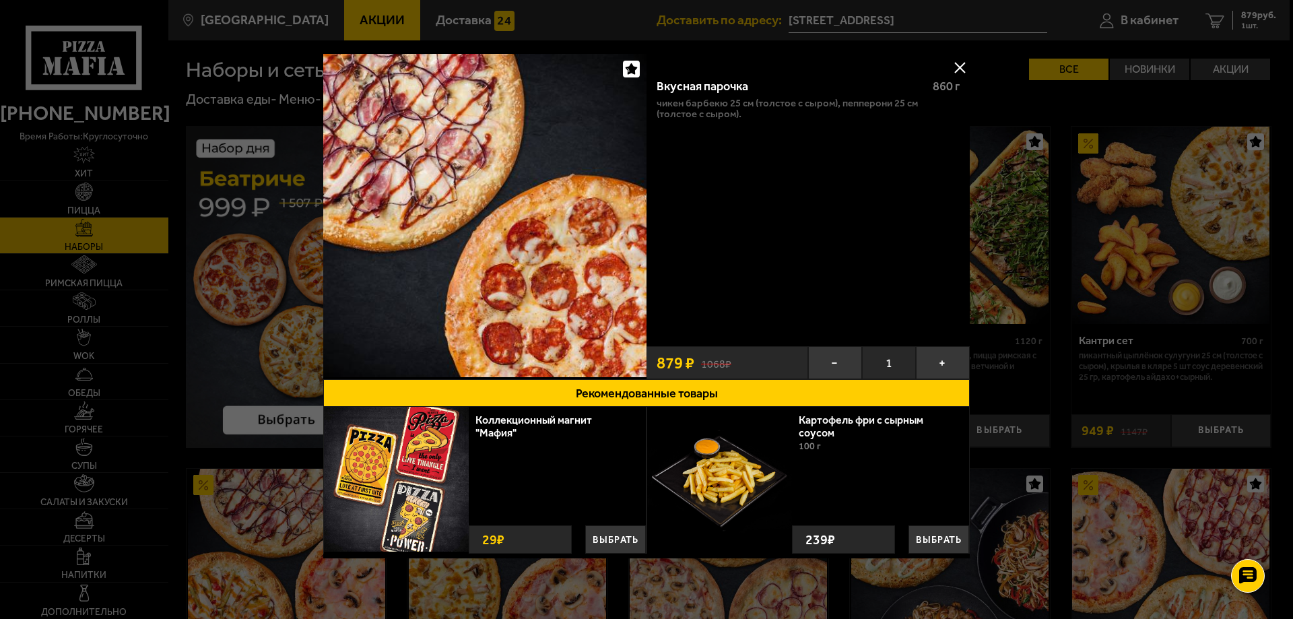
click at [961, 63] on button at bounding box center [959, 67] width 20 height 20
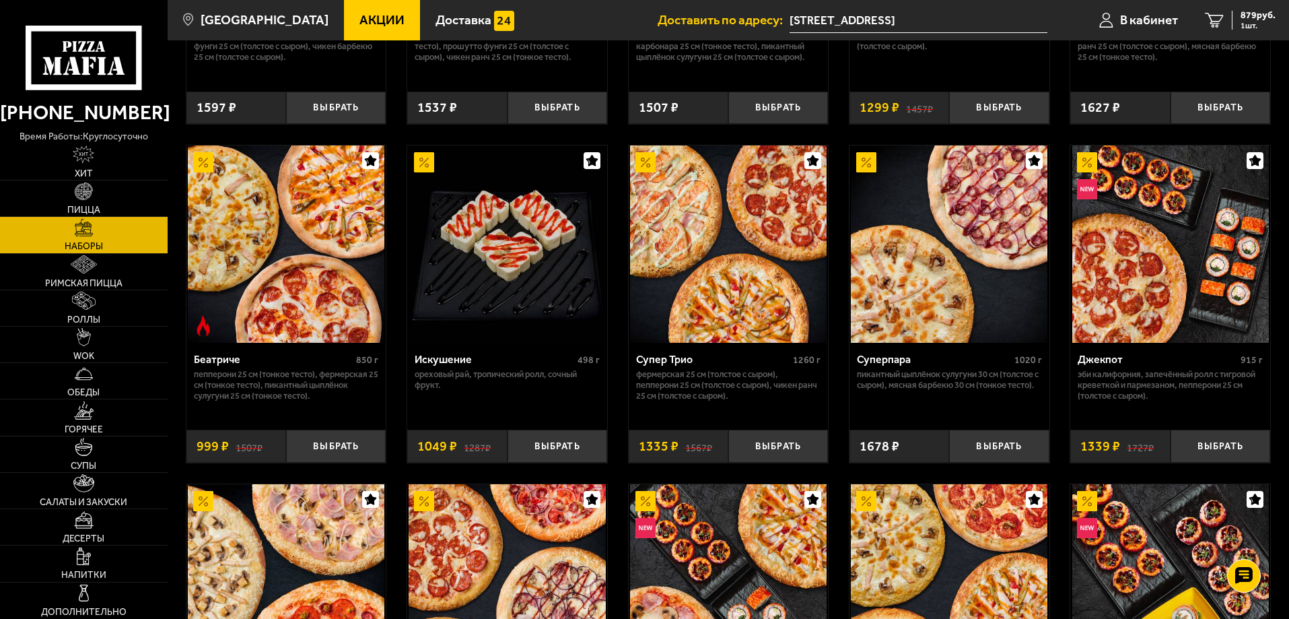
scroll to position [606, 0]
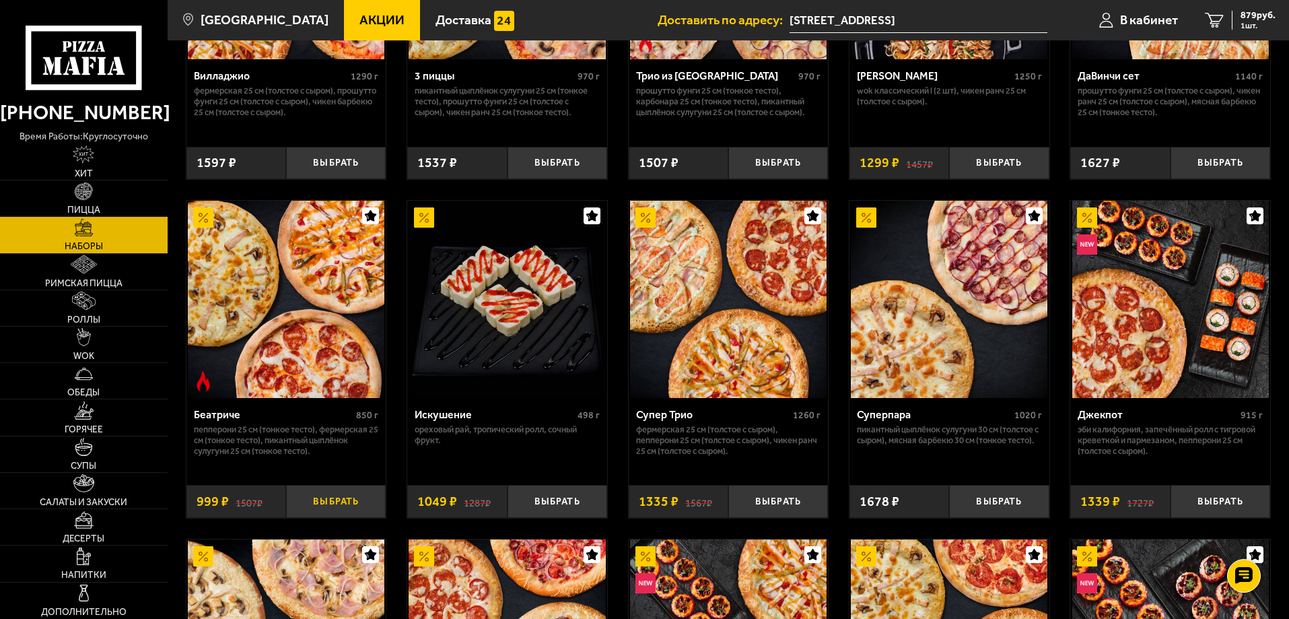
click at [329, 496] on button "Выбрать" at bounding box center [336, 501] width 100 height 33
click at [1253, 16] on span "1878 руб." at bounding box center [1255, 15] width 40 height 9
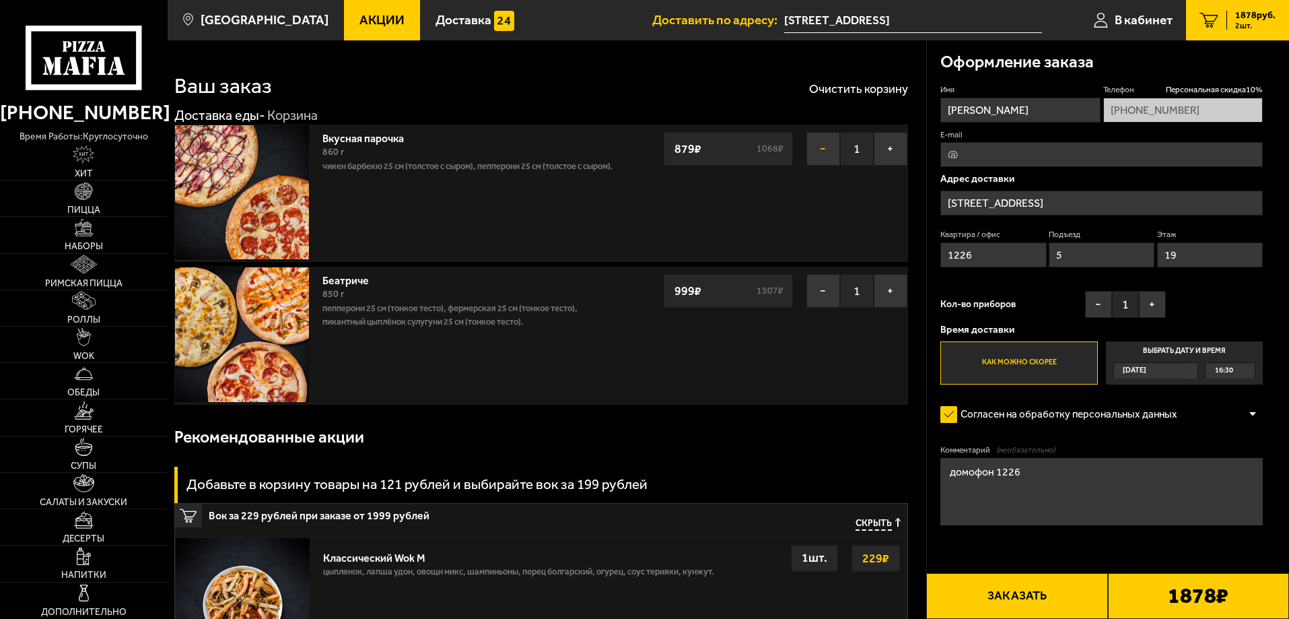
click at [821, 147] on button "−" at bounding box center [824, 149] width 34 height 34
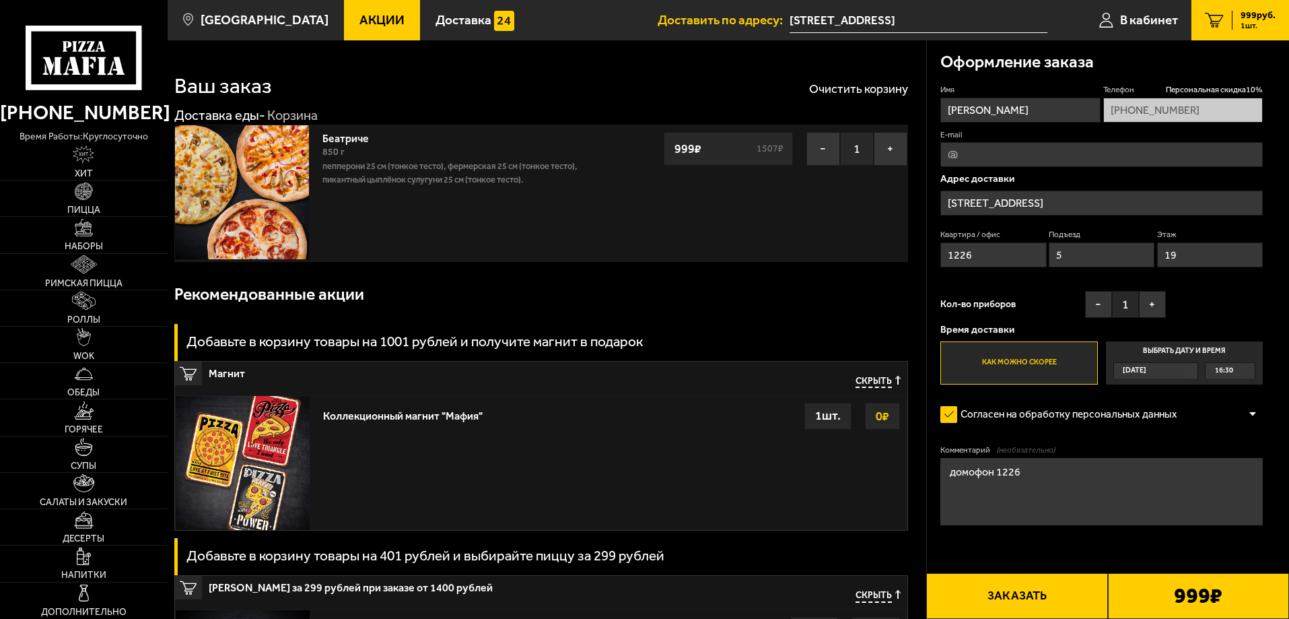
click at [1089, 196] on input "[STREET_ADDRESS]" at bounding box center [1102, 203] width 323 height 25
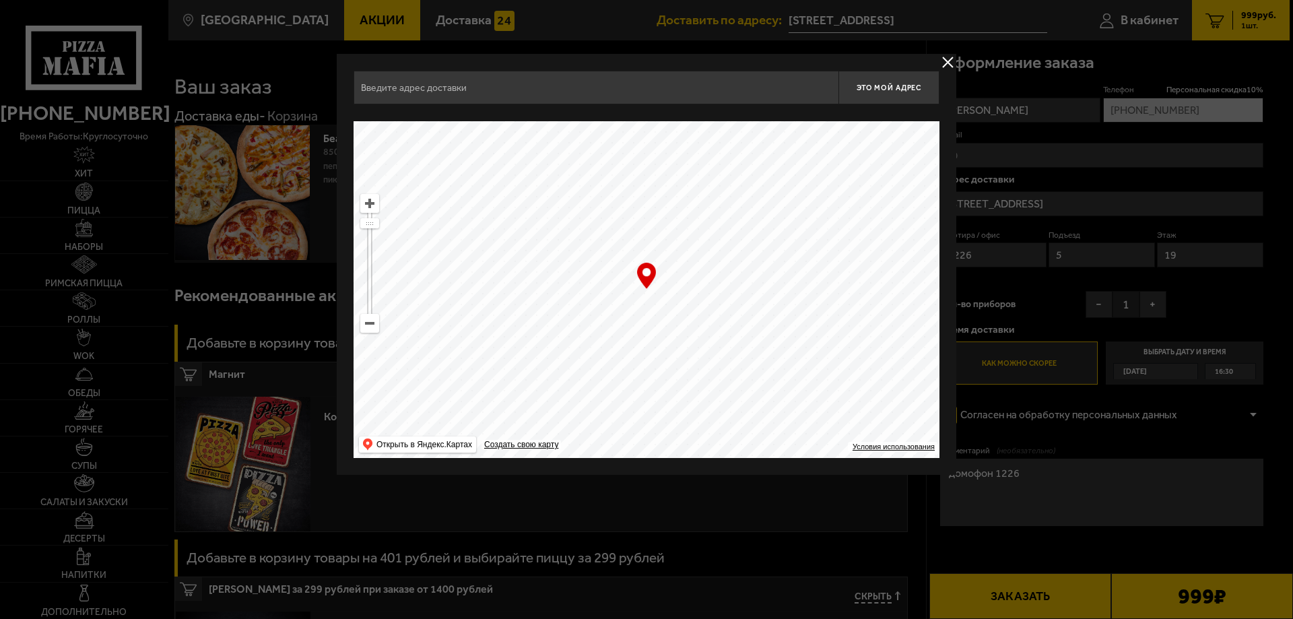
type input "[STREET_ADDRESS]"
drag, startPoint x: 538, startPoint y: 218, endPoint x: 652, endPoint y: 462, distance: 269.3
click at [650, 452] on ymaps at bounding box center [646, 289] width 586 height 337
drag, startPoint x: 587, startPoint y: 325, endPoint x: 657, endPoint y: 422, distance: 119.6
click at [657, 420] on ymaps at bounding box center [646, 289] width 586 height 337
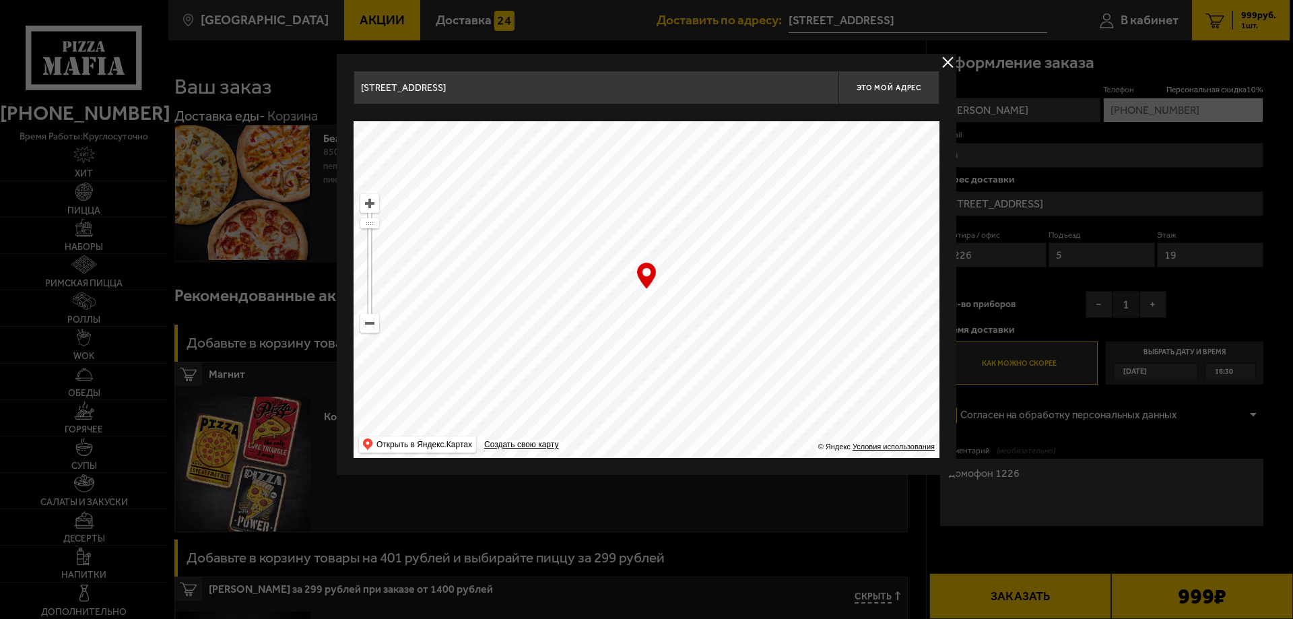
drag, startPoint x: 581, startPoint y: 267, endPoint x: 609, endPoint y: 447, distance: 181.9
click at [606, 421] on ymaps at bounding box center [646, 289] width 586 height 337
click at [566, 266] on ymaps at bounding box center [646, 289] width 586 height 337
drag, startPoint x: 566, startPoint y: 266, endPoint x: 648, endPoint y: 292, distance: 86.9
click at [648, 292] on ymaps at bounding box center [646, 289] width 586 height 337
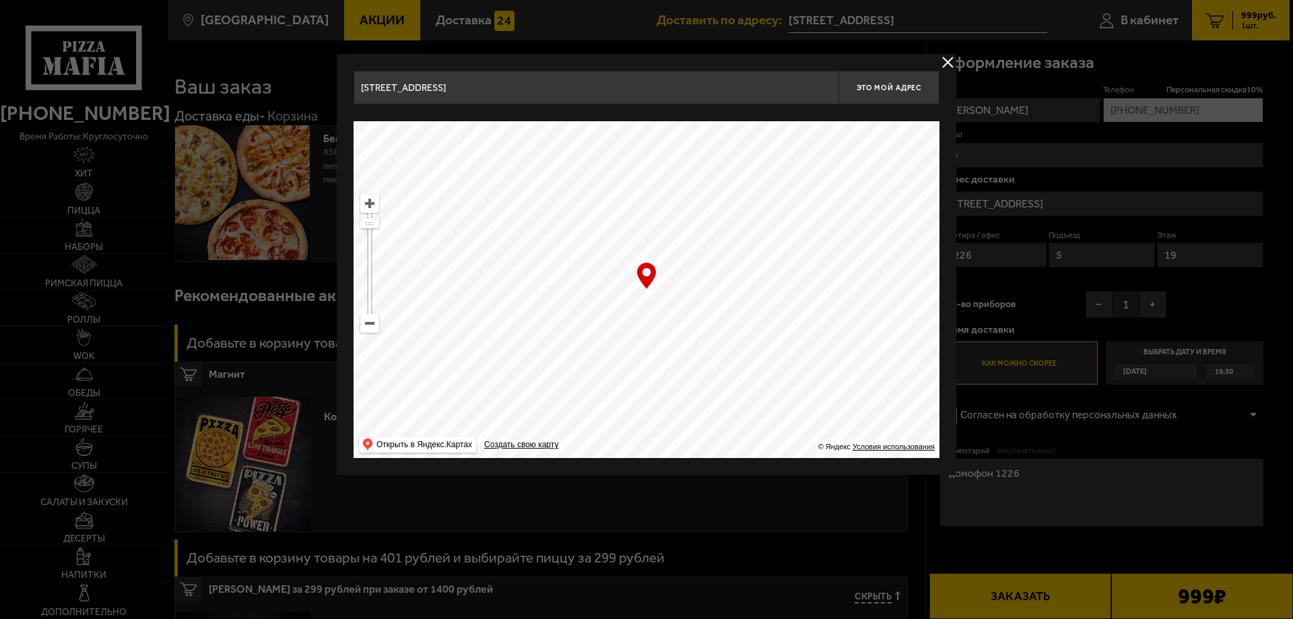
click at [648, 292] on ymaps at bounding box center [646, 289] width 586 height 337
type input "посёлок [GEOGRAPHIC_DATA], [STREET_ADDRESS][PERSON_NAME]"
click at [945, 57] on button "delivery type" at bounding box center [947, 62] width 17 height 17
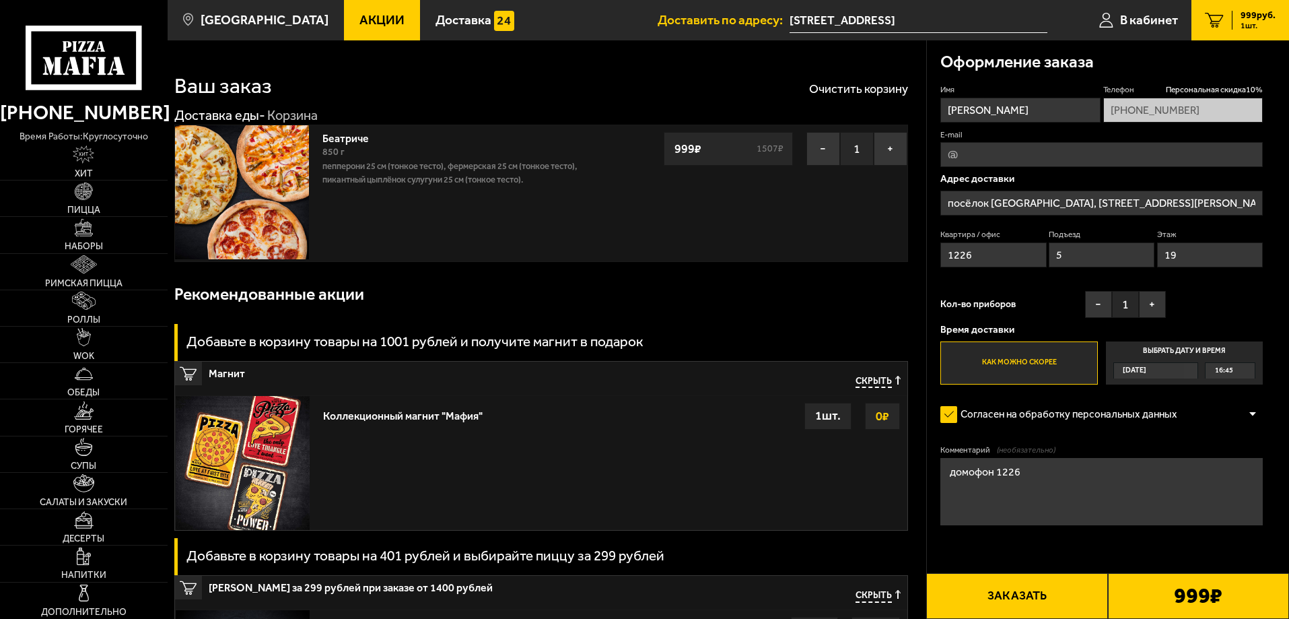
click at [1057, 485] on textarea "домофон 1226" at bounding box center [1102, 491] width 323 height 67
click at [1231, 372] on span "16:45" at bounding box center [1224, 370] width 18 height 15
click at [0, 0] on input "Выбрать дату и время [DATE] 16:45" at bounding box center [0, 0] width 0 height 0
click at [1250, 371] on div "16:45" at bounding box center [1230, 370] width 49 height 15
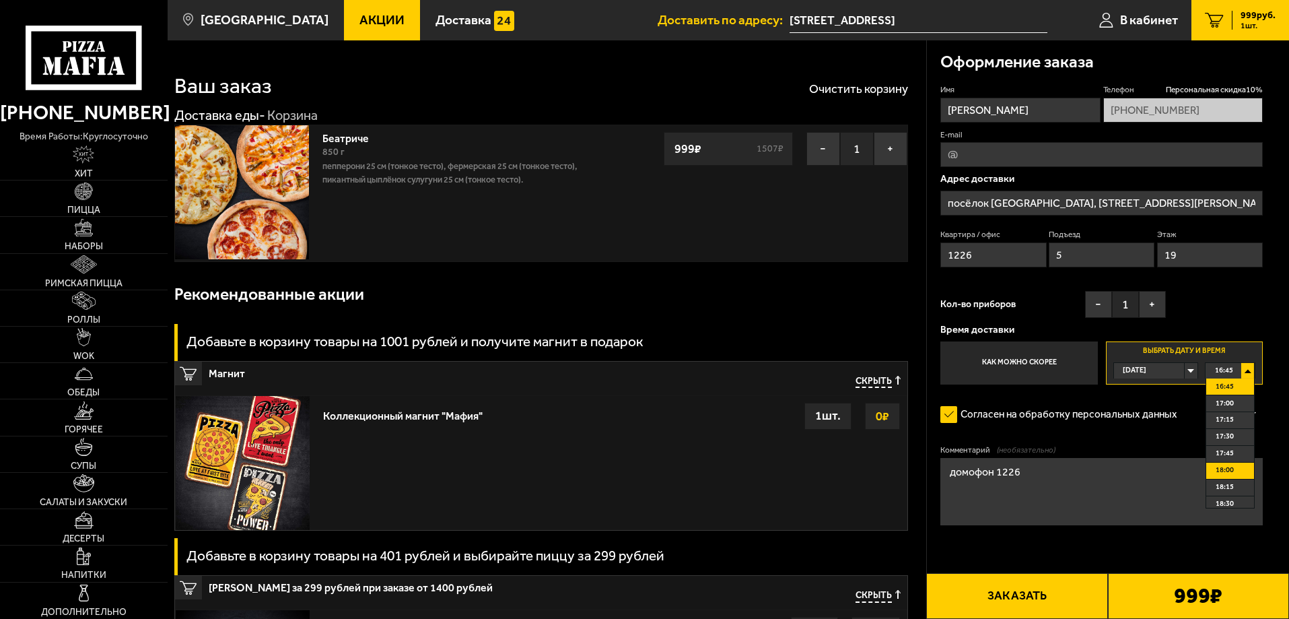
click at [1229, 472] on span "18:00" at bounding box center [1225, 470] width 18 height 15
click at [1021, 600] on button "Заказать" at bounding box center [1016, 596] width 181 height 46
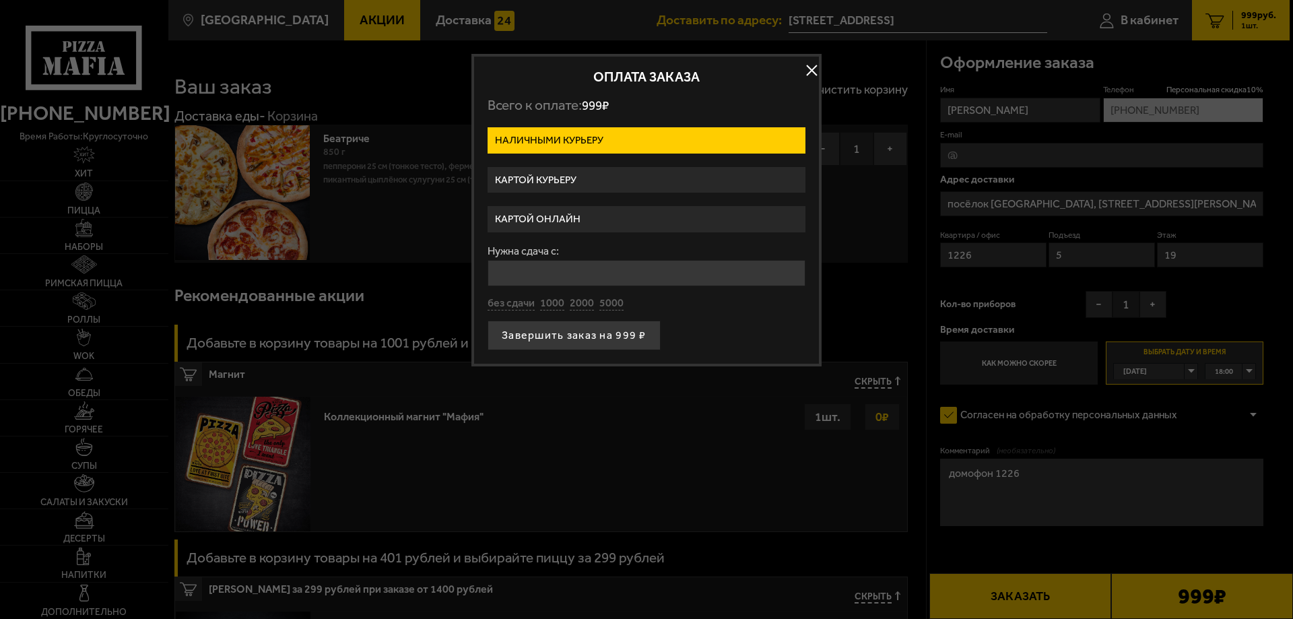
click at [550, 217] on label "Картой онлайн" at bounding box center [646, 219] width 318 height 26
click at [0, 0] on input "Картой онлайн" at bounding box center [0, 0] width 0 height 0
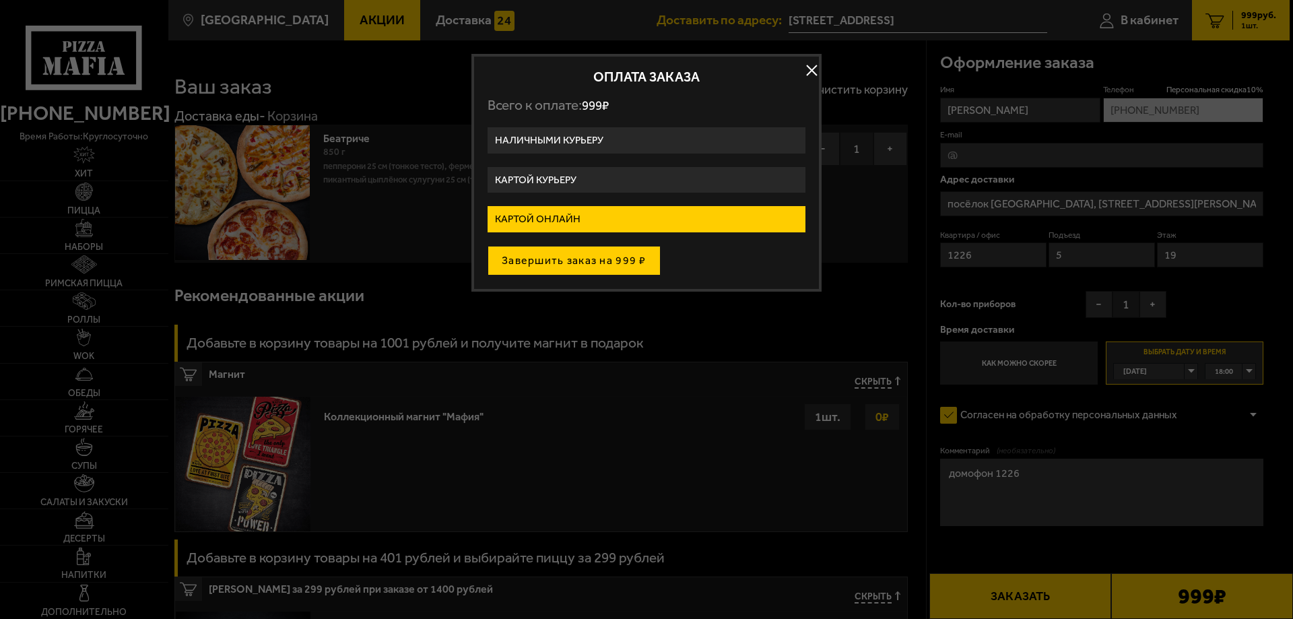
click at [572, 259] on button "Завершить заказ на 999 ₽" at bounding box center [573, 261] width 173 height 30
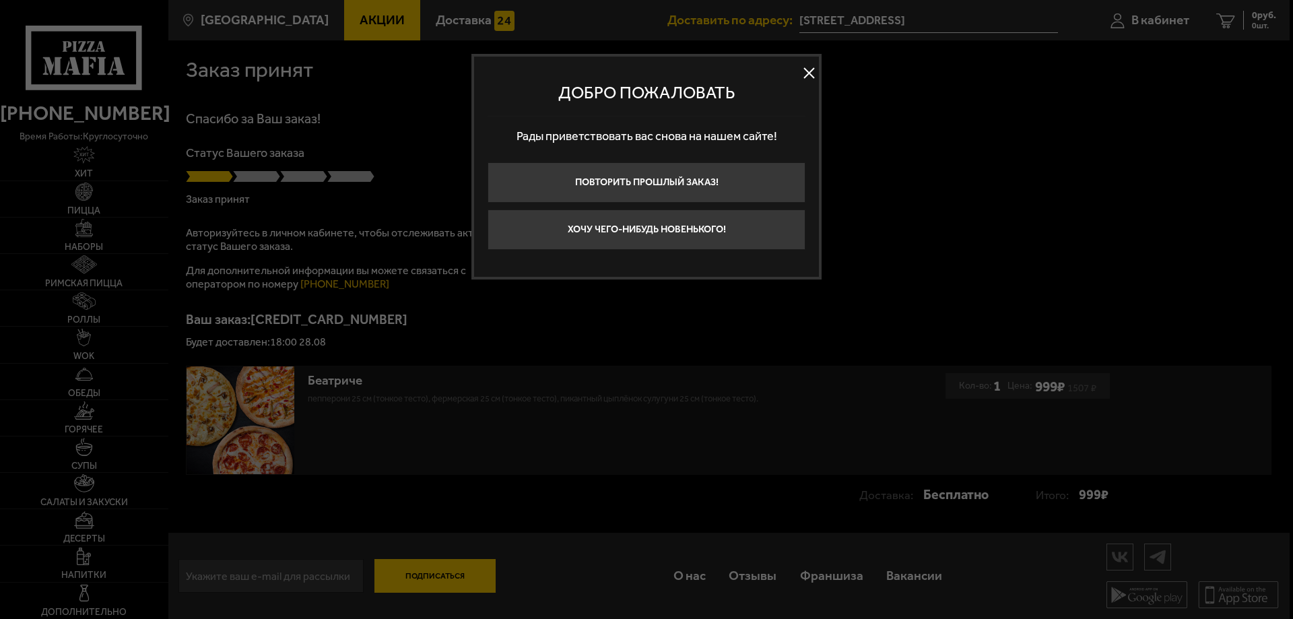
click at [809, 70] on button at bounding box center [809, 73] width 20 height 20
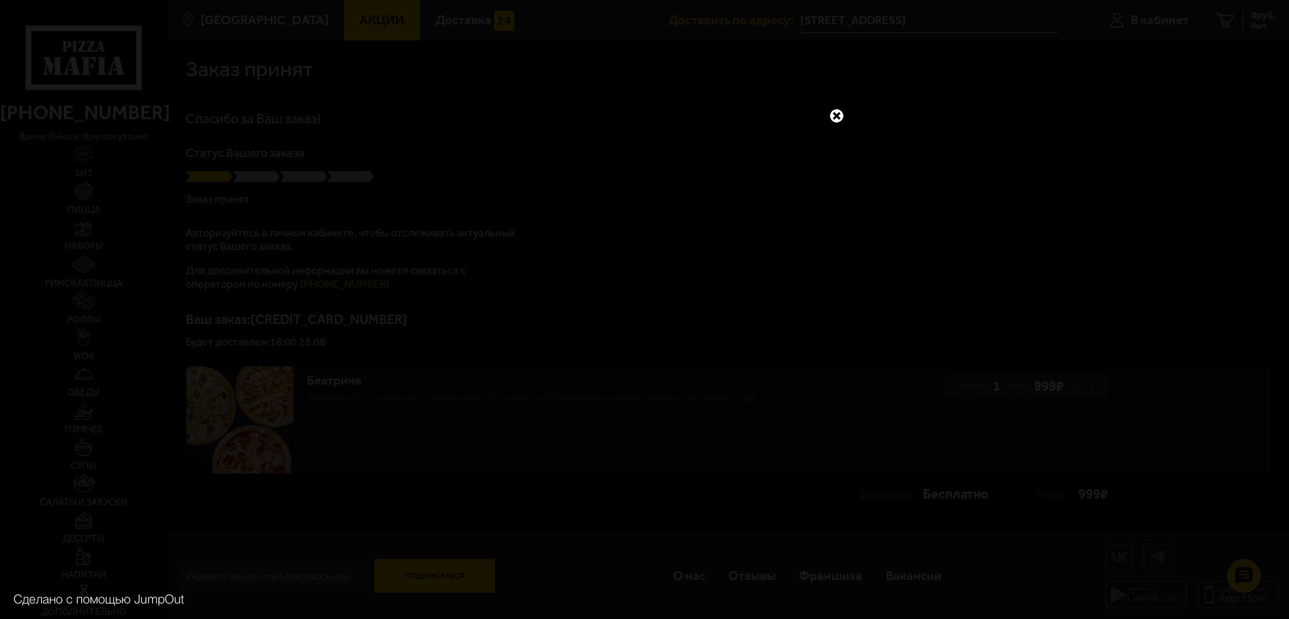
click at [842, 115] on link at bounding box center [837, 116] width 18 height 18
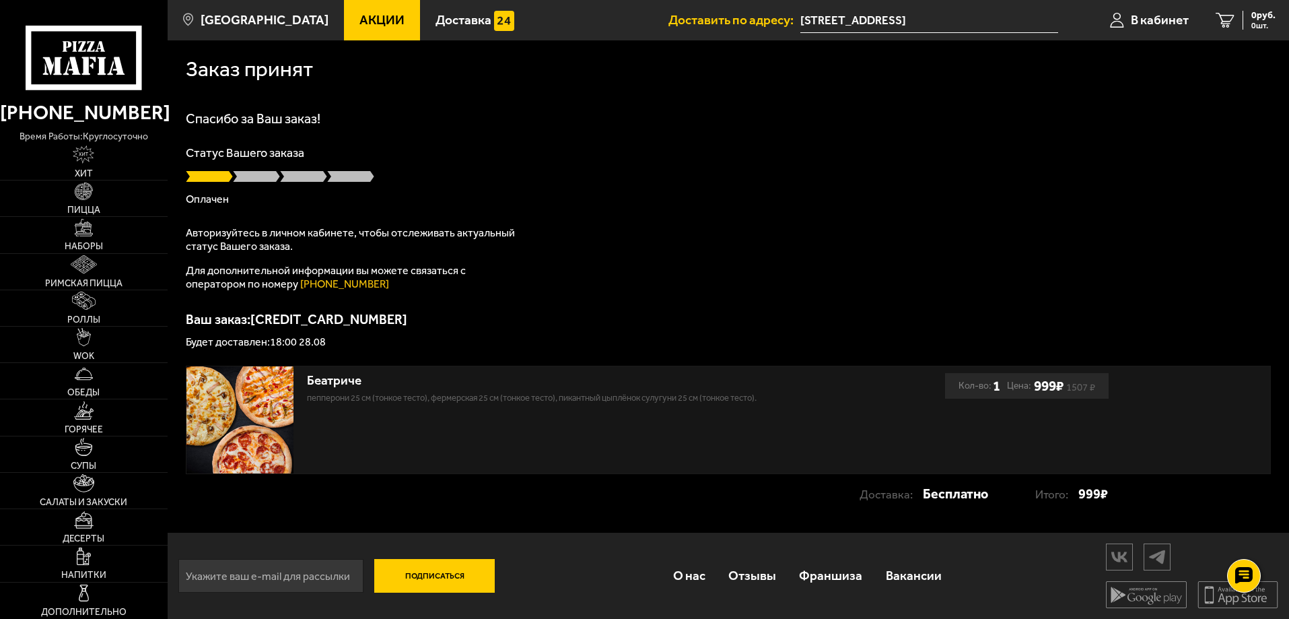
scroll to position [1, 0]
